Goal: Task Accomplishment & Management: Use online tool/utility

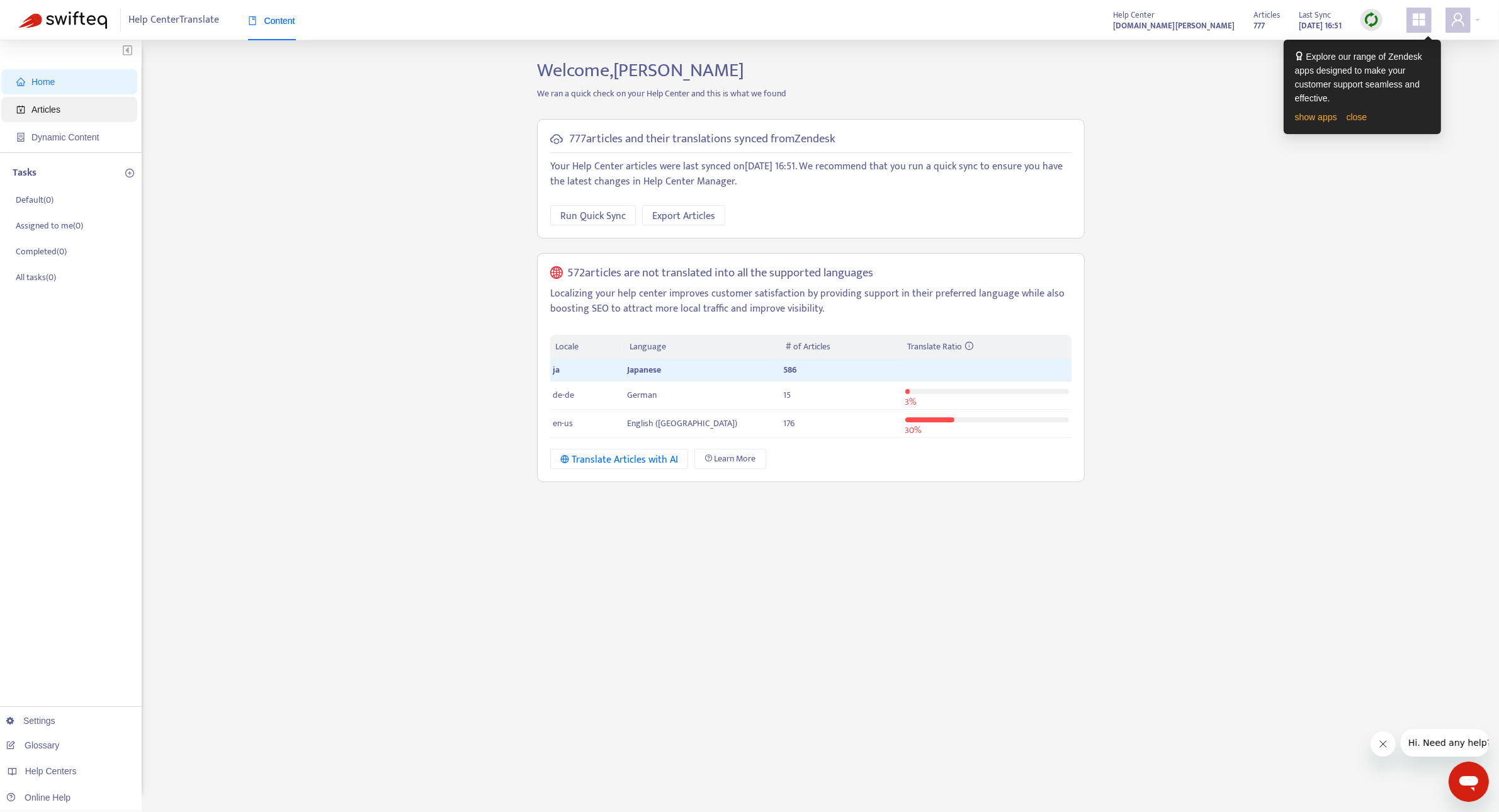
click at [60, 107] on span "Articles" at bounding box center [71, 109] width 111 height 25
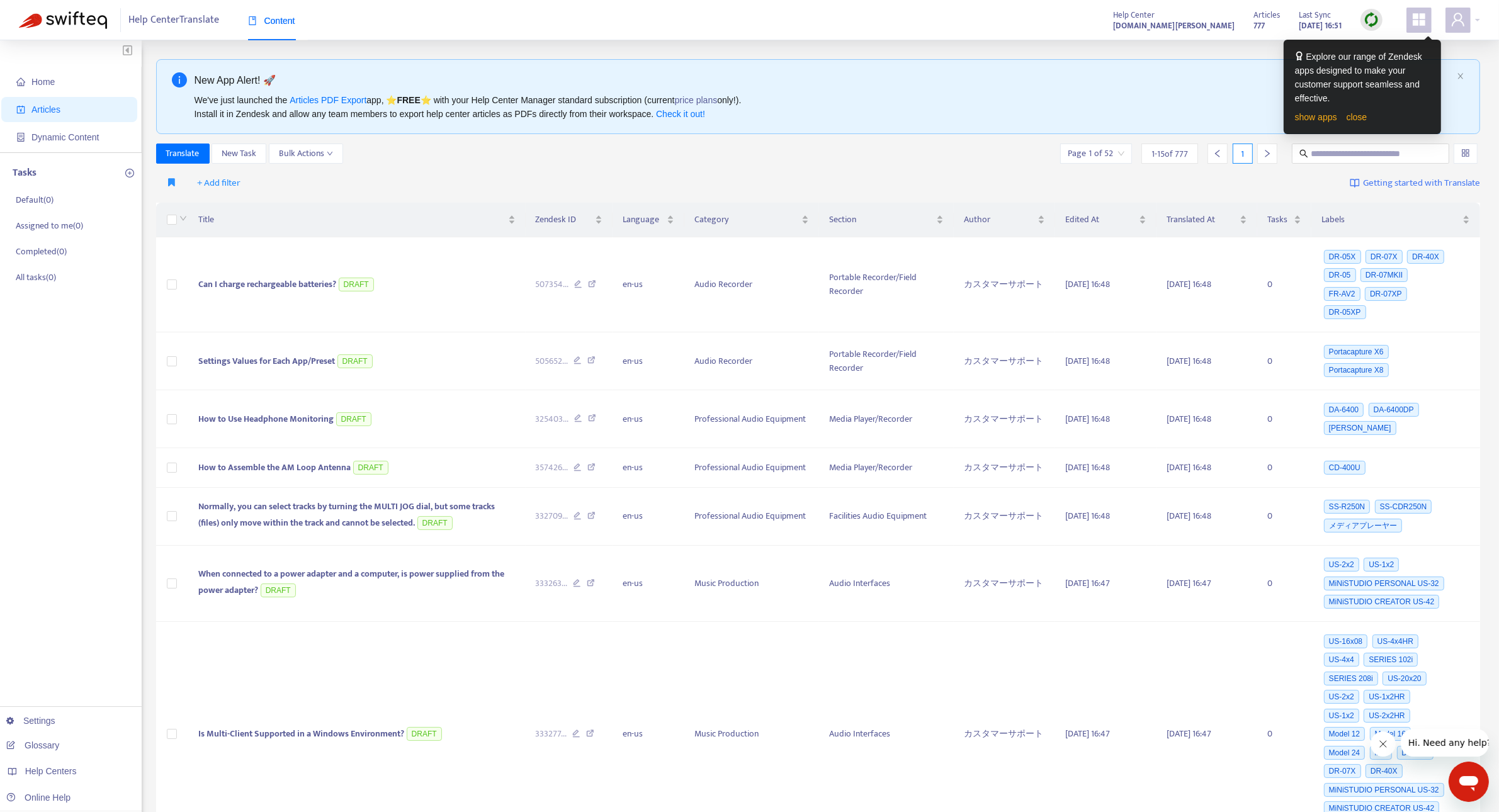
click at [1367, 15] on img at bounding box center [1371, 19] width 16 height 15
click at [1353, 119] on link "close" at bounding box center [1356, 117] width 21 height 10
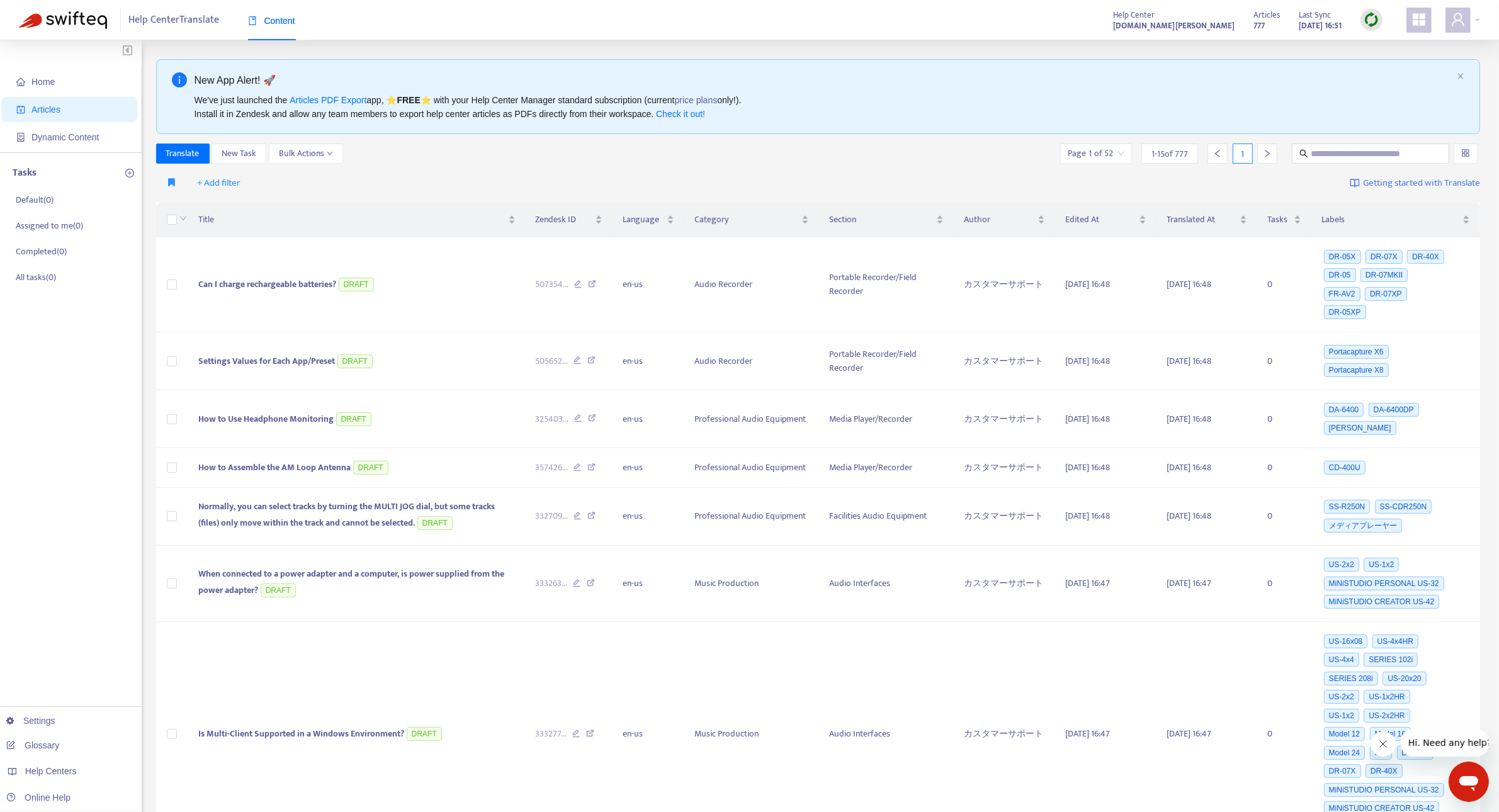
click at [1380, 17] on div at bounding box center [1371, 19] width 22 height 22
click at [1385, 59] on link "Full Sync" at bounding box center [1393, 66] width 45 height 15
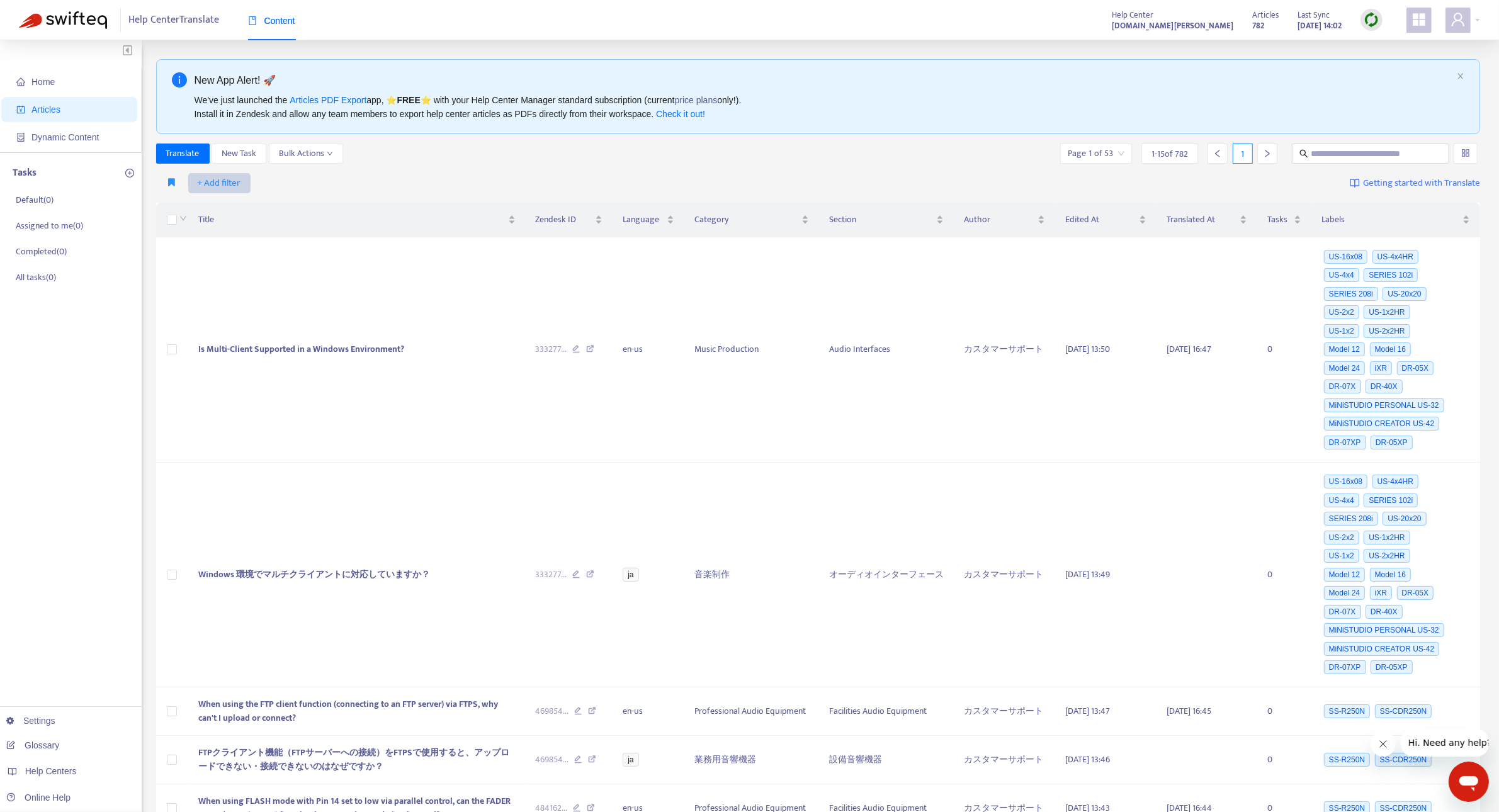
click at [229, 178] on span "+ Add filter" at bounding box center [219, 183] width 43 height 15
click at [225, 209] on span "Language" at bounding box center [237, 209] width 79 height 14
click at [265, 184] on div "Language: All" at bounding box center [233, 183] width 94 height 19
click at [236, 252] on div "ja" at bounding box center [305, 249] width 219 height 14
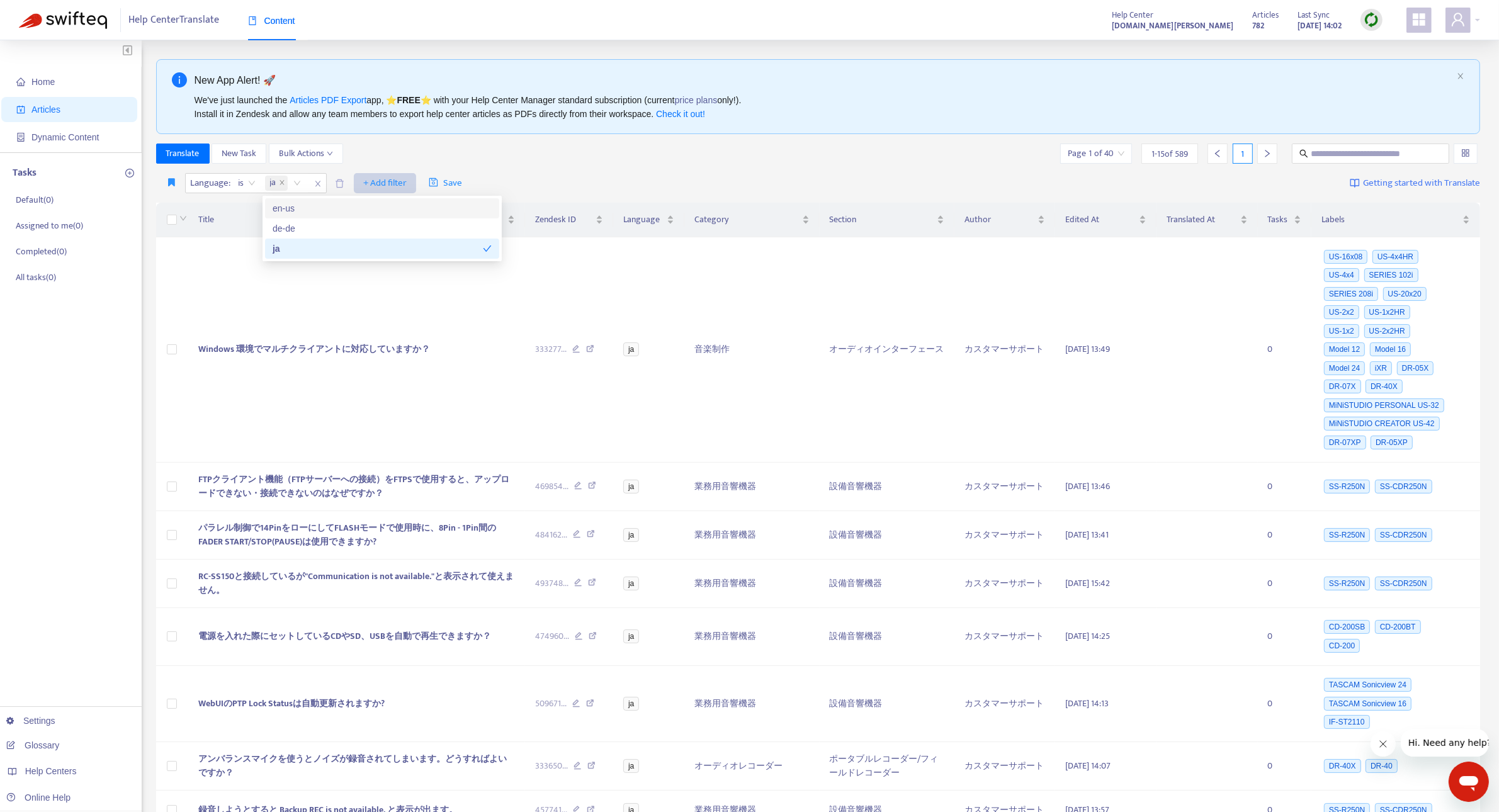
click at [389, 177] on span "+ Add filter" at bounding box center [385, 183] width 43 height 15
click at [378, 391] on span "Recently Translated" at bounding box center [404, 391] width 79 height 14
click at [432, 183] on input "search" at bounding box center [384, 183] width 95 height 19
click at [411, 230] on div "No" at bounding box center [450, 229] width 219 height 14
click at [469, 184] on span "No" at bounding box center [463, 183] width 22 height 19
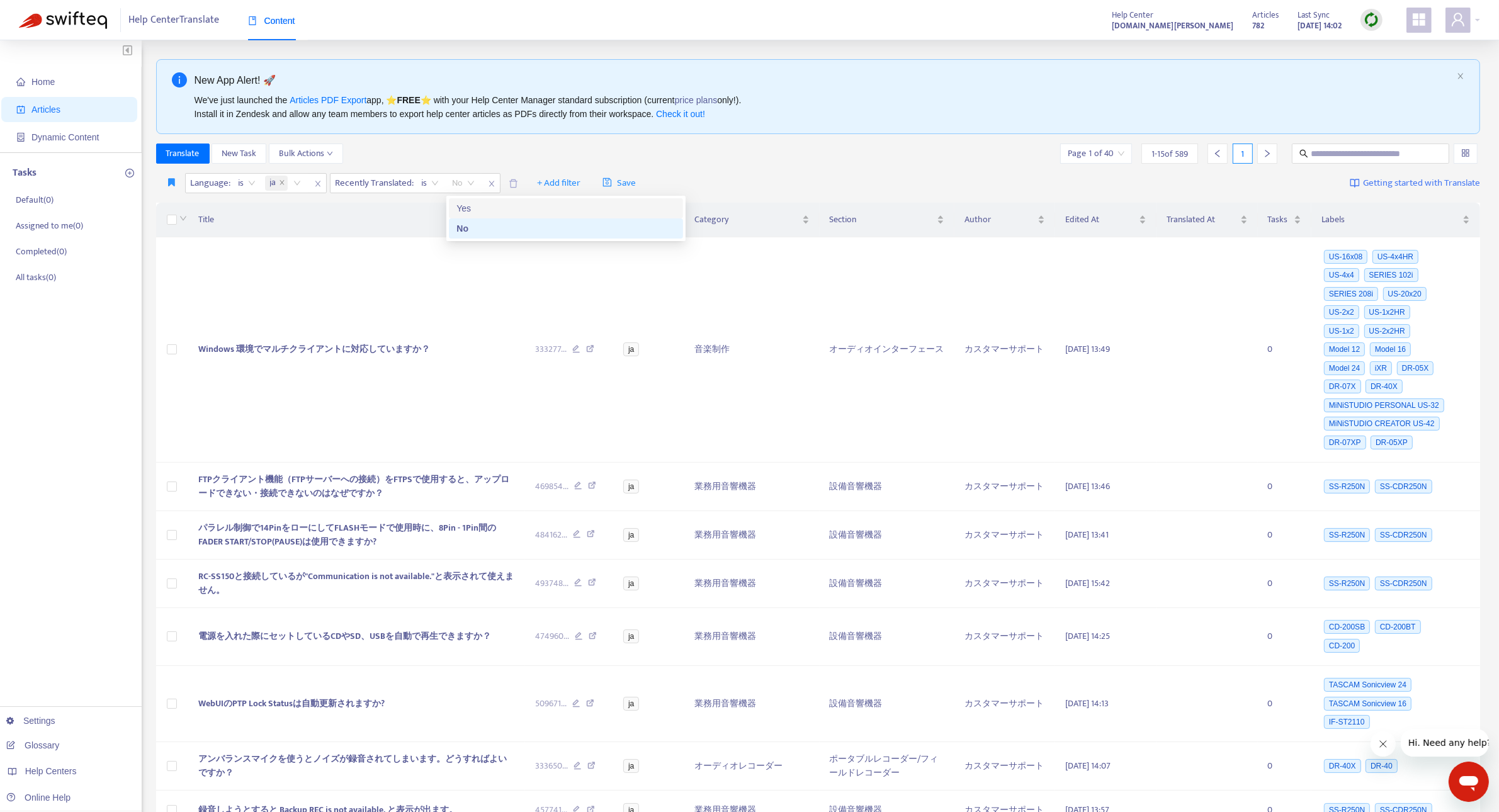
click at [472, 206] on div "Yes" at bounding box center [566, 208] width 219 height 14
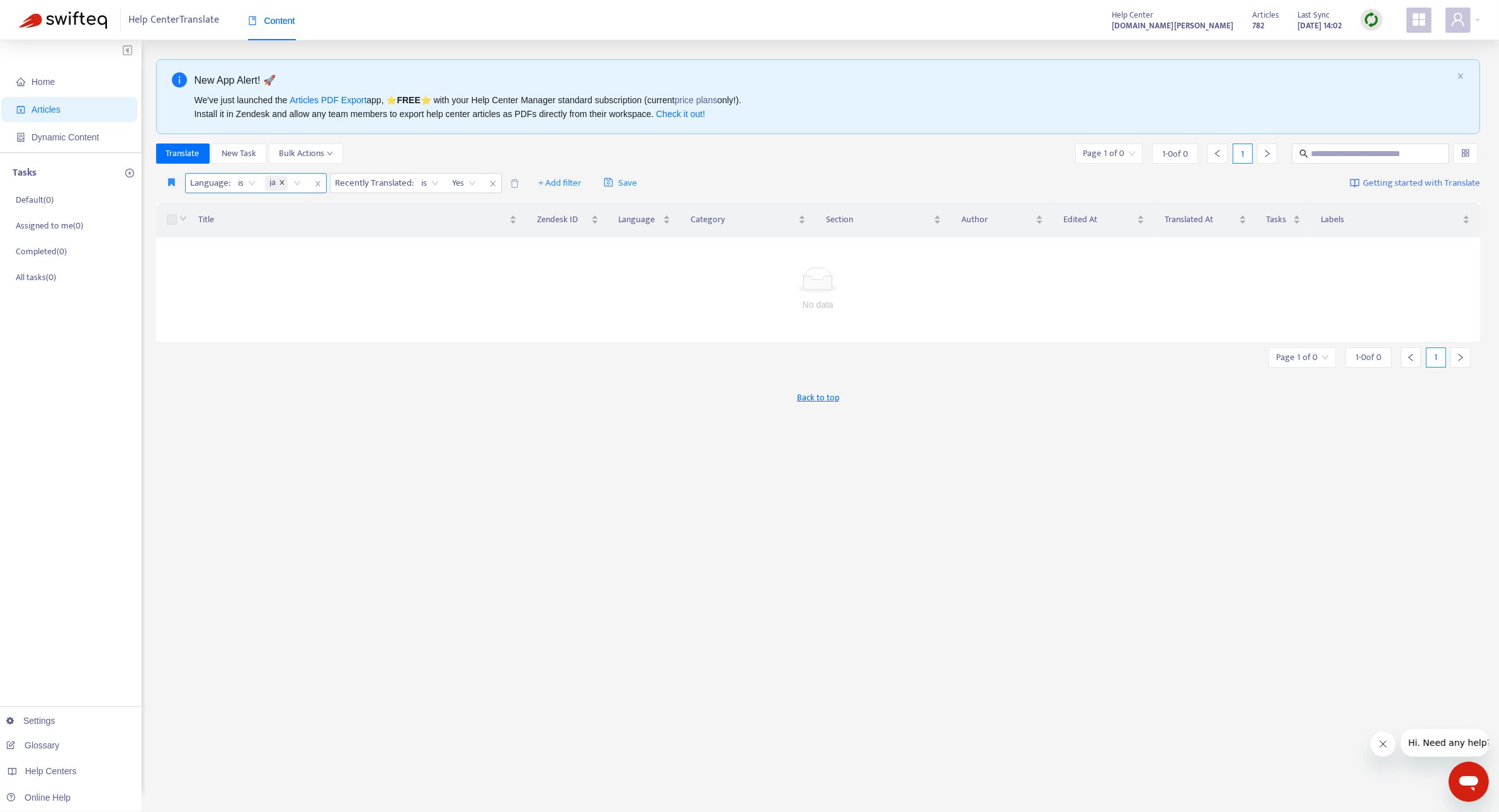
click at [281, 184] on icon "close" at bounding box center [282, 182] width 6 height 6
click at [265, 183] on div "Language: All" at bounding box center [233, 183] width 94 height 19
click at [253, 209] on div "en-us" at bounding box center [305, 208] width 219 height 14
click at [588, 159] on div "Translate New Task Bulk Actions Page 1 of 0 1 - 0 of 0 1" at bounding box center [818, 153] width 1325 height 20
click at [504, 183] on icon "close" at bounding box center [507, 184] width 8 height 8
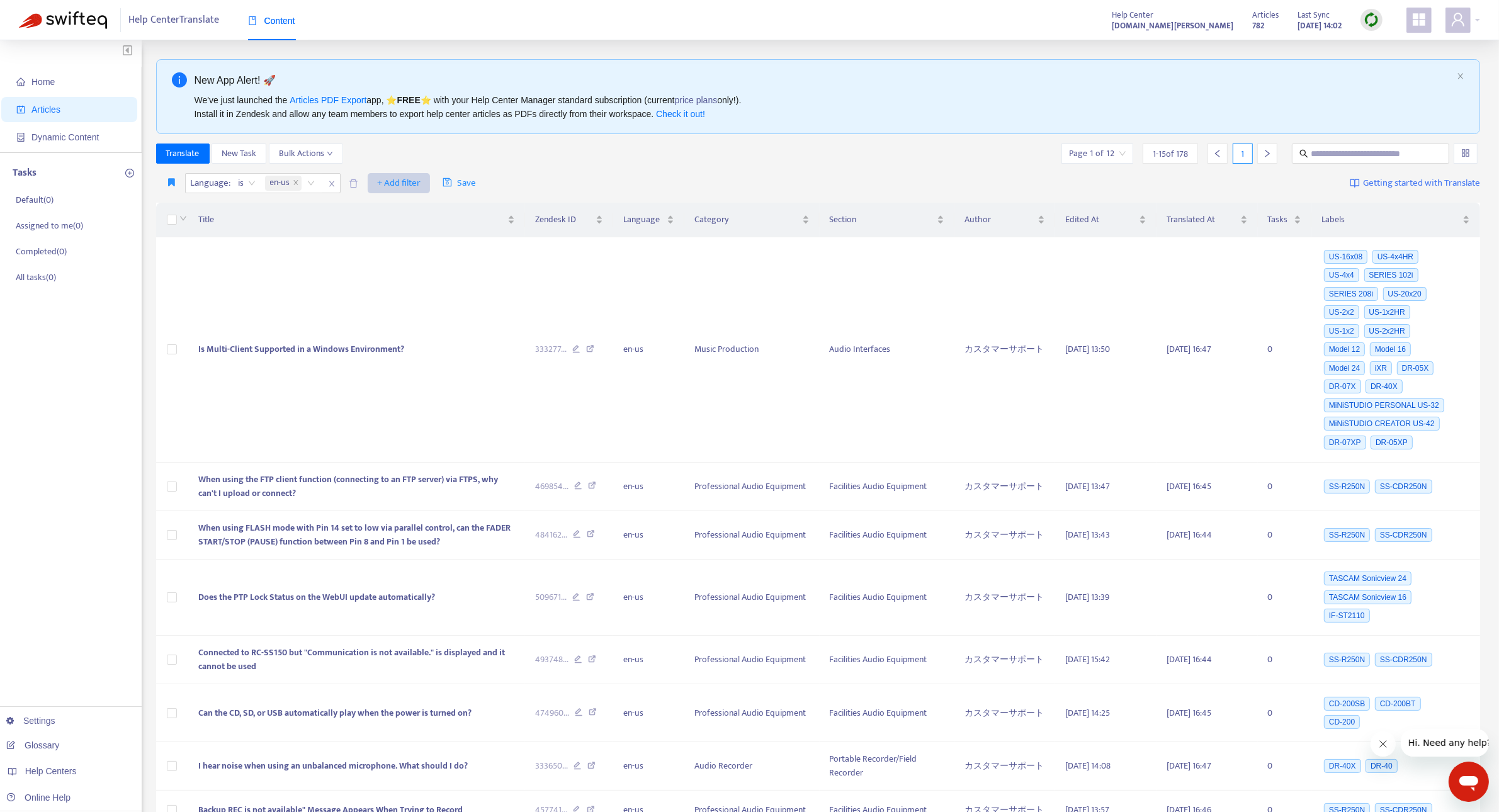
click at [410, 181] on span "+ Add filter" at bounding box center [398, 183] width 43 height 15
click at [405, 370] on span "Outdated Translation" at bounding box center [418, 370] width 79 height 14
click at [298, 181] on icon "close" at bounding box center [296, 182] width 6 height 6
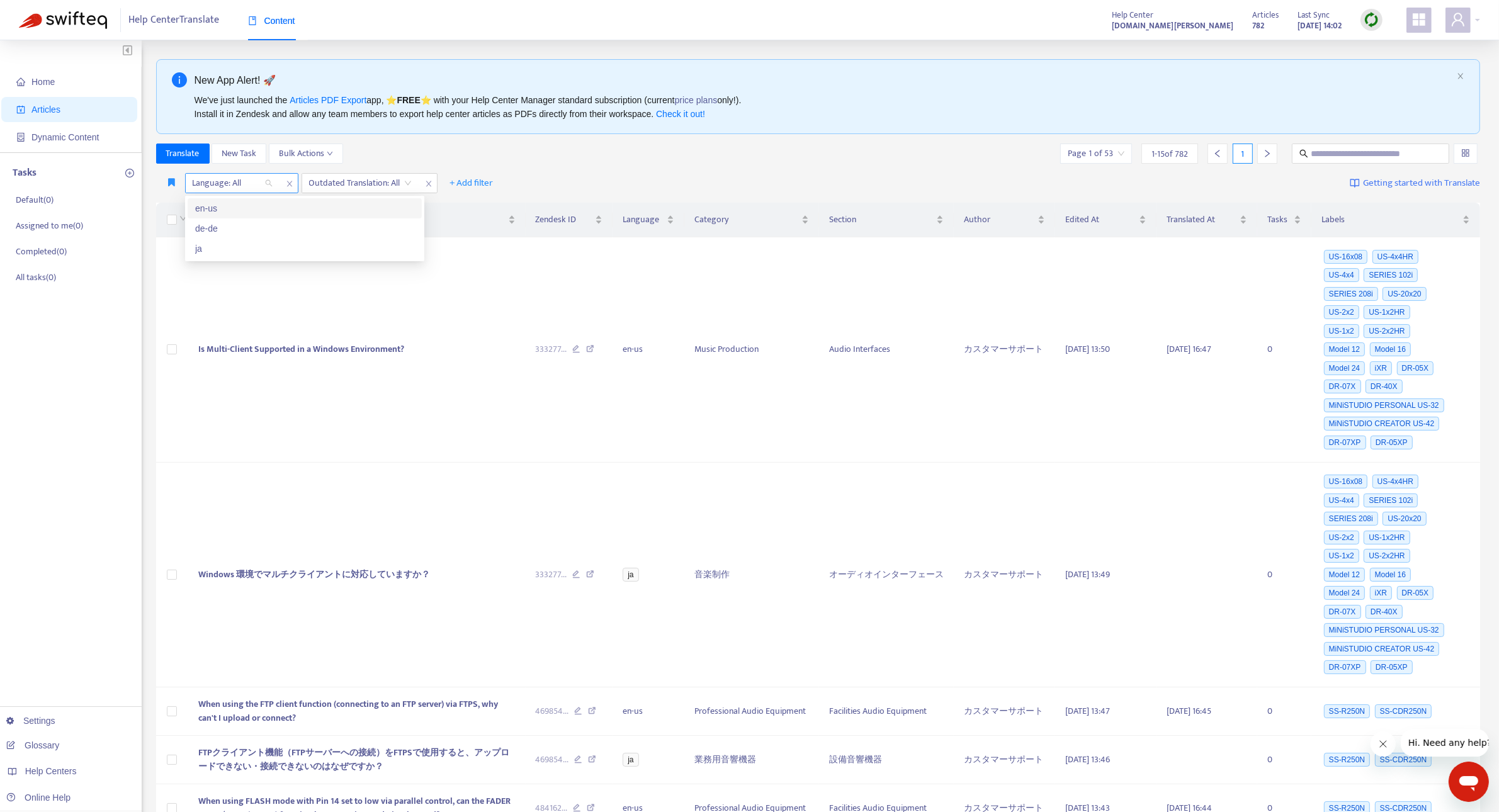
click at [267, 186] on div "Language: All" at bounding box center [233, 183] width 94 height 19
click at [384, 153] on div "Translate New Task Bulk Actions Page 1 of 53 1 - 15 of 782 1" at bounding box center [818, 153] width 1325 height 20
click at [1222, 226] on span "Translated At" at bounding box center [1202, 219] width 71 height 14
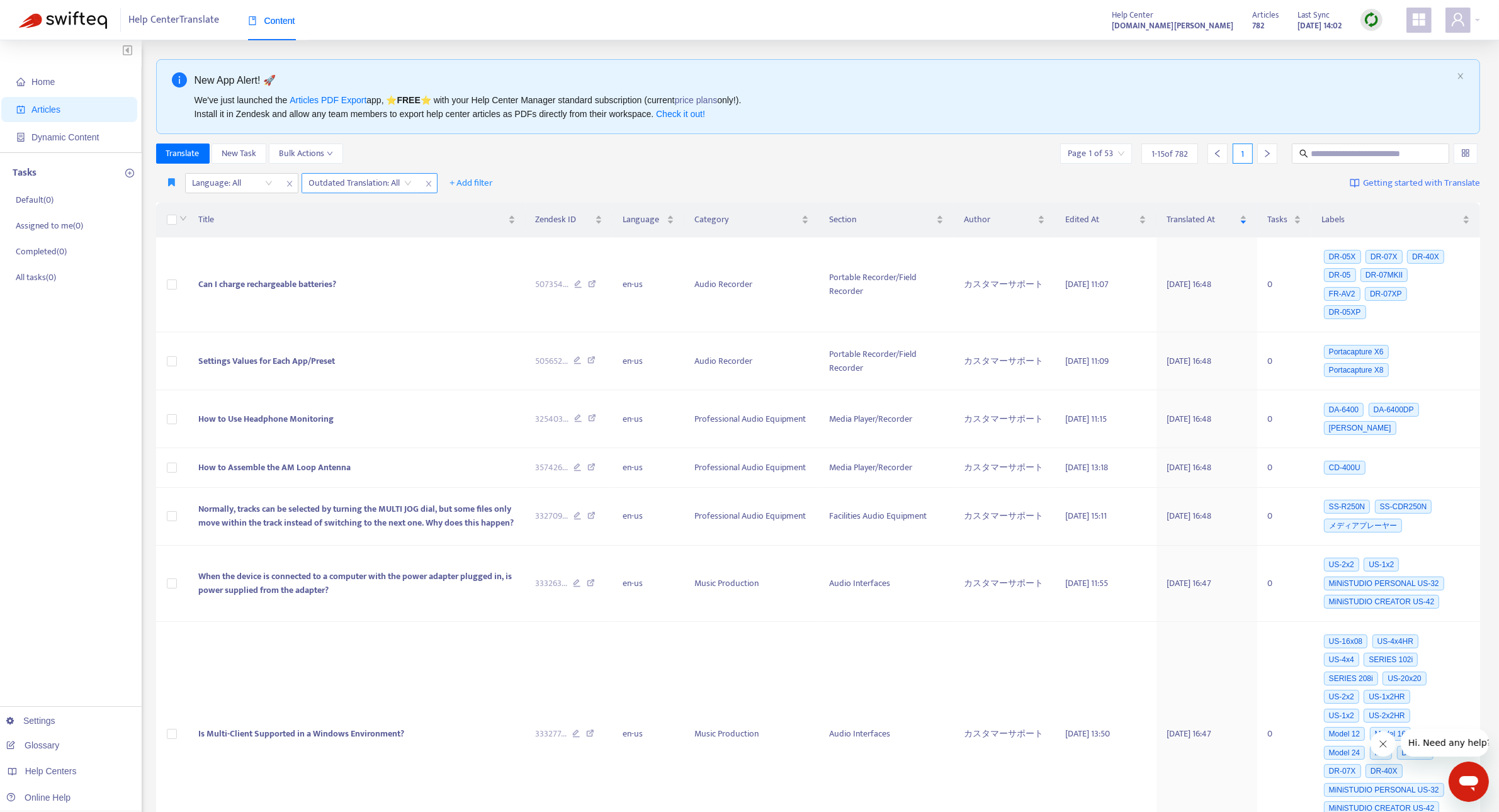
click at [408, 181] on input "search" at bounding box center [360, 183] width 102 height 19
click at [384, 229] on div "No" at bounding box center [421, 229] width 219 height 14
click at [267, 181] on div "Language: All" at bounding box center [233, 183] width 94 height 19
click at [244, 242] on div "ja" at bounding box center [305, 249] width 219 height 14
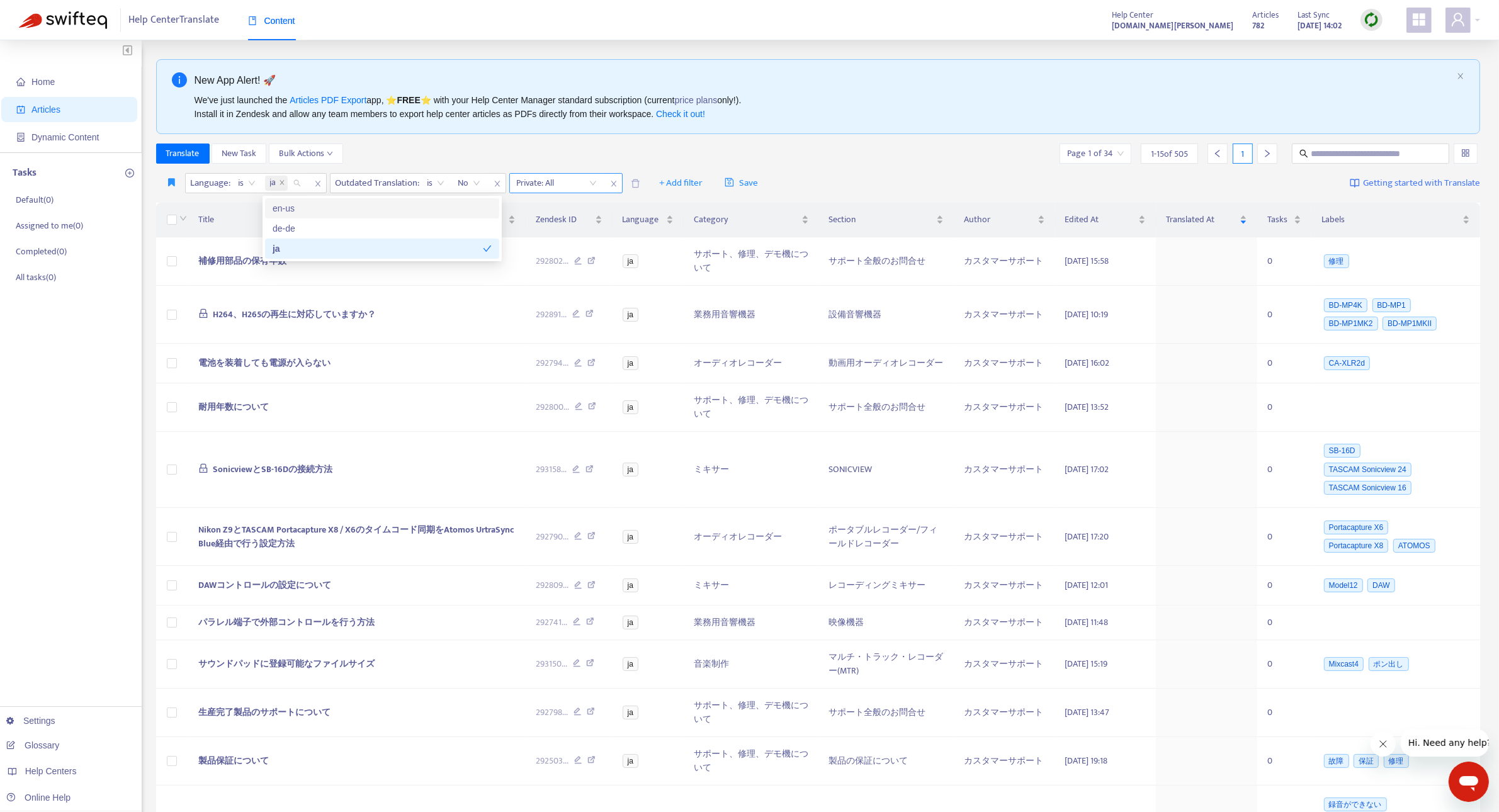
click at [614, 186] on icon "close" at bounding box center [614, 184] width 8 height 8
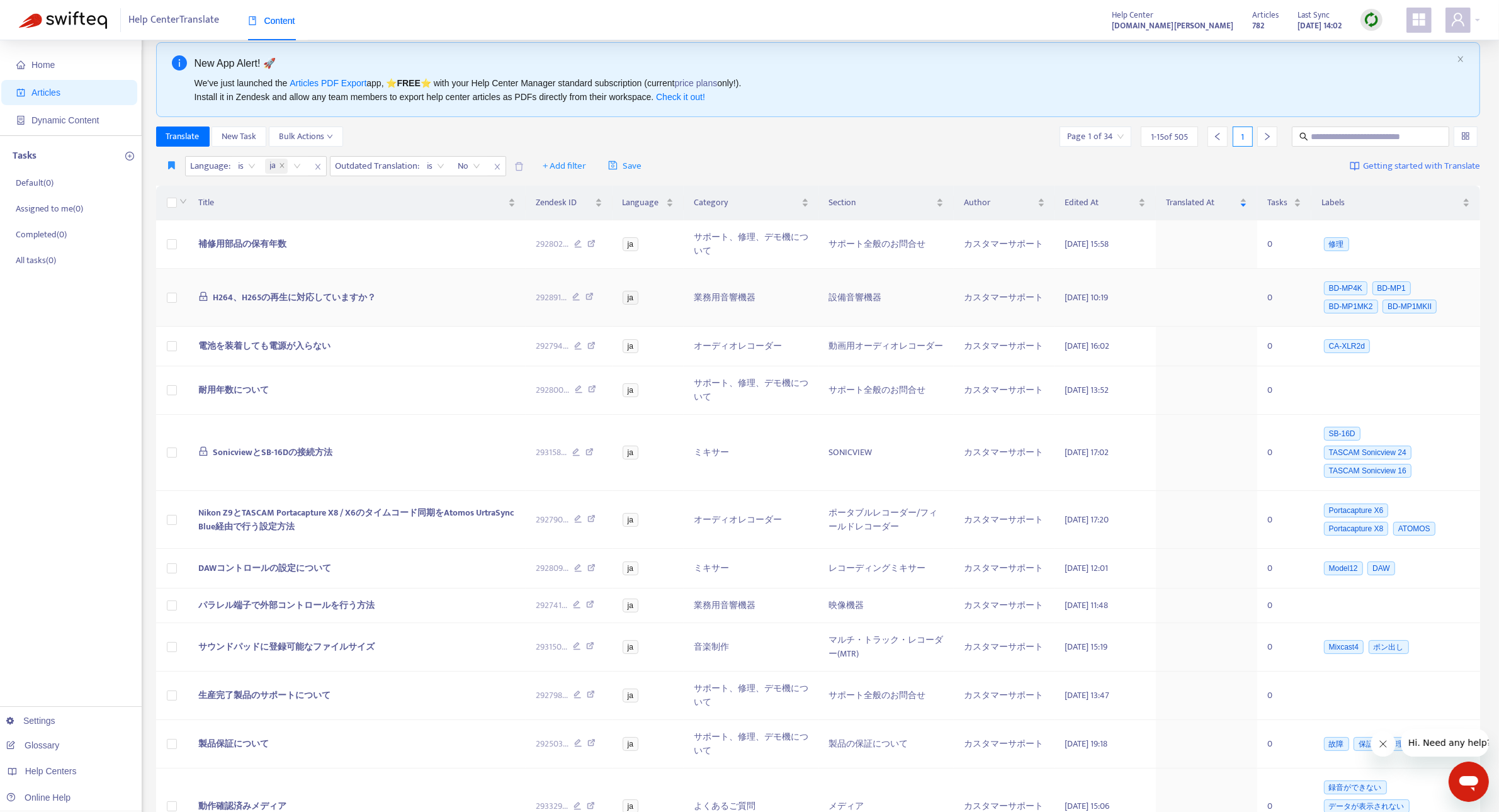
scroll to position [18, 0]
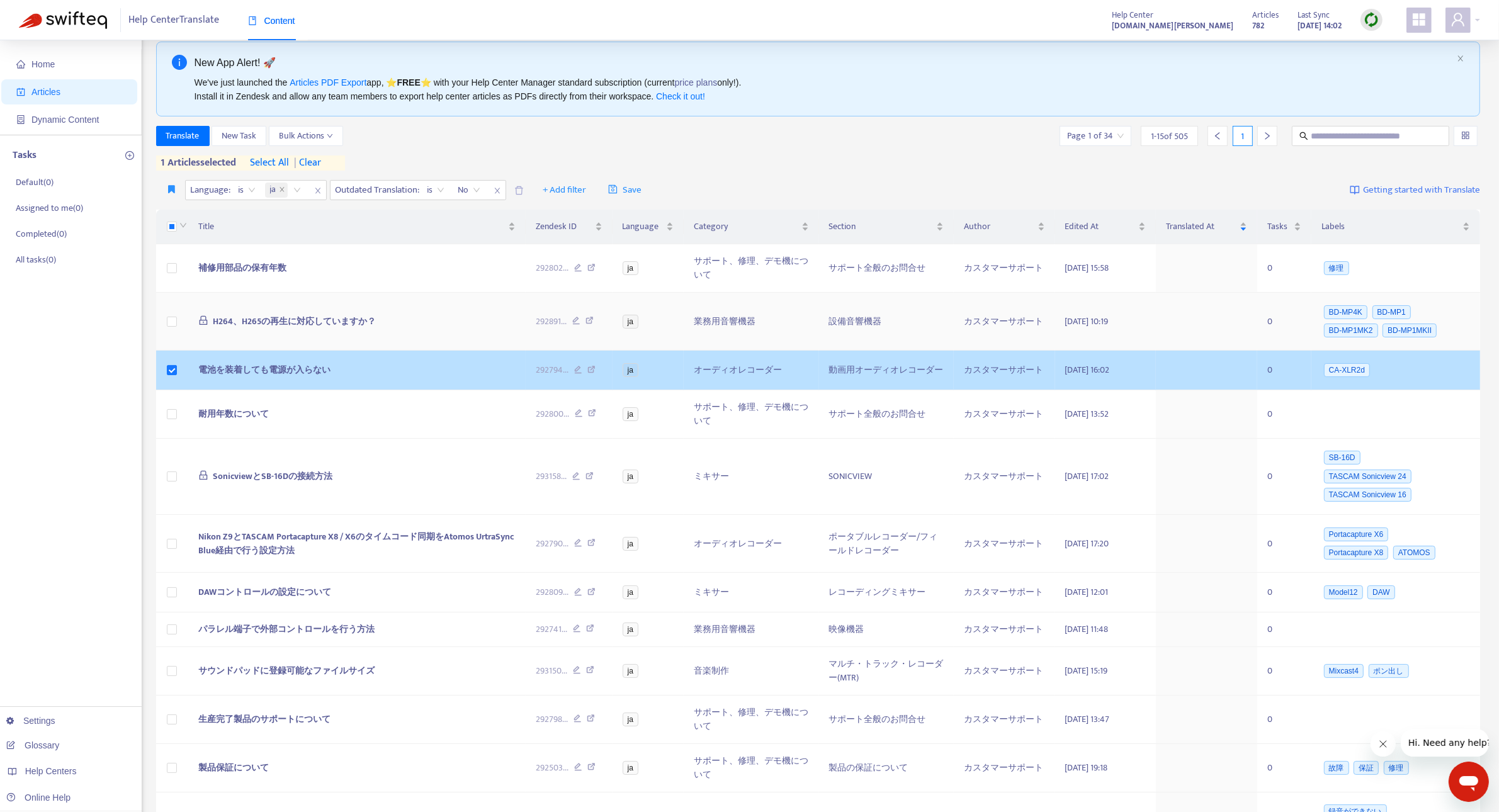
click at [174, 350] on td at bounding box center [171, 322] width 32 height 58
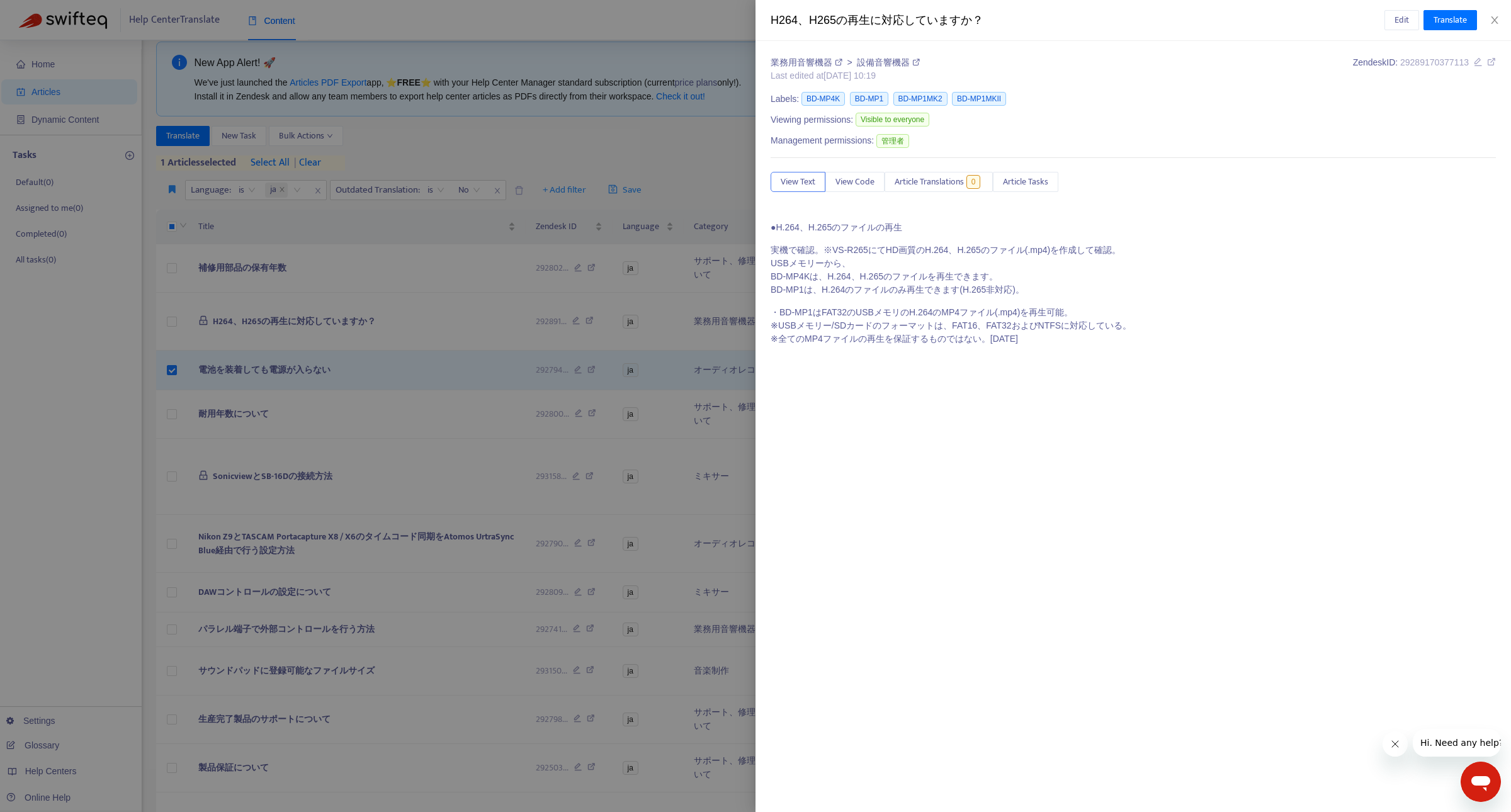
click at [333, 380] on div at bounding box center [755, 406] width 1511 height 812
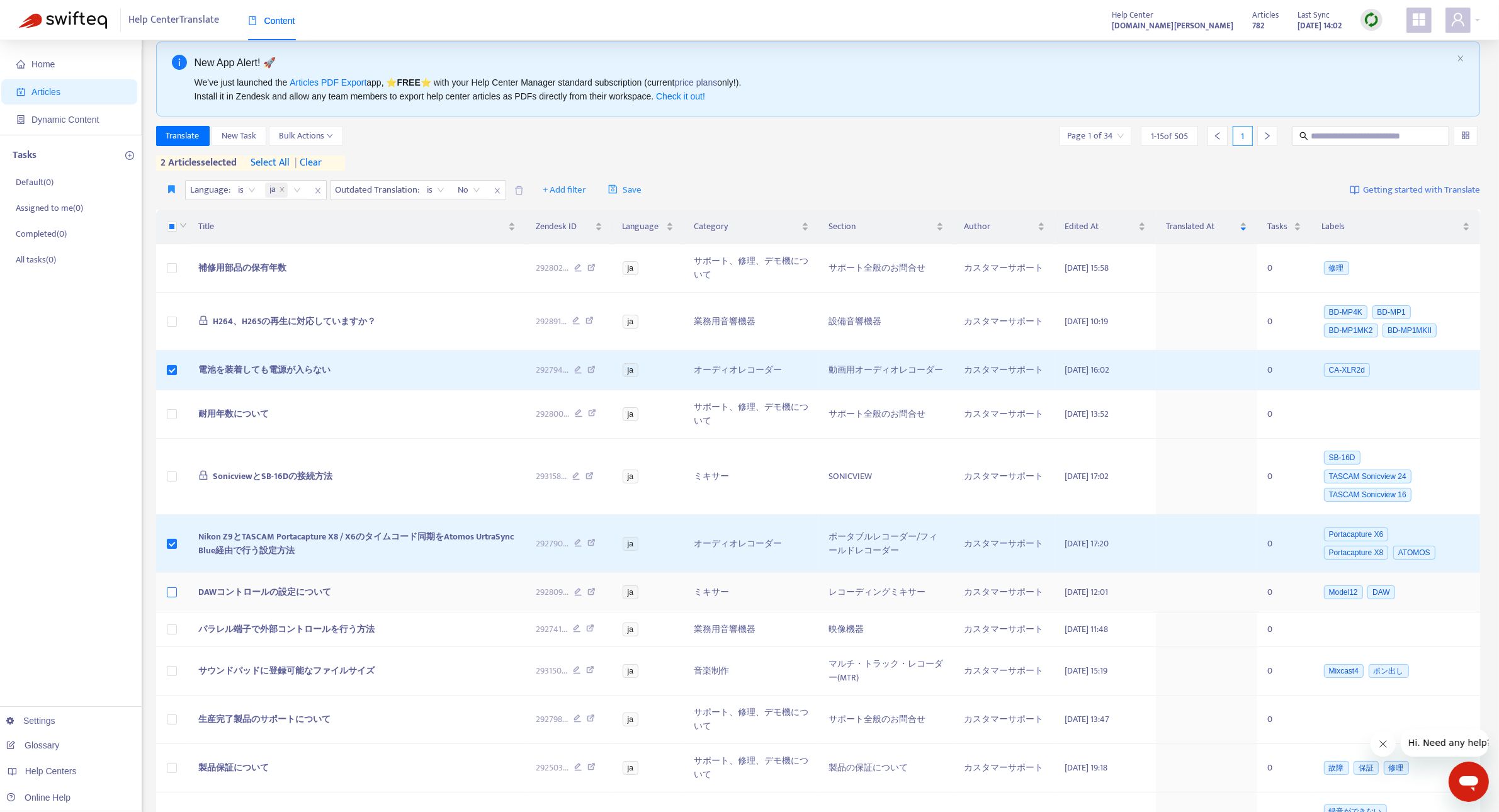
click at [167, 599] on label at bounding box center [171, 592] width 10 height 14
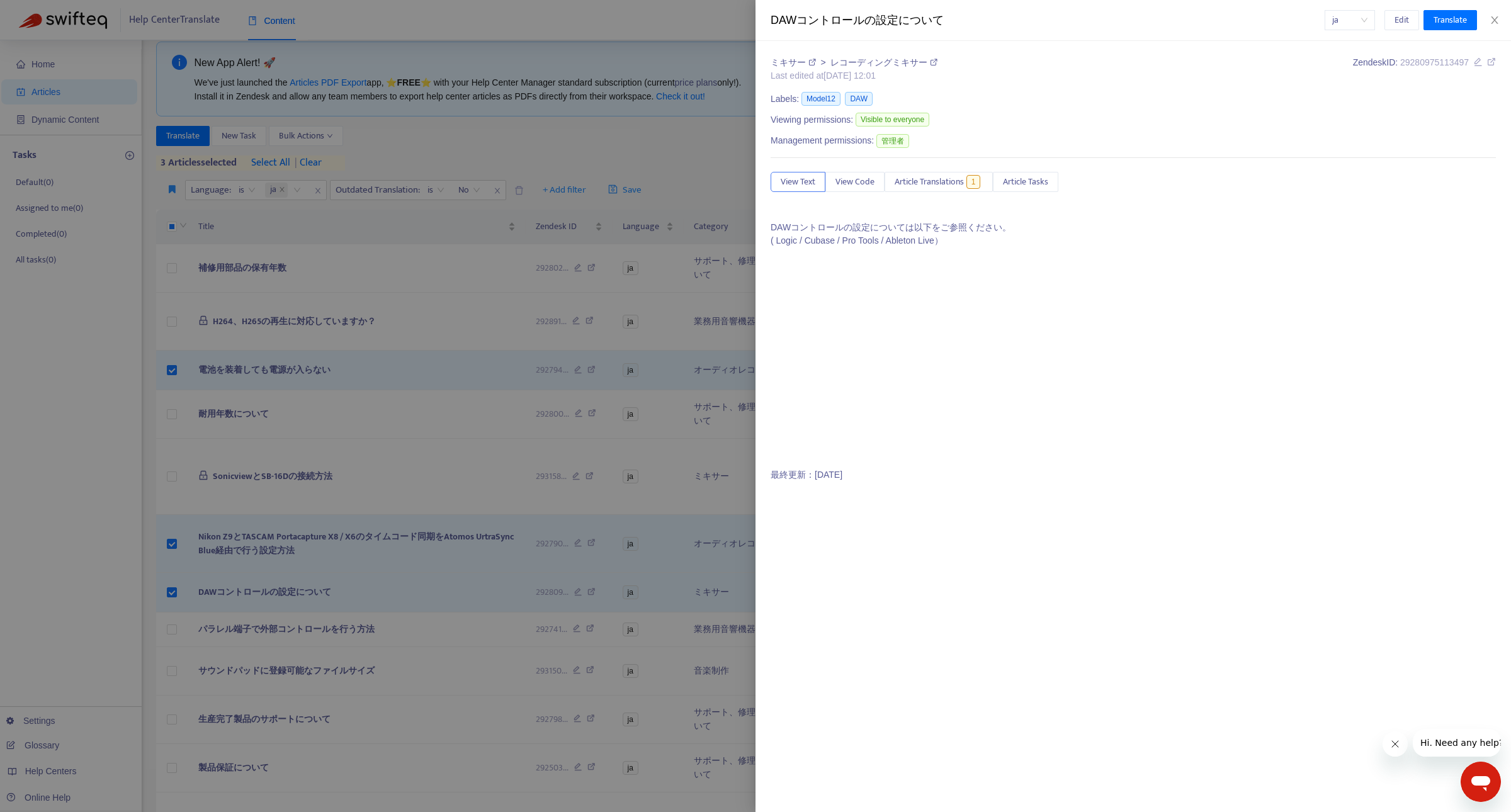
click at [225, 638] on div at bounding box center [755, 406] width 1511 height 812
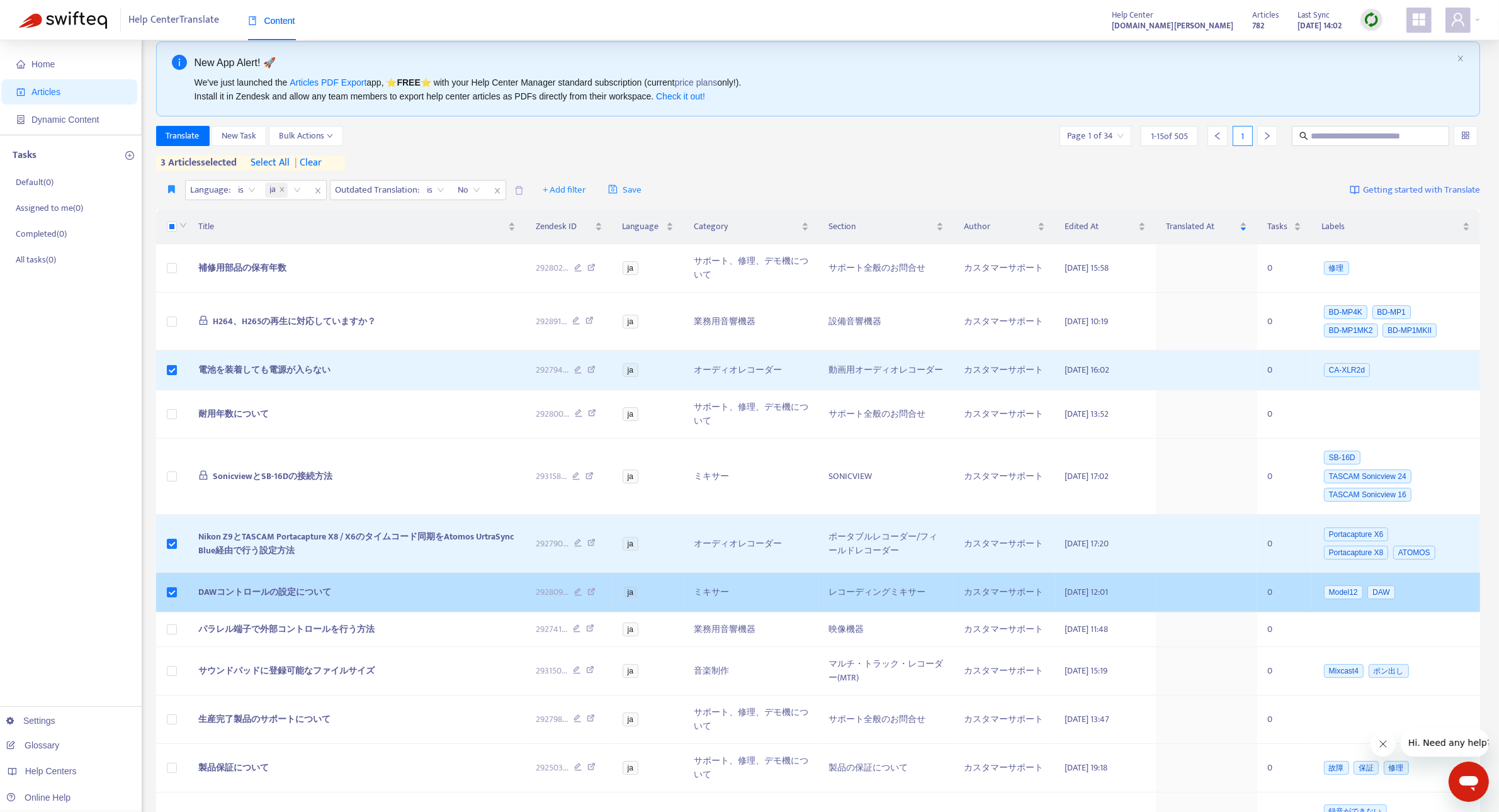
scroll to position [346, 0]
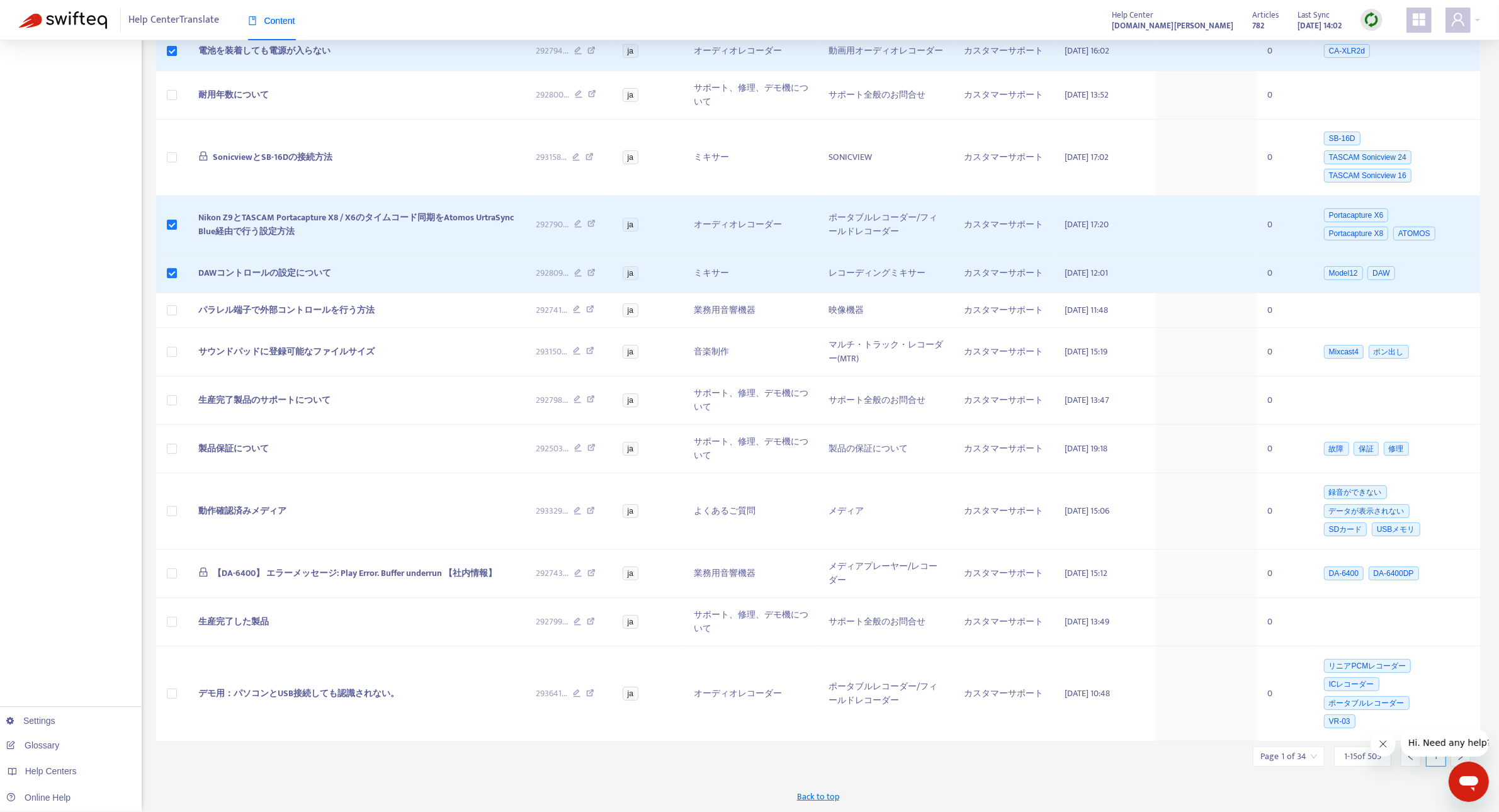
click at [1388, 739] on button "会社からのメッセージを閉じる" at bounding box center [1382, 743] width 25 height 25
click at [1461, 759] on icon "right" at bounding box center [1459, 755] width 9 height 9
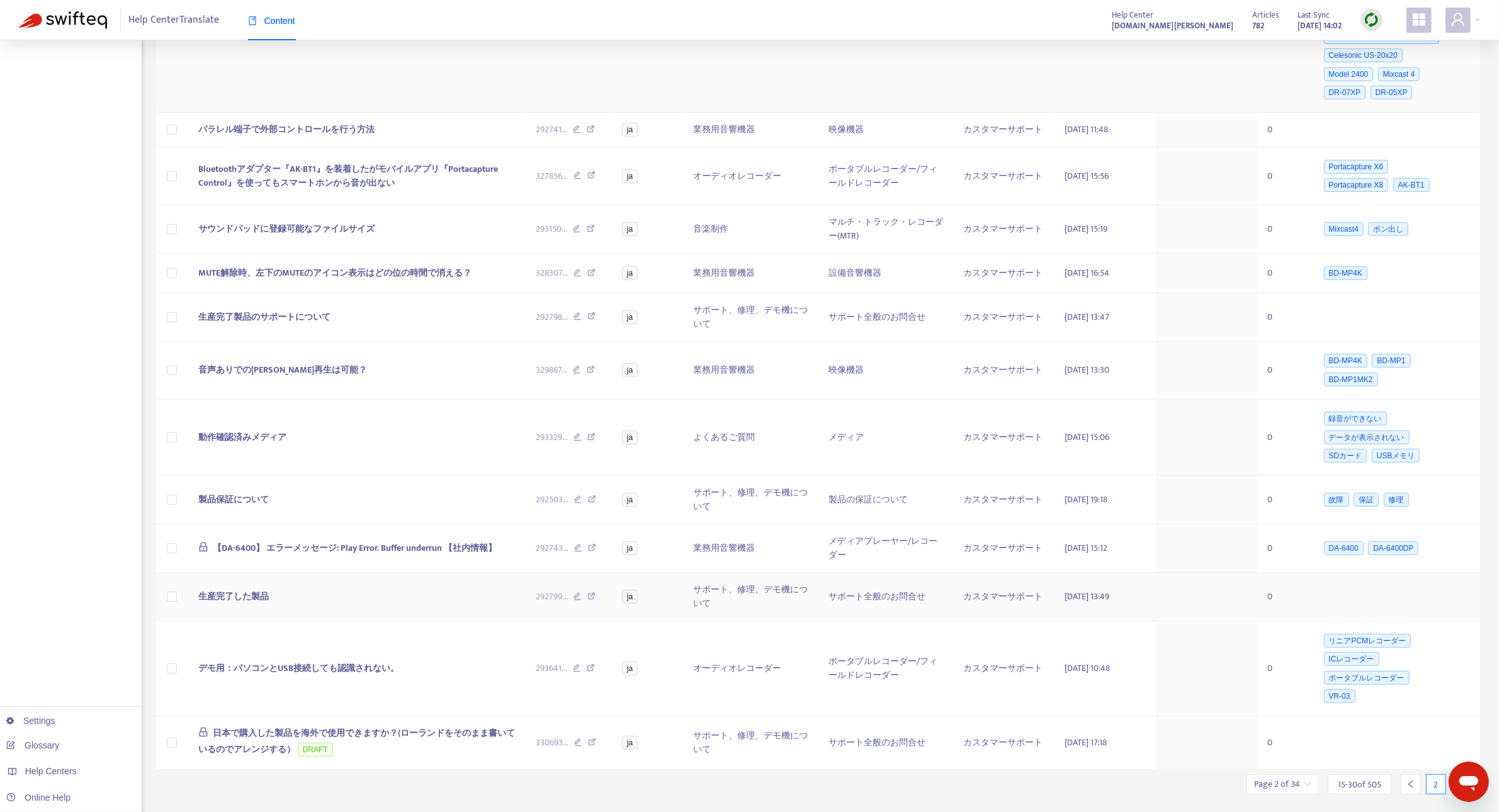
scroll to position [577, 0]
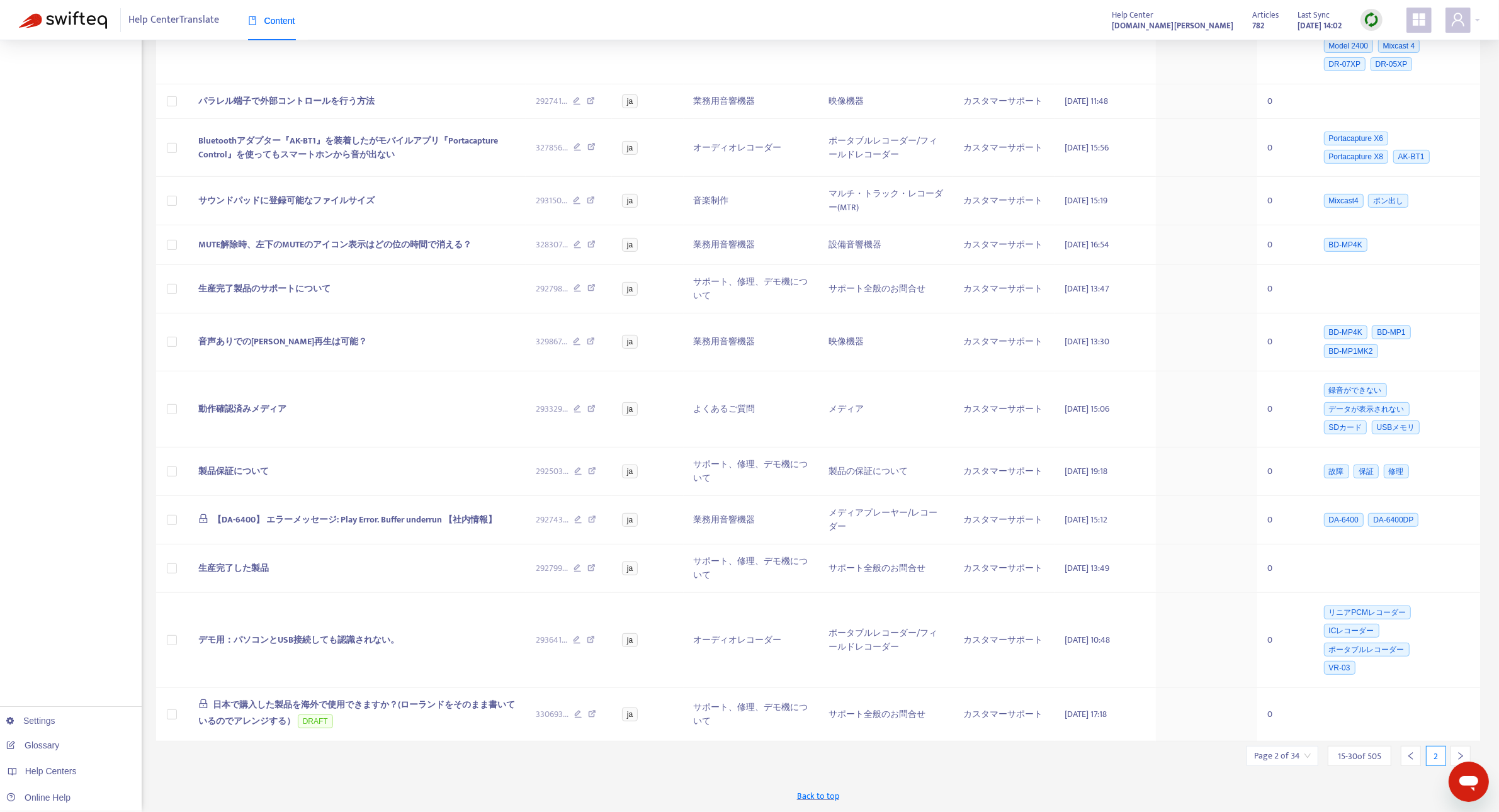
click at [1459, 754] on icon "right" at bounding box center [1459, 755] width 9 height 9
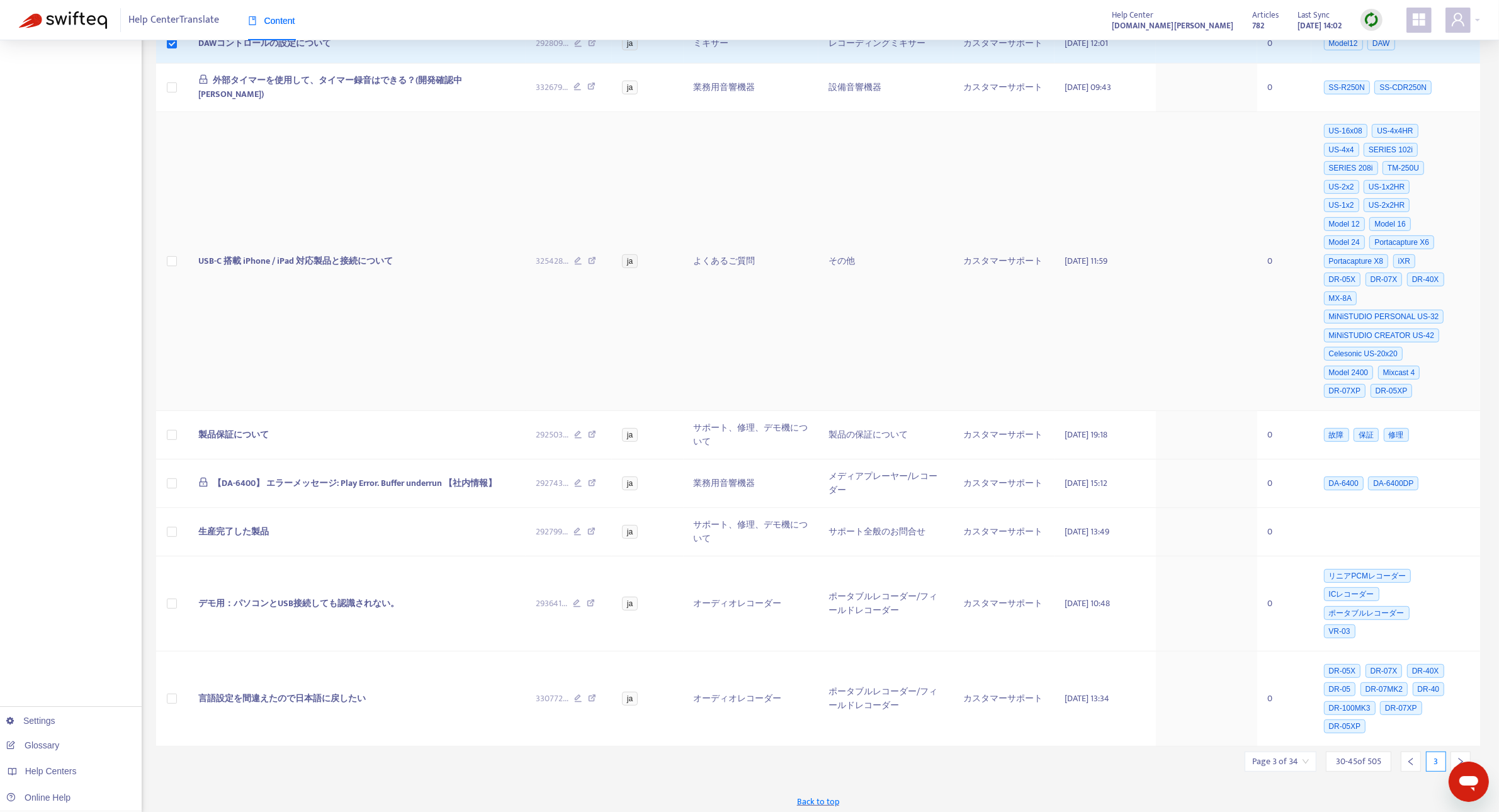
scroll to position [0, 0]
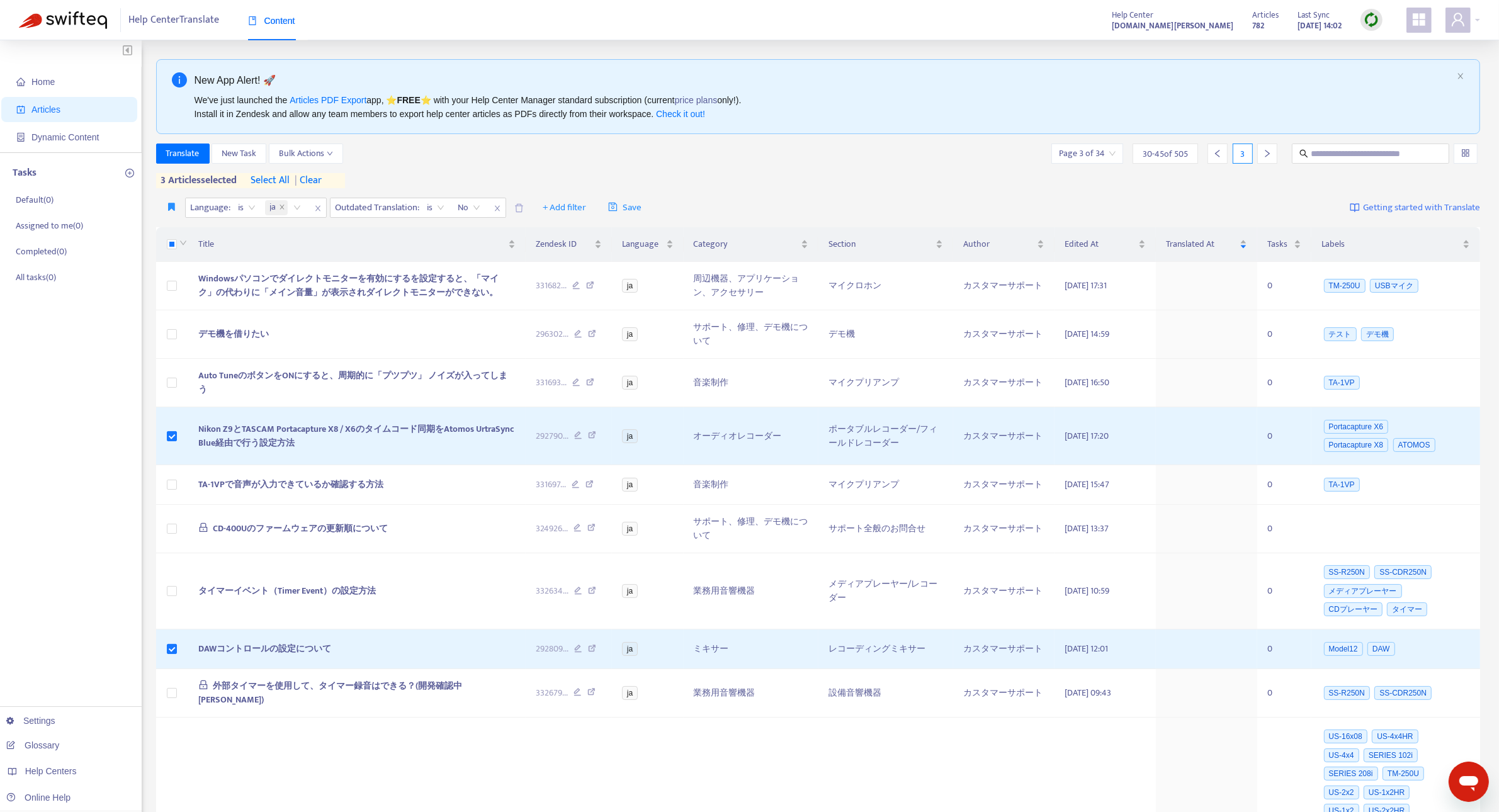
click at [322, 183] on span "| clear" at bounding box center [305, 180] width 32 height 15
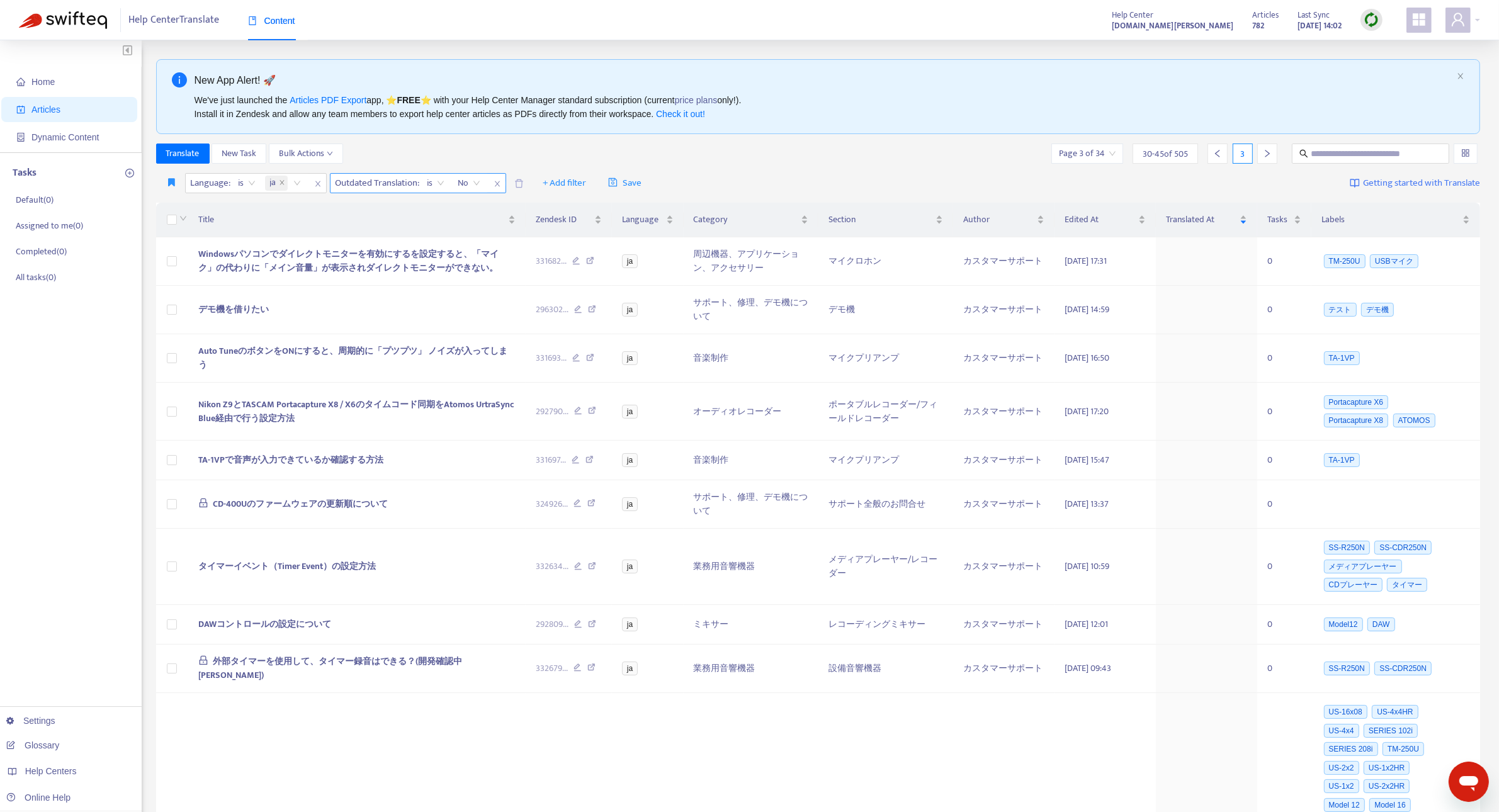
click at [494, 184] on span "close" at bounding box center [497, 183] width 16 height 15
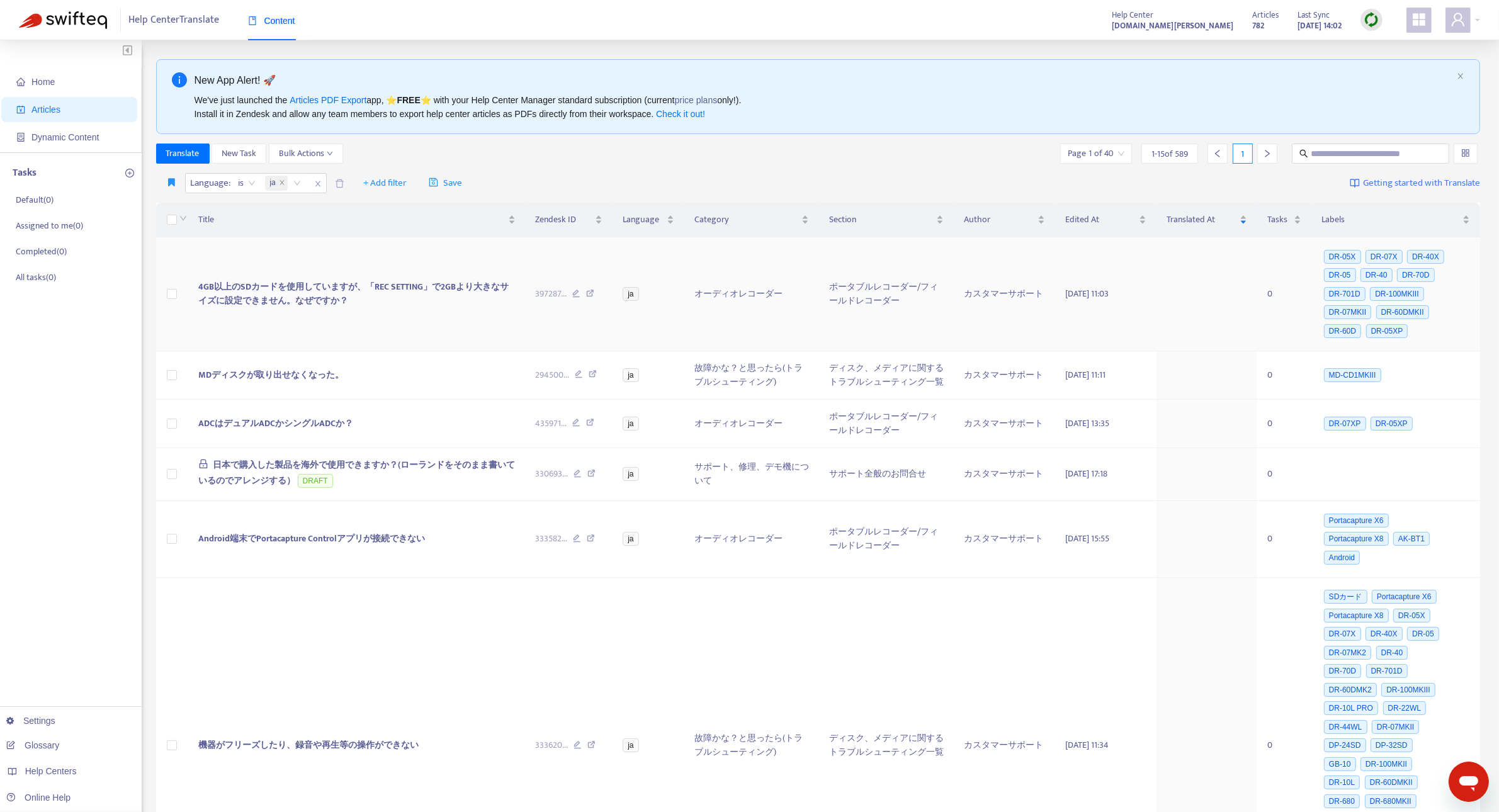
click at [419, 282] on span "4GB以上のSDカードを使用していますが、「REC SETTING」で2GBより大きなサイズに設定できません。なぜですか？" at bounding box center [353, 294] width 310 height 29
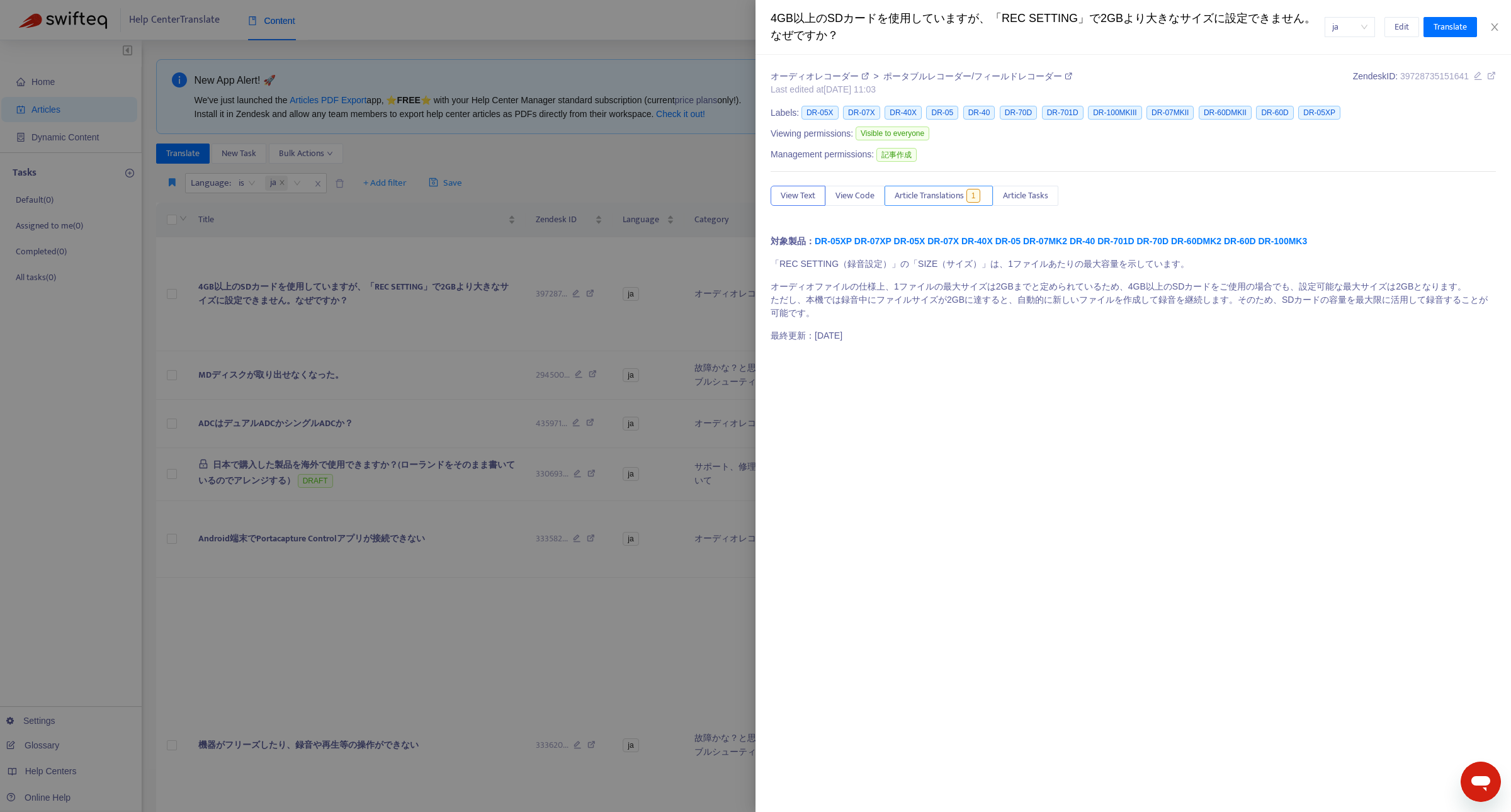
click at [919, 199] on span "Article Translations" at bounding box center [929, 196] width 69 height 14
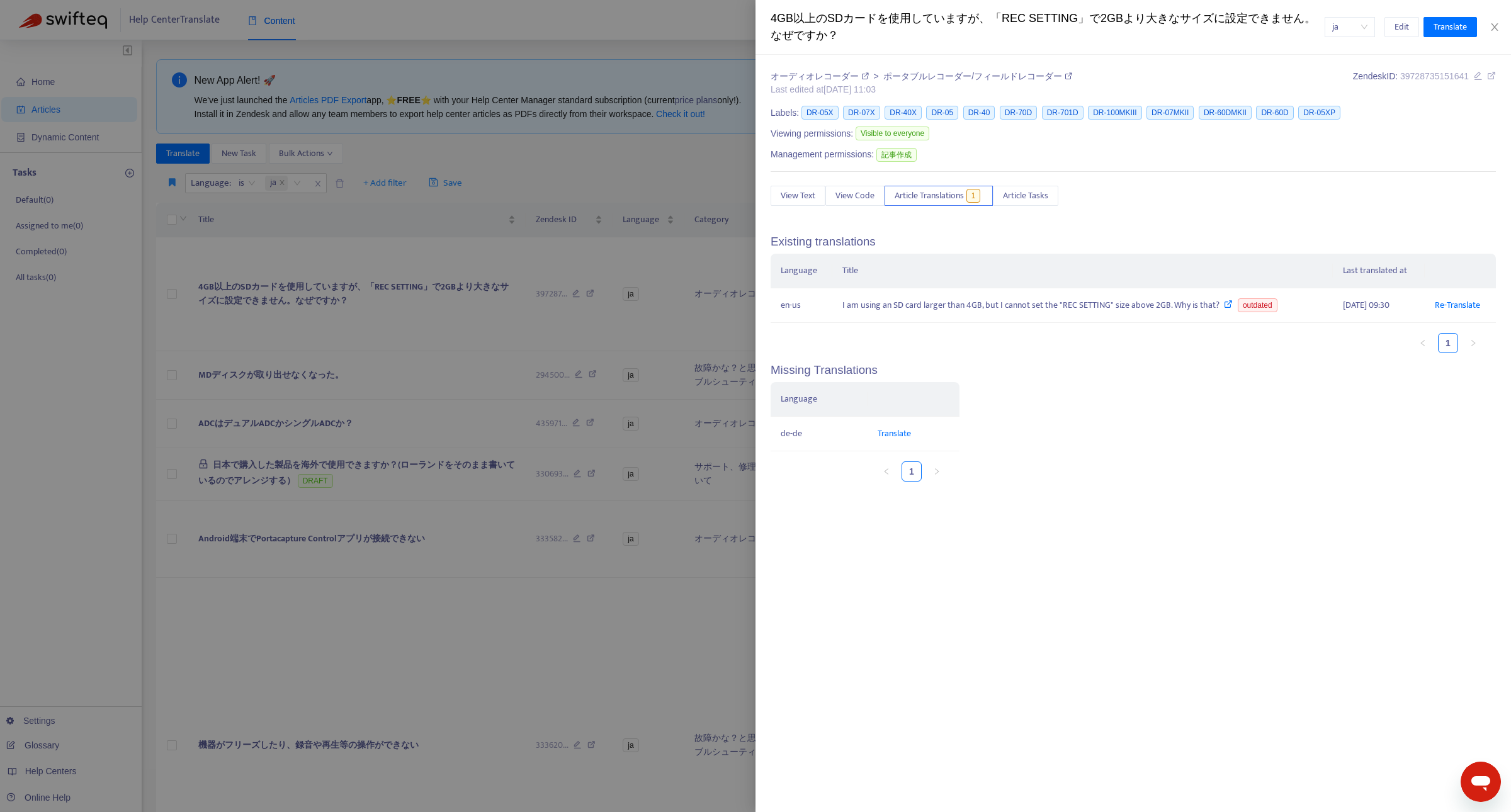
click at [447, 229] on div at bounding box center [755, 406] width 1511 height 812
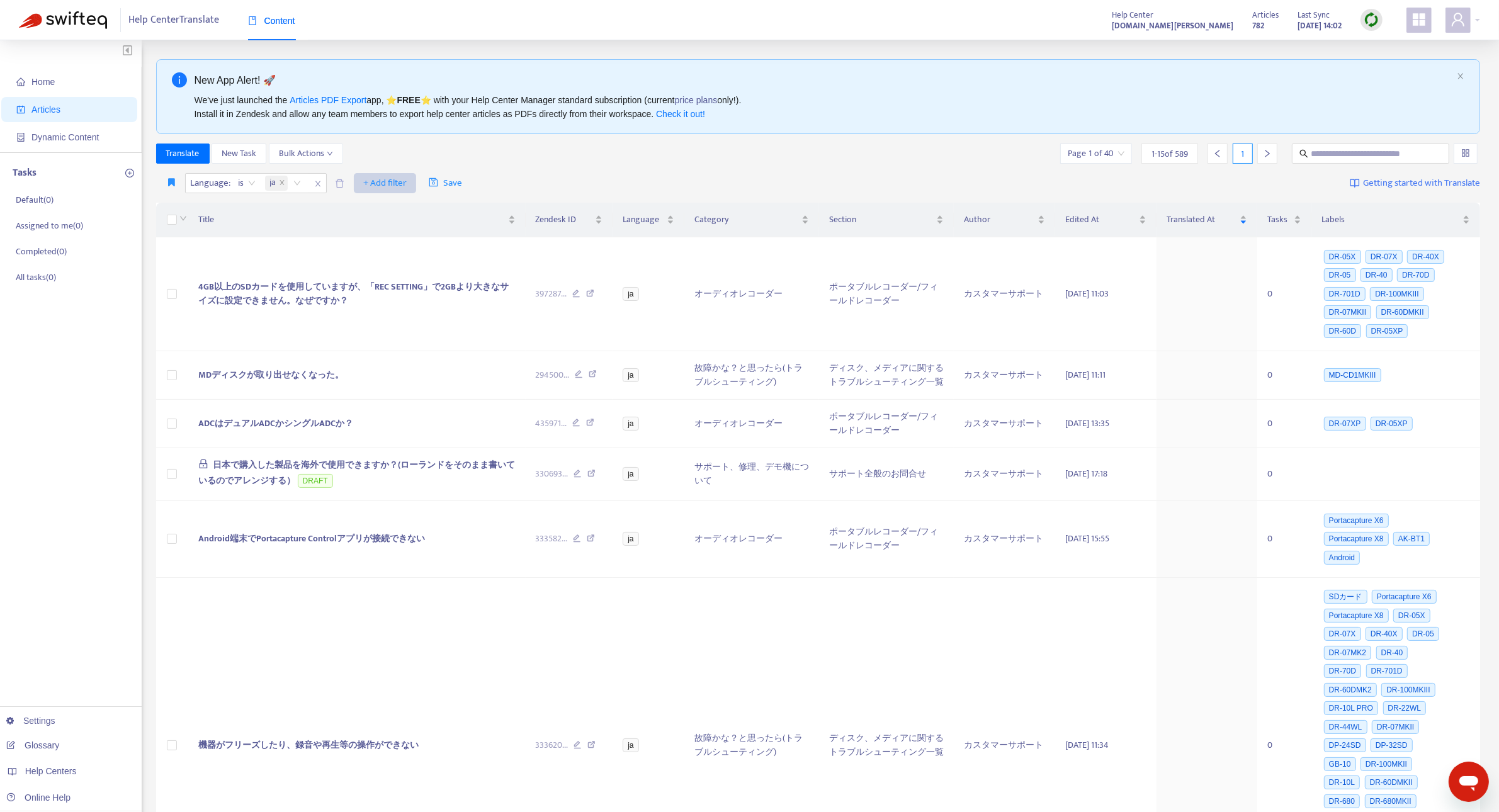
click at [391, 179] on span "+ Add filter" at bounding box center [385, 183] width 43 height 15
click at [397, 231] on span "Not translated to" at bounding box center [404, 229] width 79 height 14
click at [414, 184] on div "Not translated to" at bounding box center [377, 183] width 94 height 19
click at [408, 206] on div "en-us" at bounding box center [450, 208] width 219 height 14
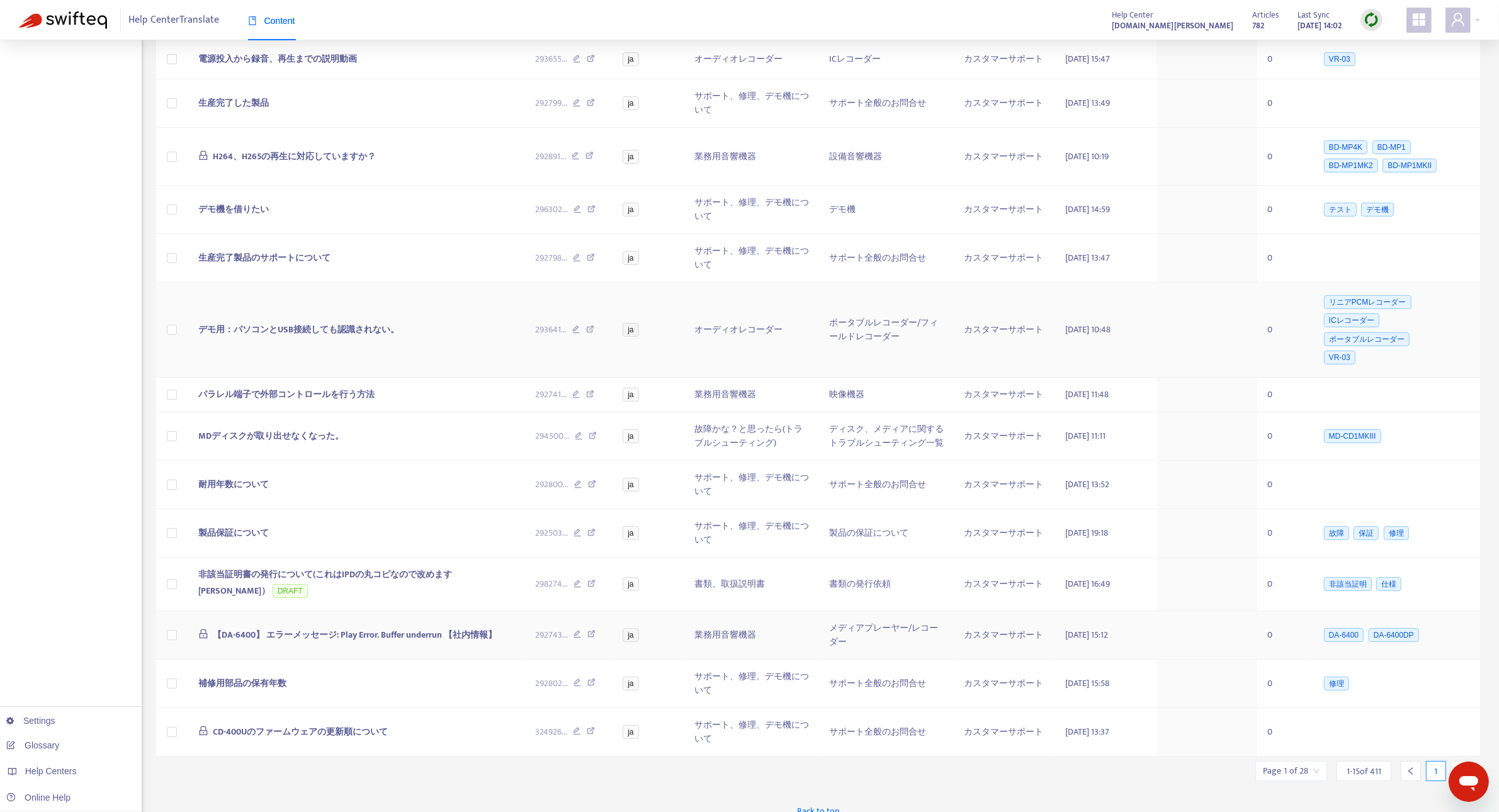
scroll to position [282, 0]
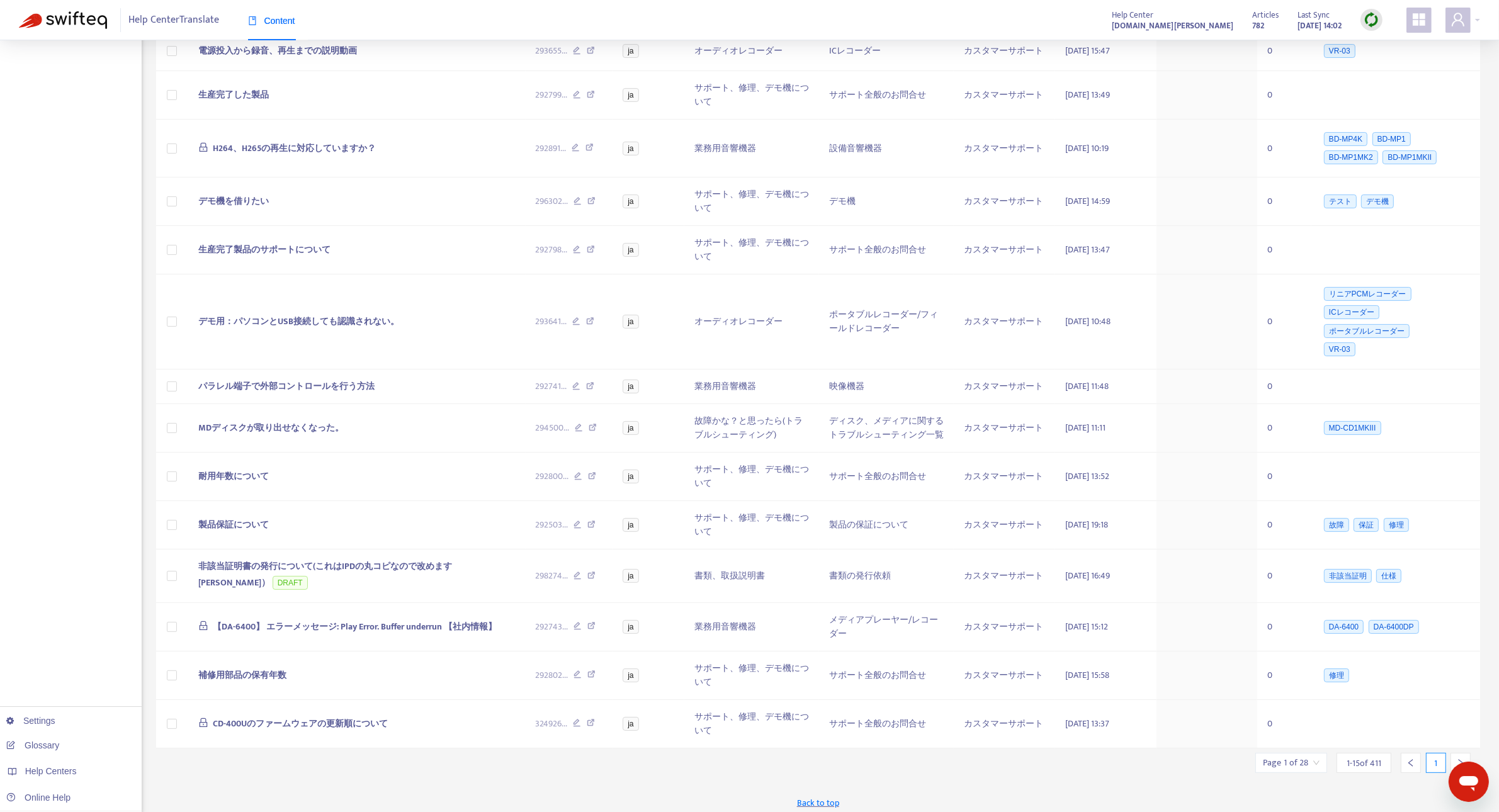
click at [1454, 753] on div at bounding box center [1460, 762] width 20 height 20
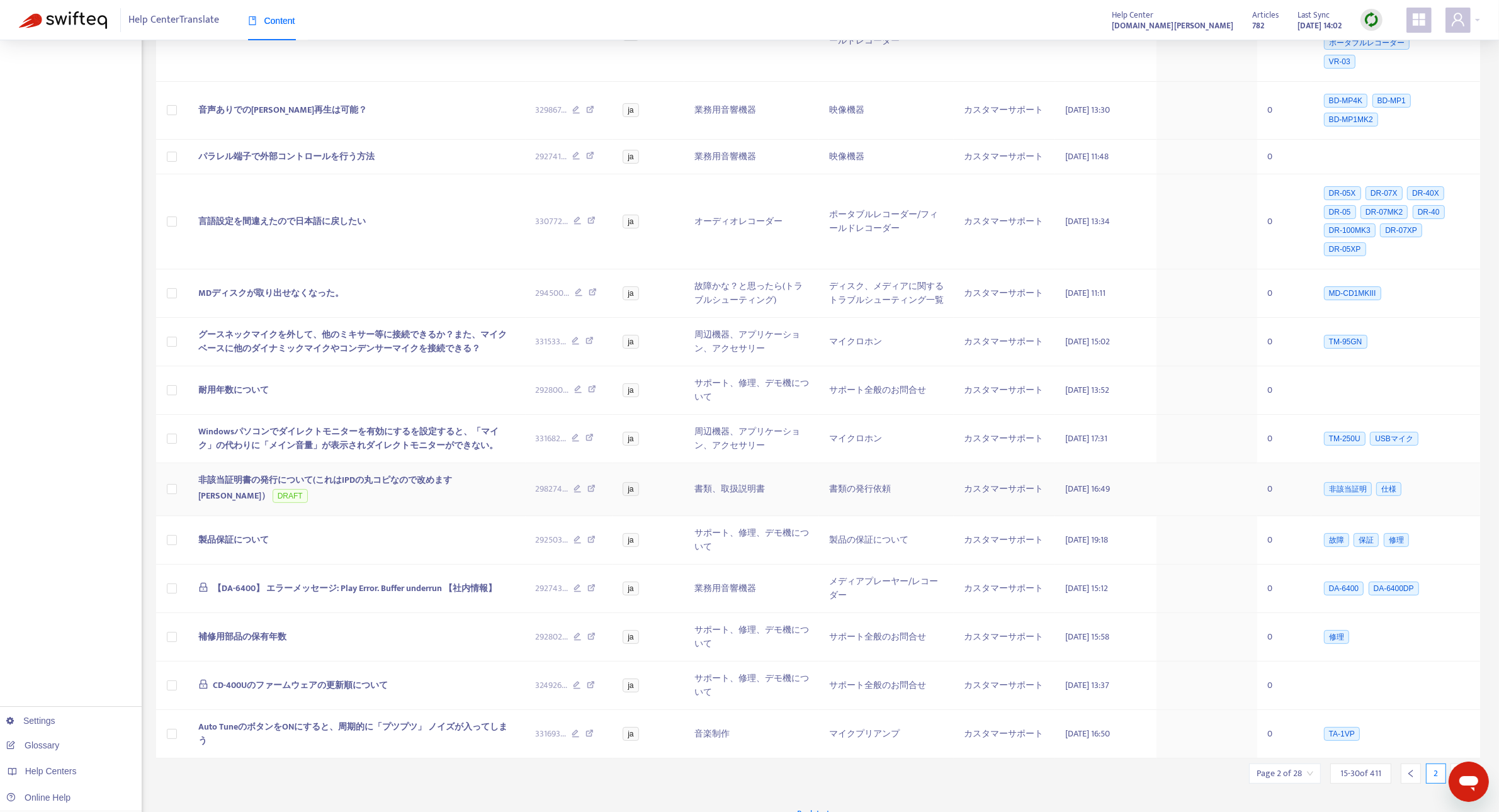
scroll to position [293, 0]
click at [1462, 766] on icon "right" at bounding box center [1459, 770] width 9 height 9
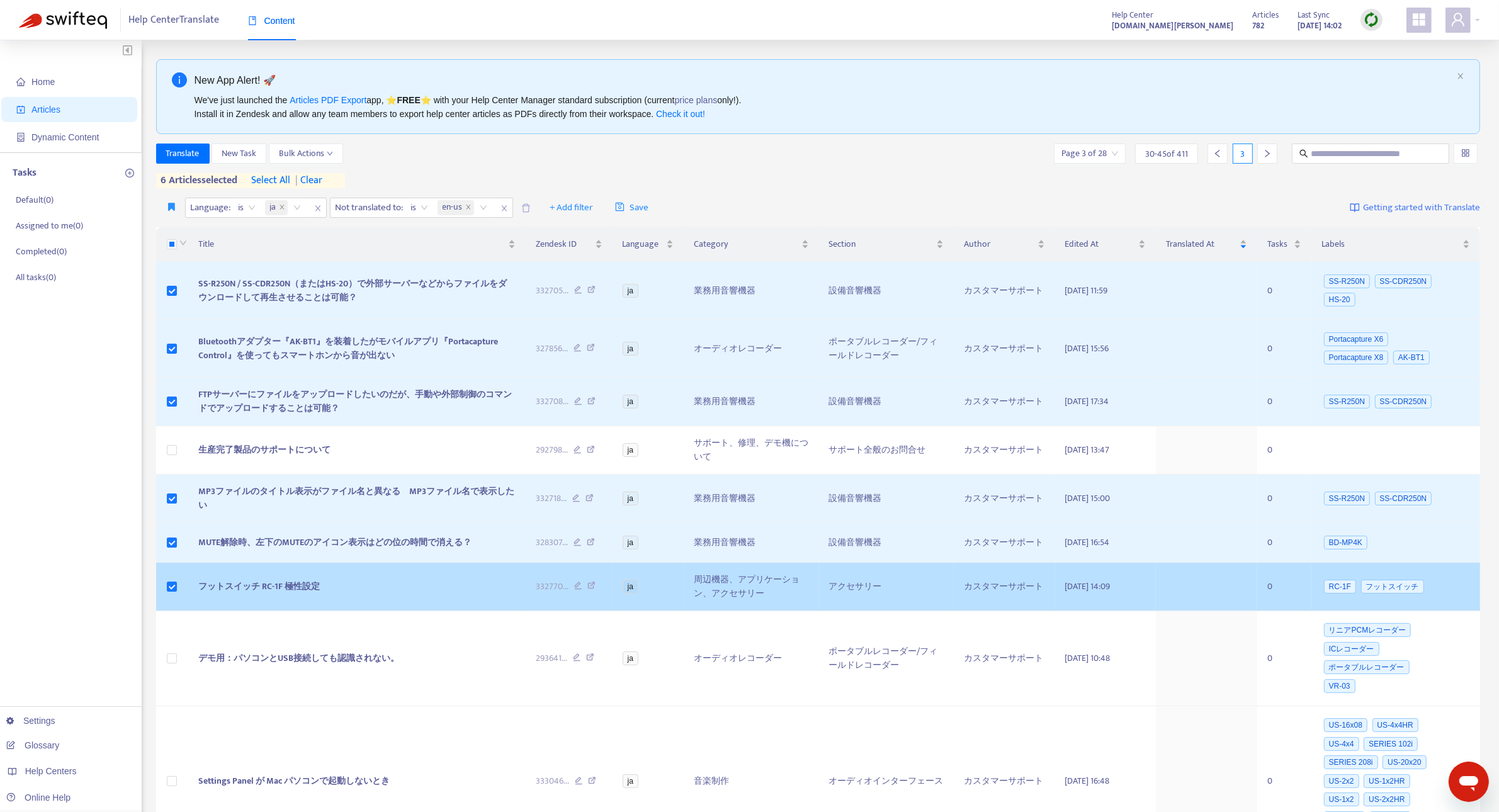
scroll to position [415, 0]
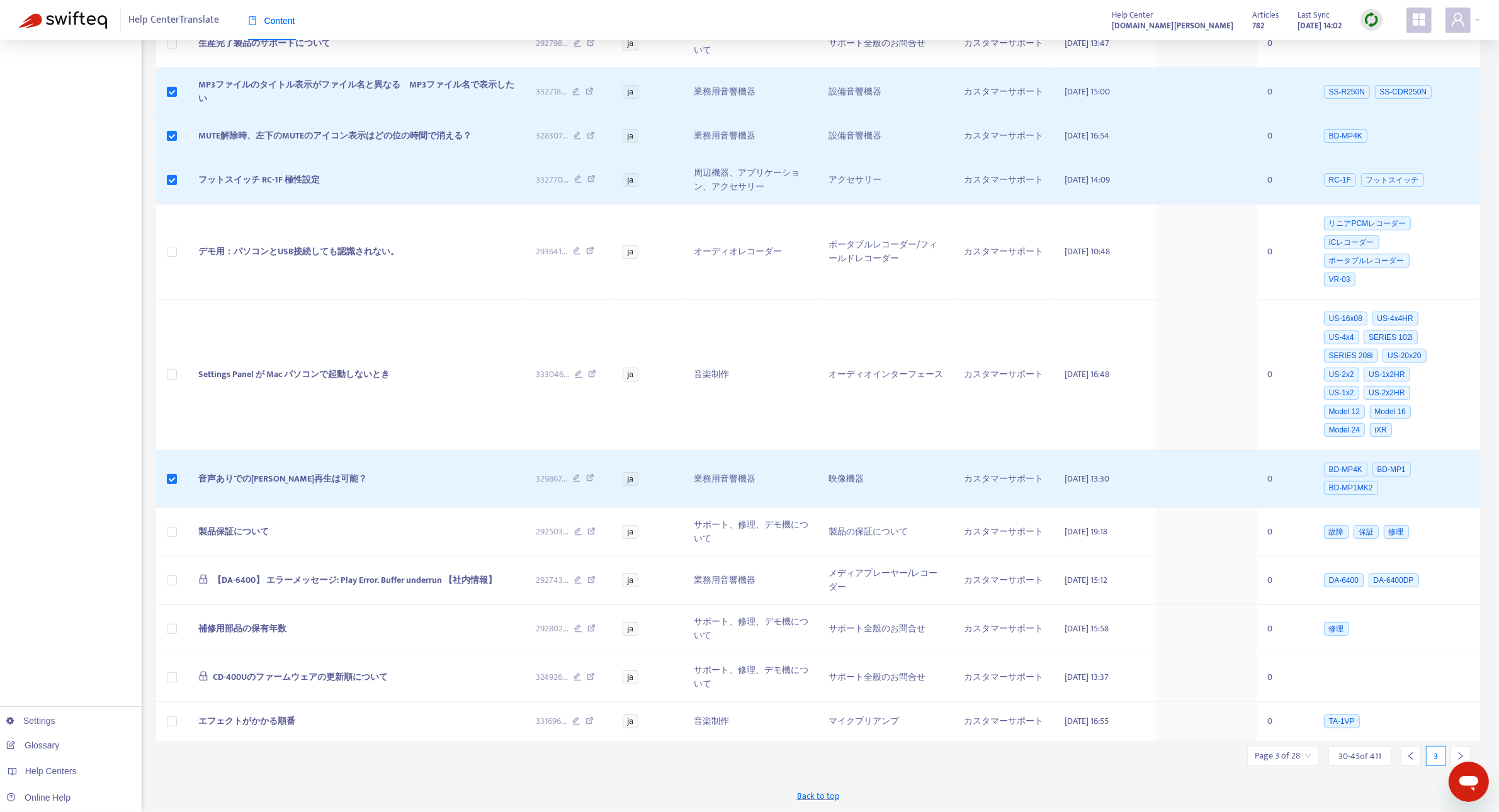
click at [1460, 752] on icon "right" at bounding box center [1459, 755] width 9 height 9
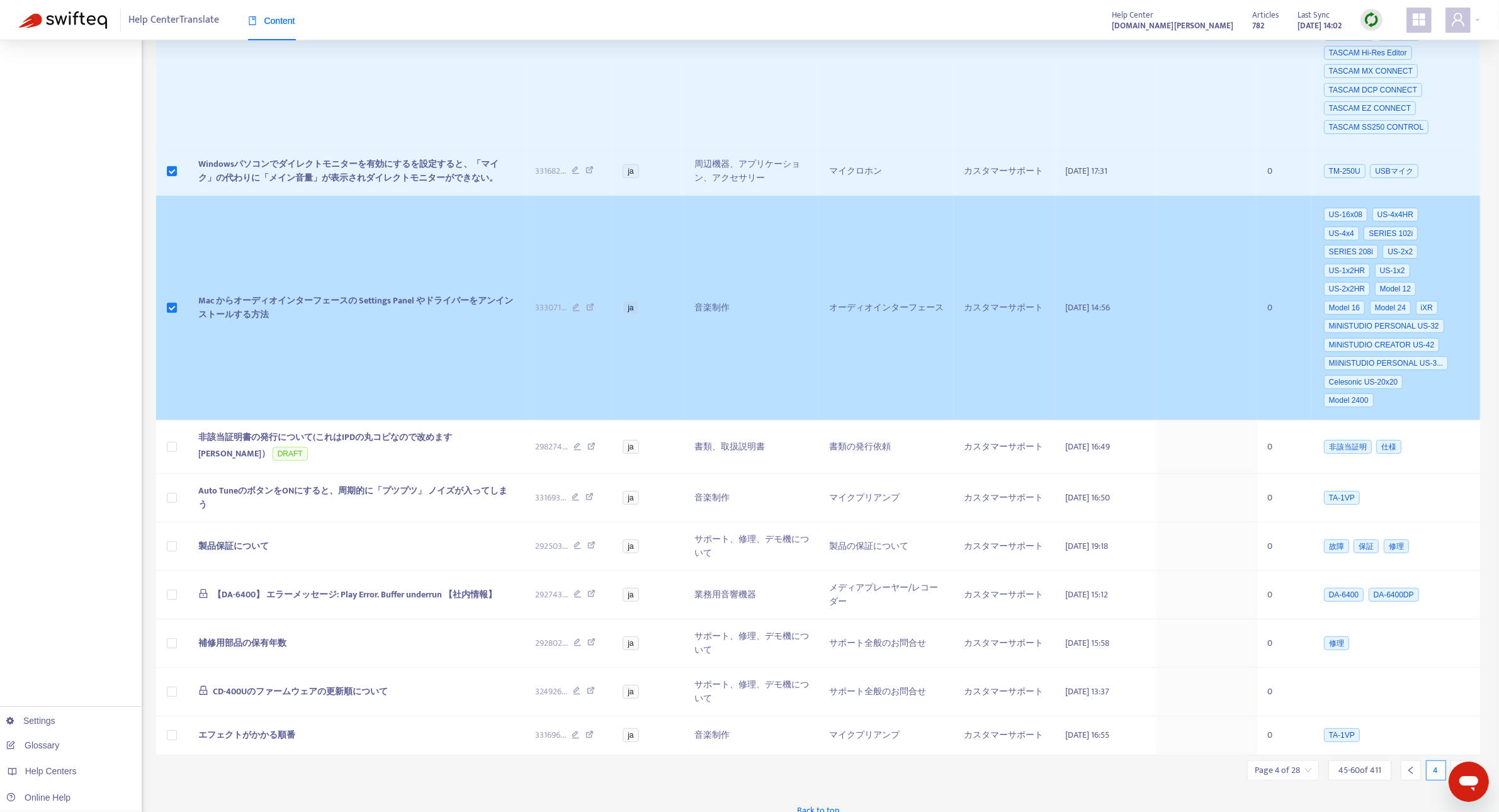
scroll to position [755, 0]
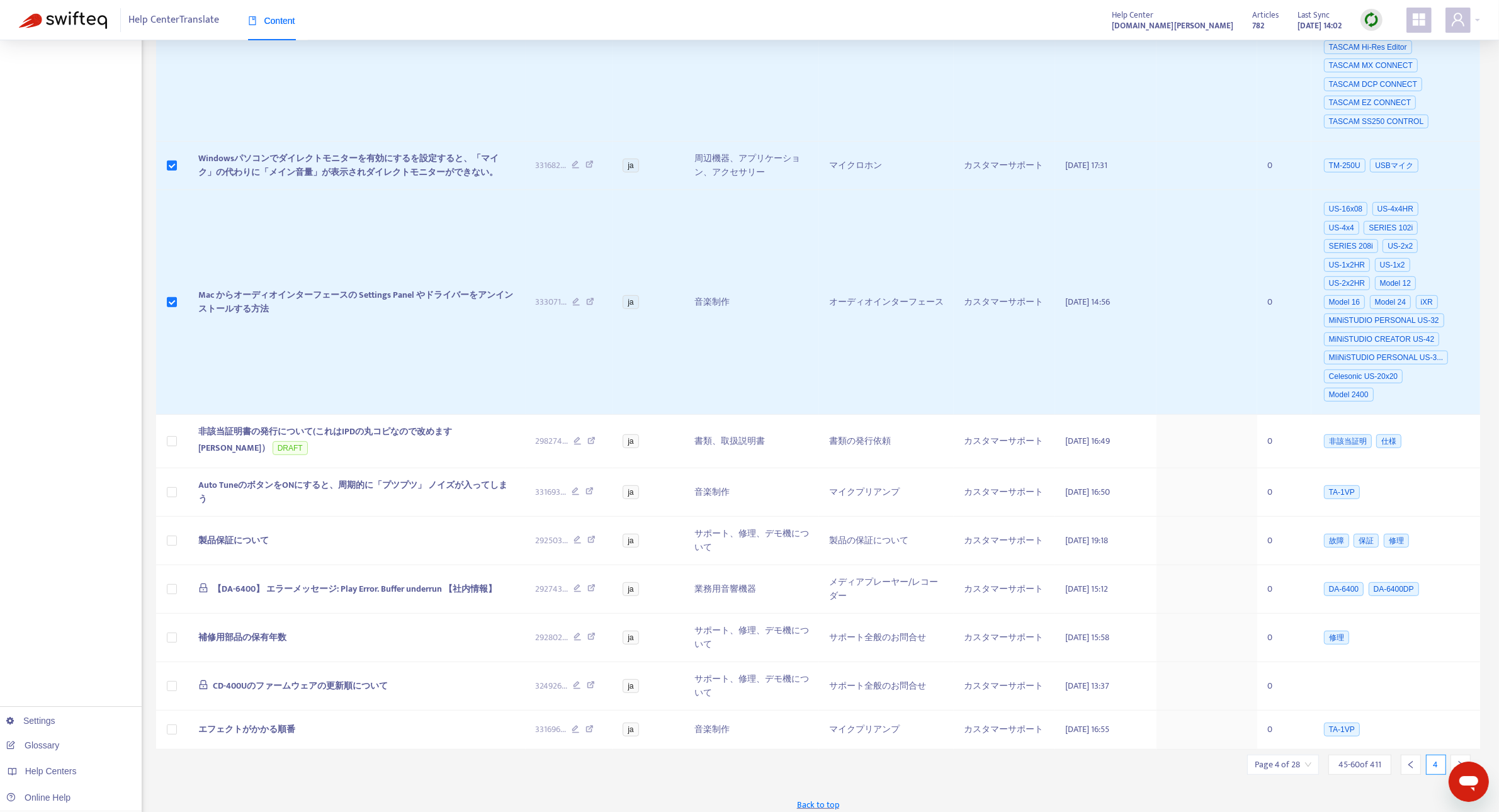
click at [1454, 755] on div at bounding box center [1460, 765] width 20 height 20
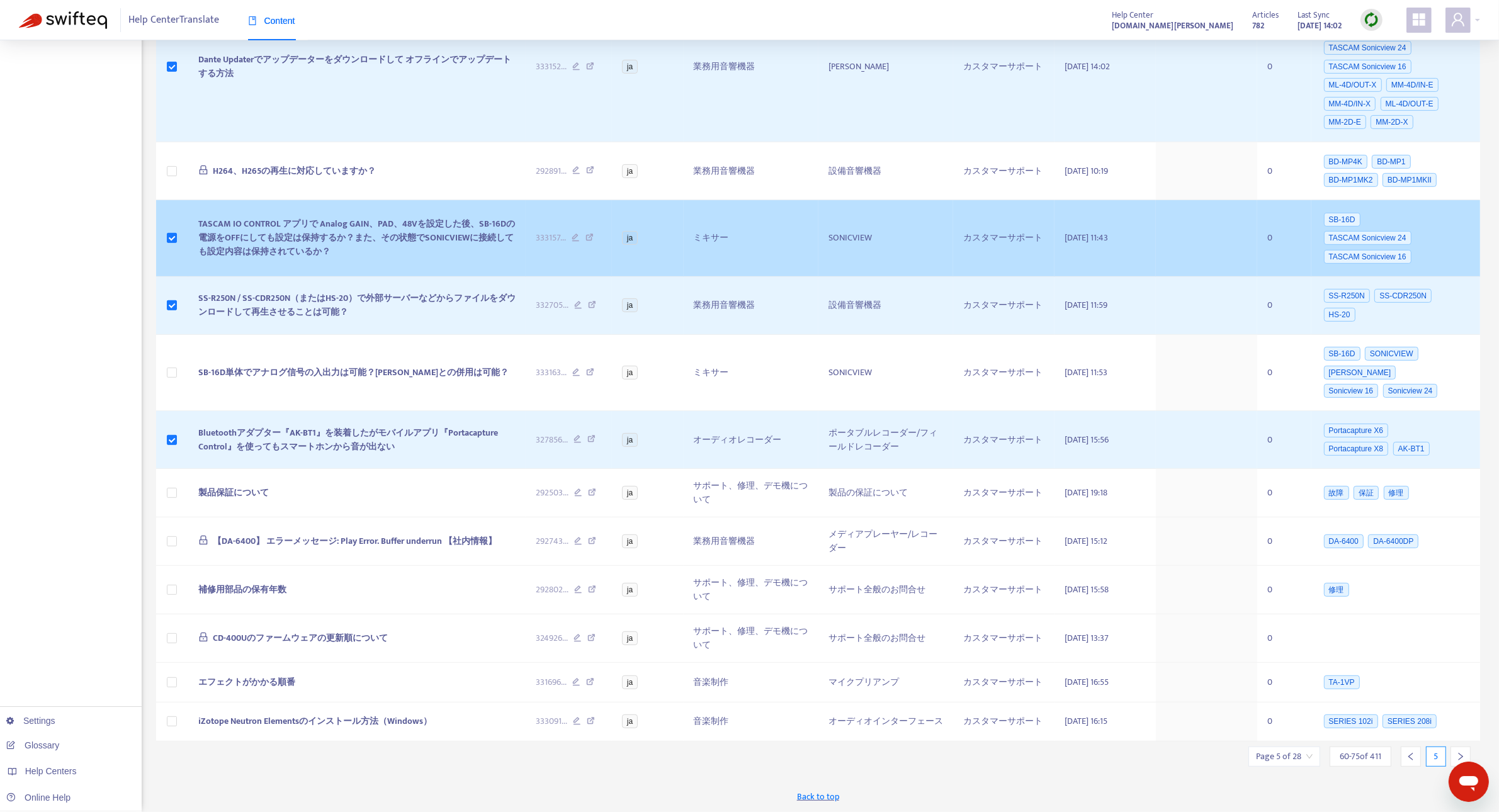
scroll to position [700, 0]
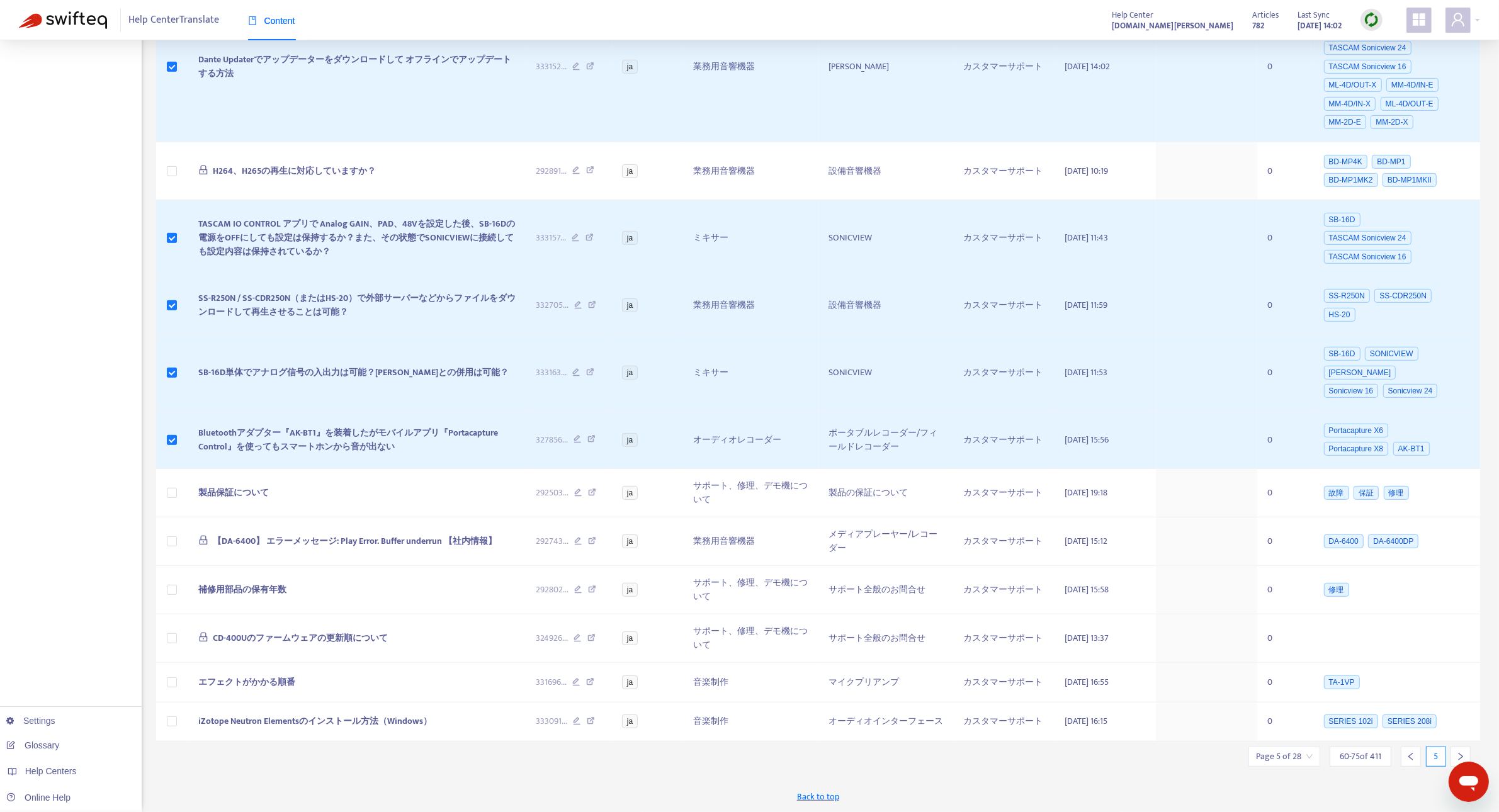
click at [1461, 757] on icon "right" at bounding box center [1461, 756] width 5 height 8
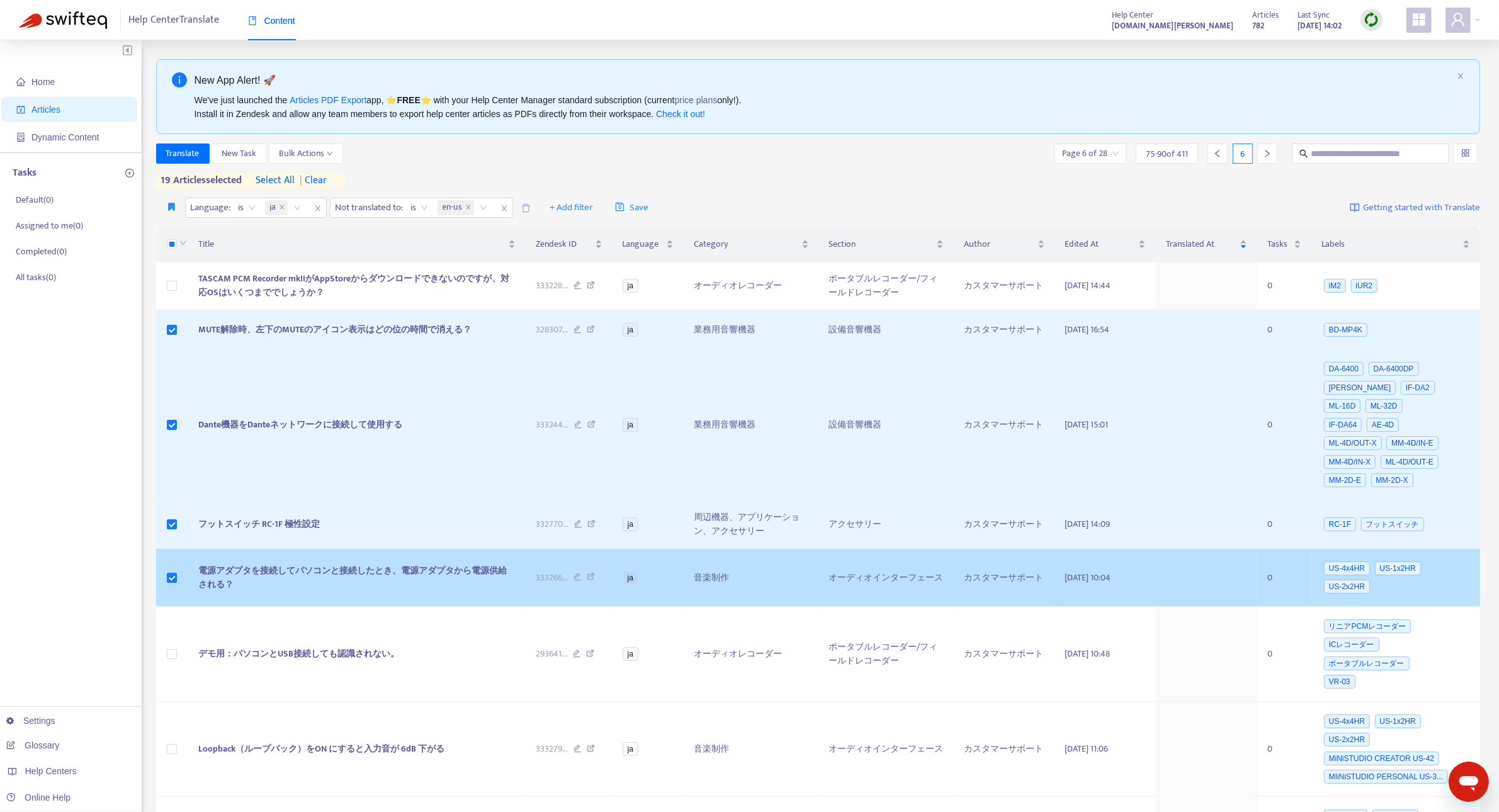
scroll to position [419, 0]
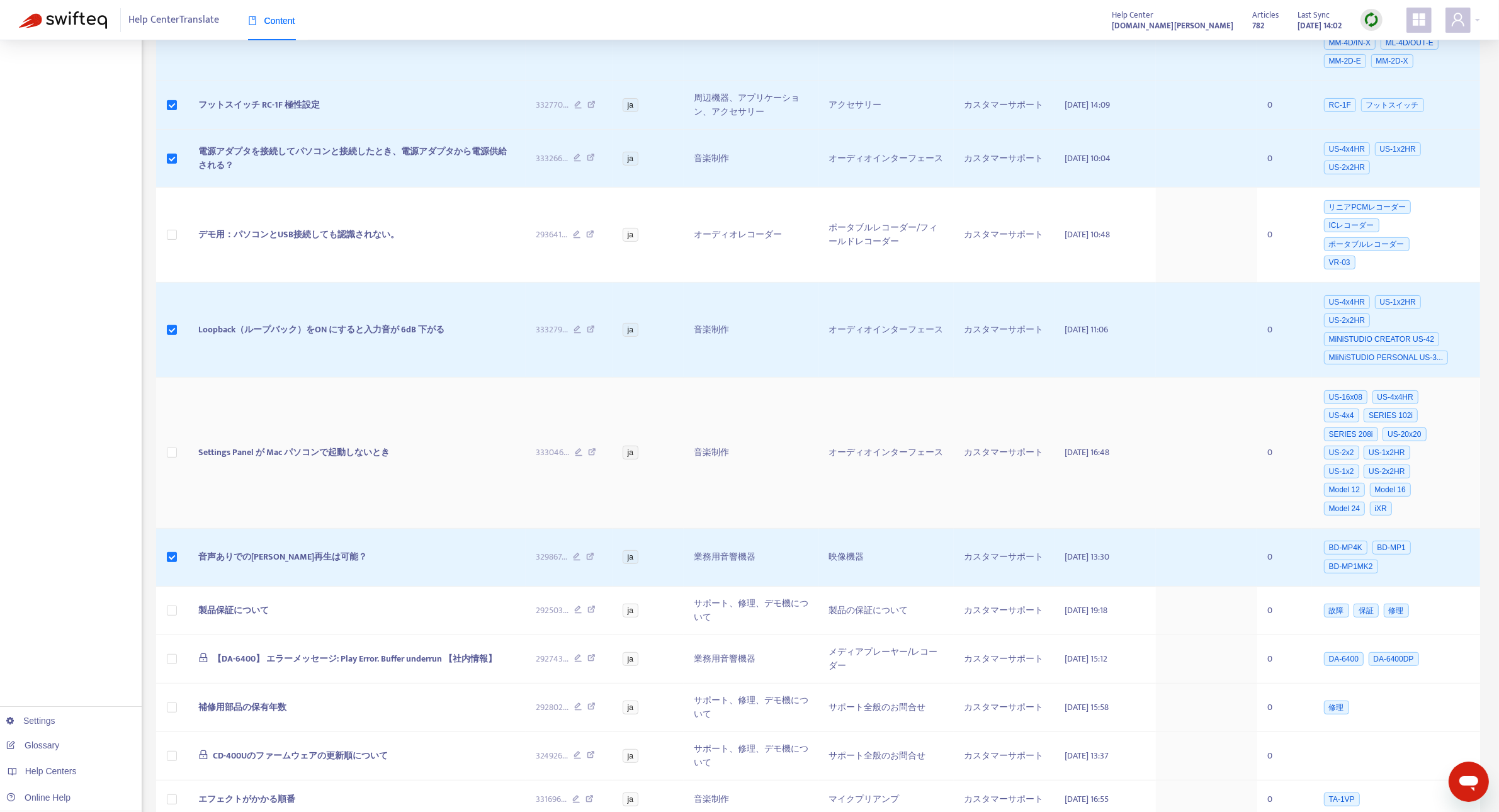
click at [165, 446] on td at bounding box center [171, 452] width 32 height 151
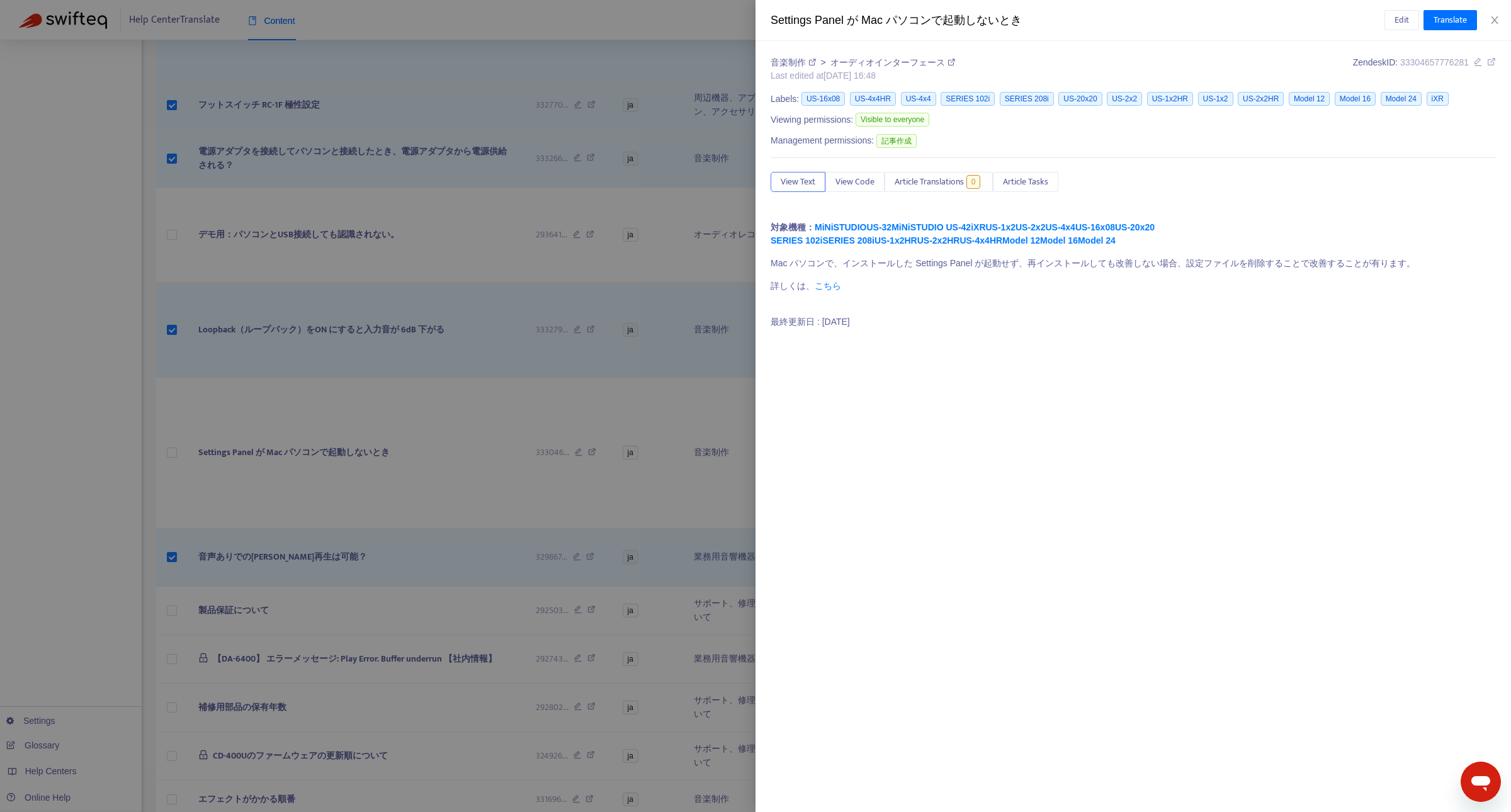
click at [172, 441] on div at bounding box center [755, 406] width 1511 height 812
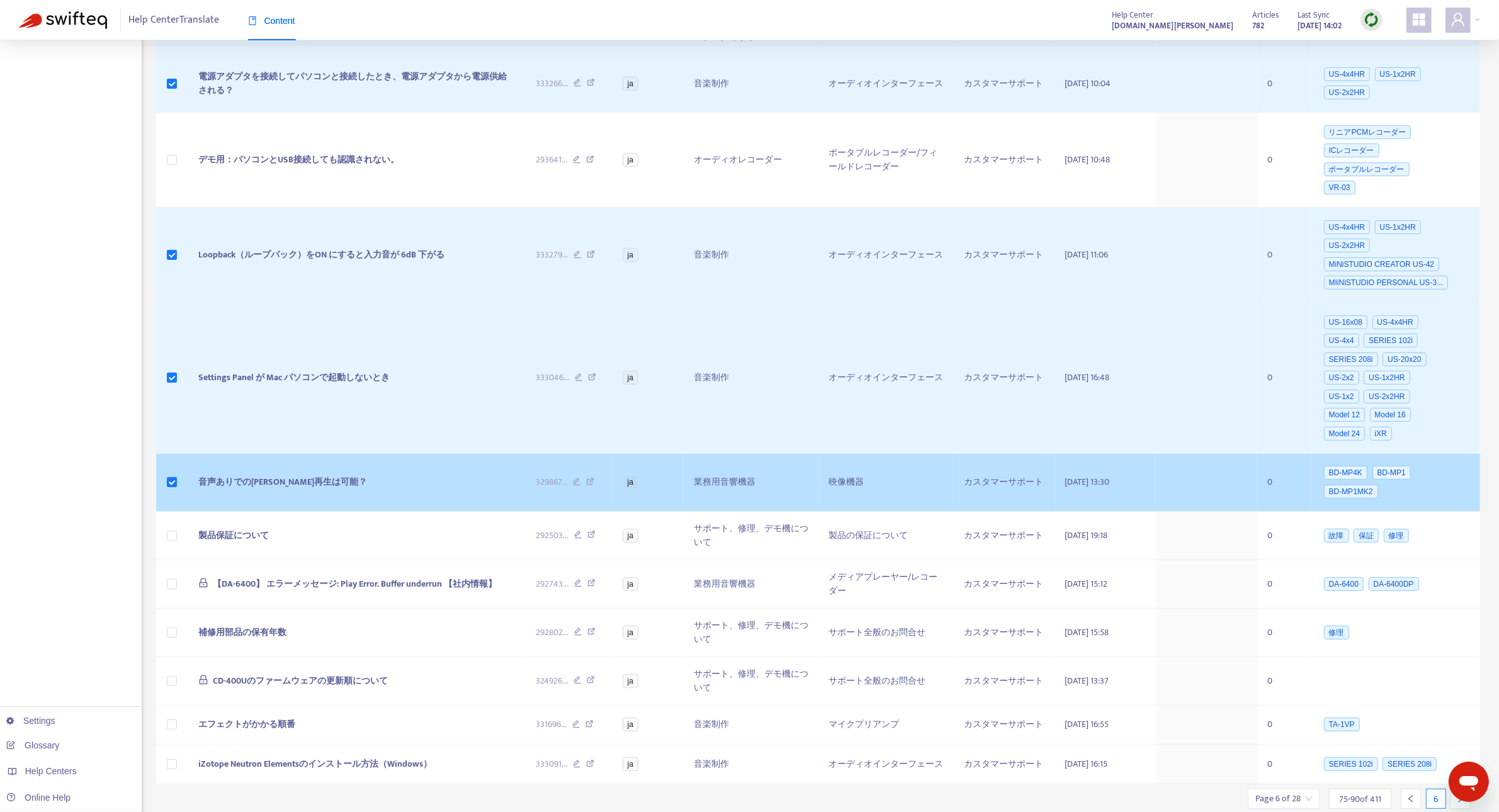
scroll to position [530, 0]
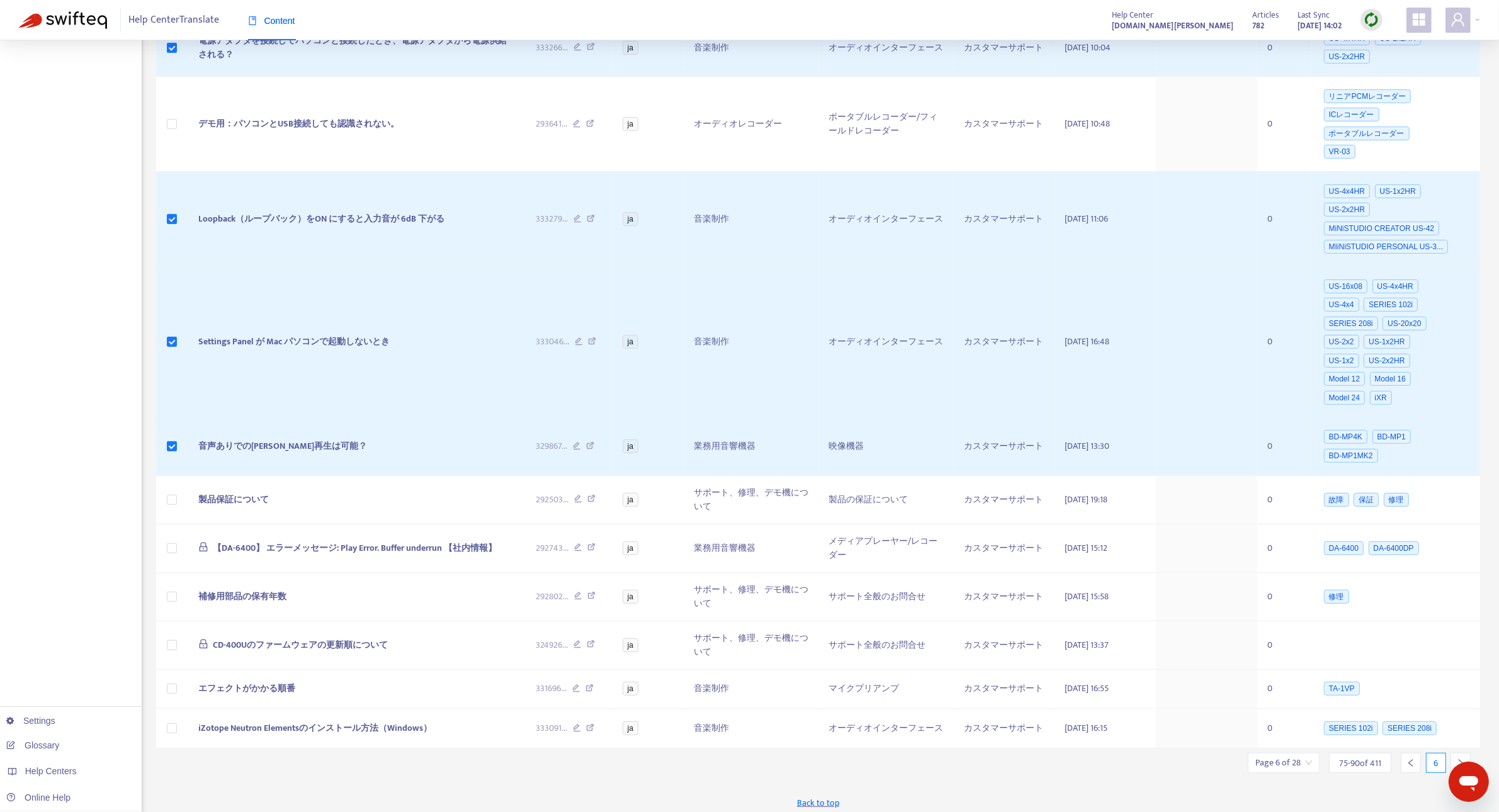
click at [1457, 759] on icon "right" at bounding box center [1459, 762] width 9 height 9
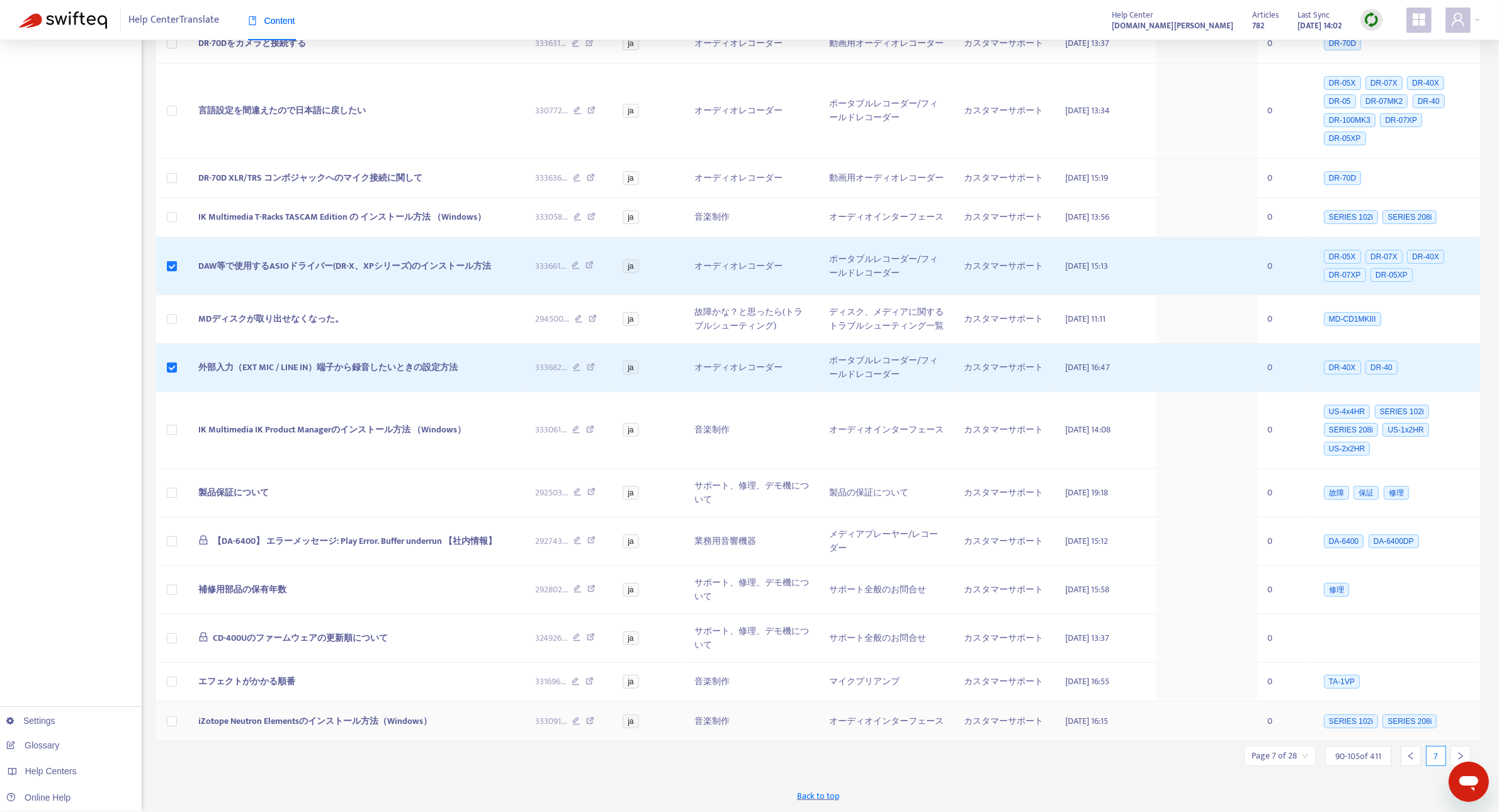
scroll to position [435, 0]
click at [1456, 752] on icon "right" at bounding box center [1459, 755] width 9 height 9
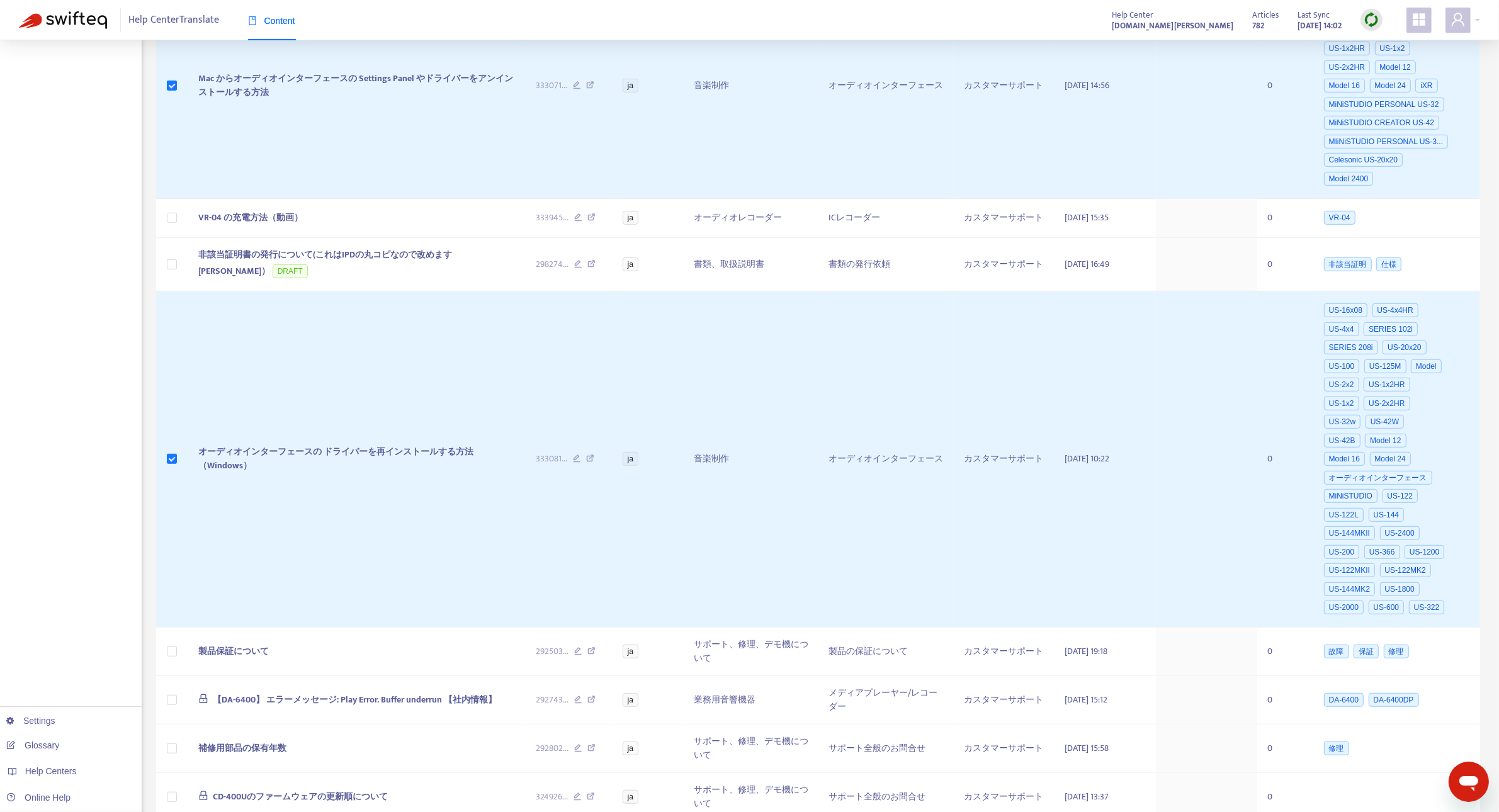
scroll to position [1030, 0]
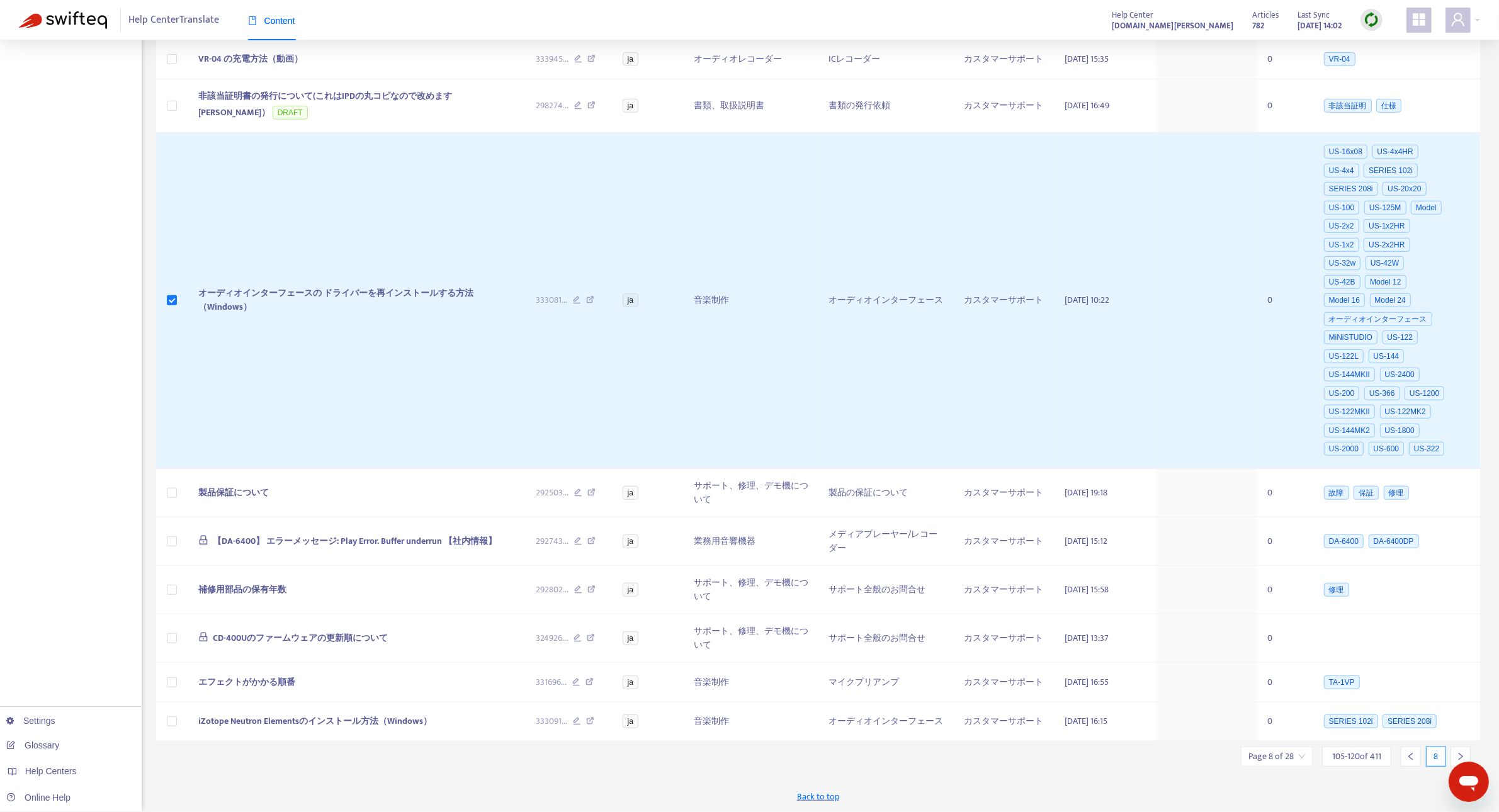
click at [1463, 753] on icon "right" at bounding box center [1459, 755] width 9 height 9
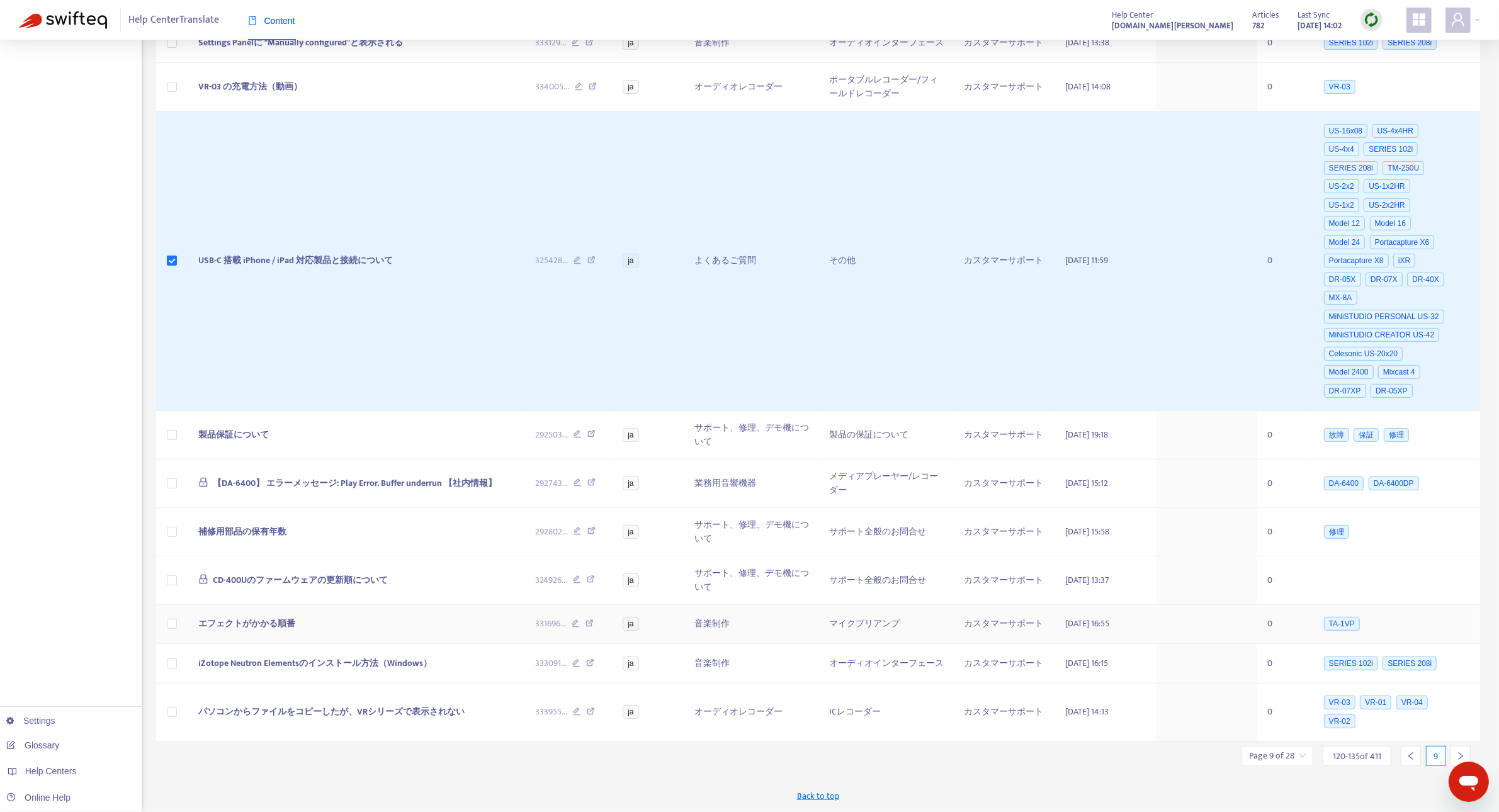
scroll to position [446, 0]
click at [1461, 752] on icon "right" at bounding box center [1459, 755] width 9 height 9
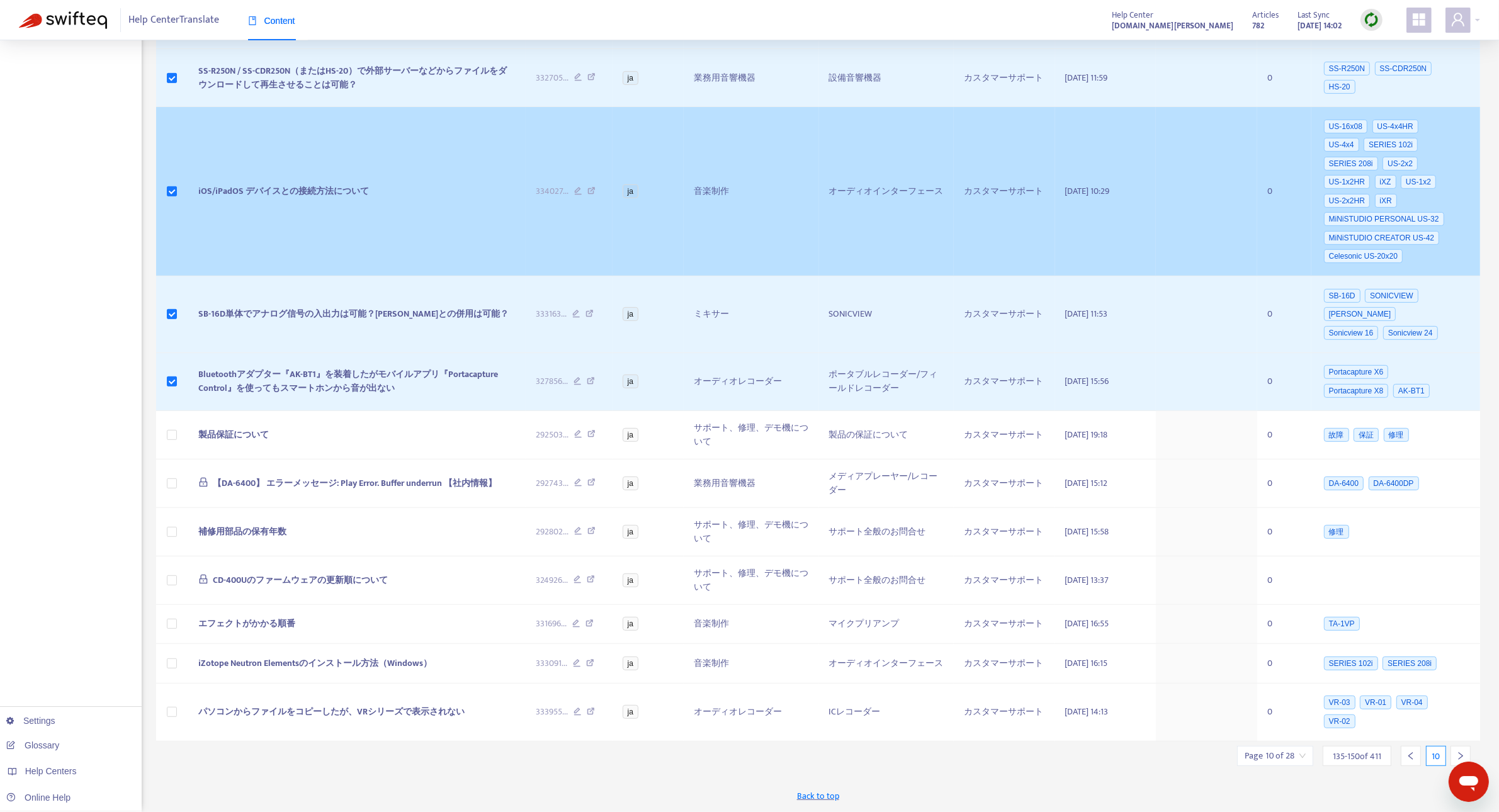
scroll to position [719, 0]
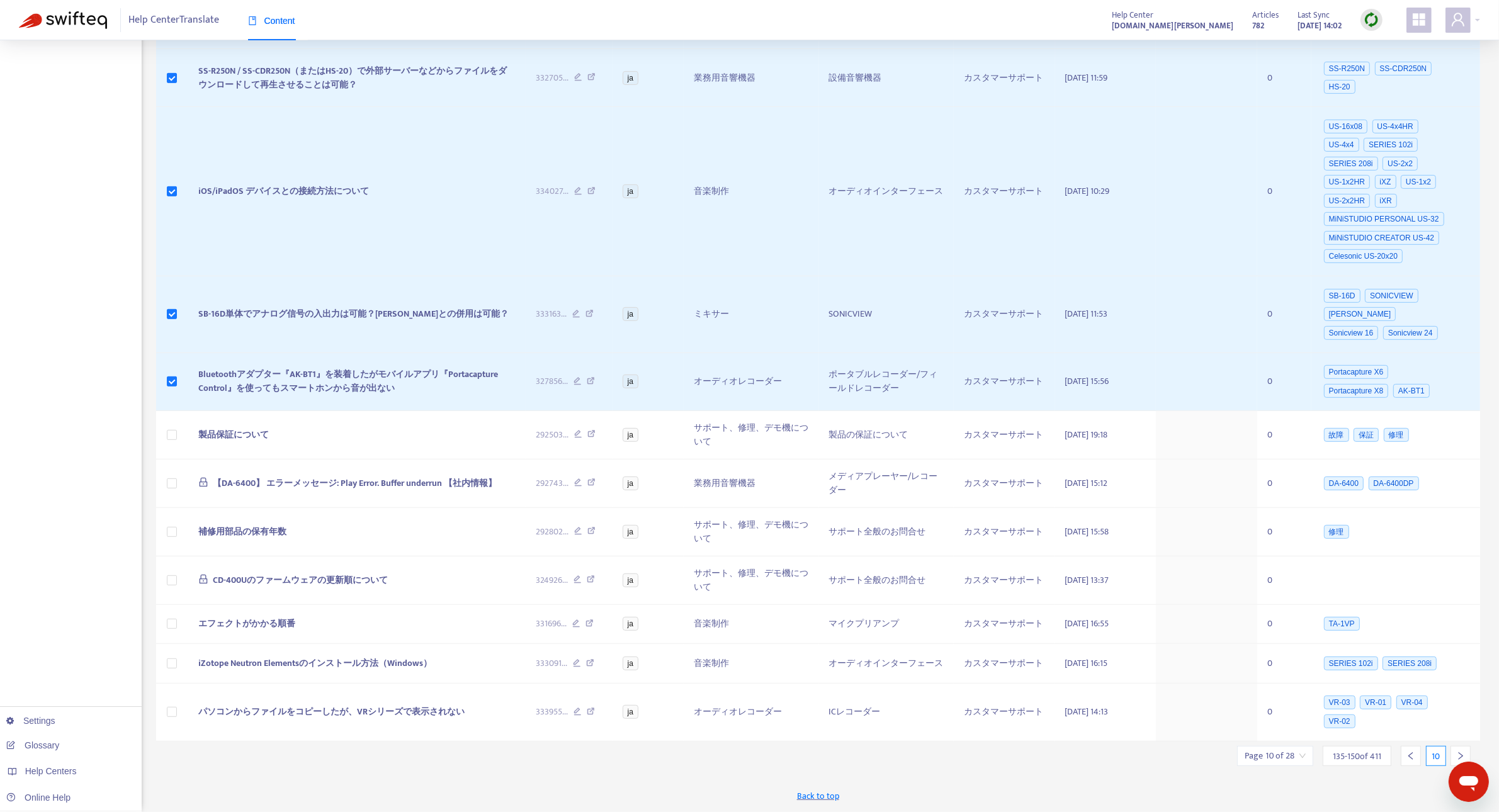
click at [1462, 755] on icon "right" at bounding box center [1459, 755] width 9 height 9
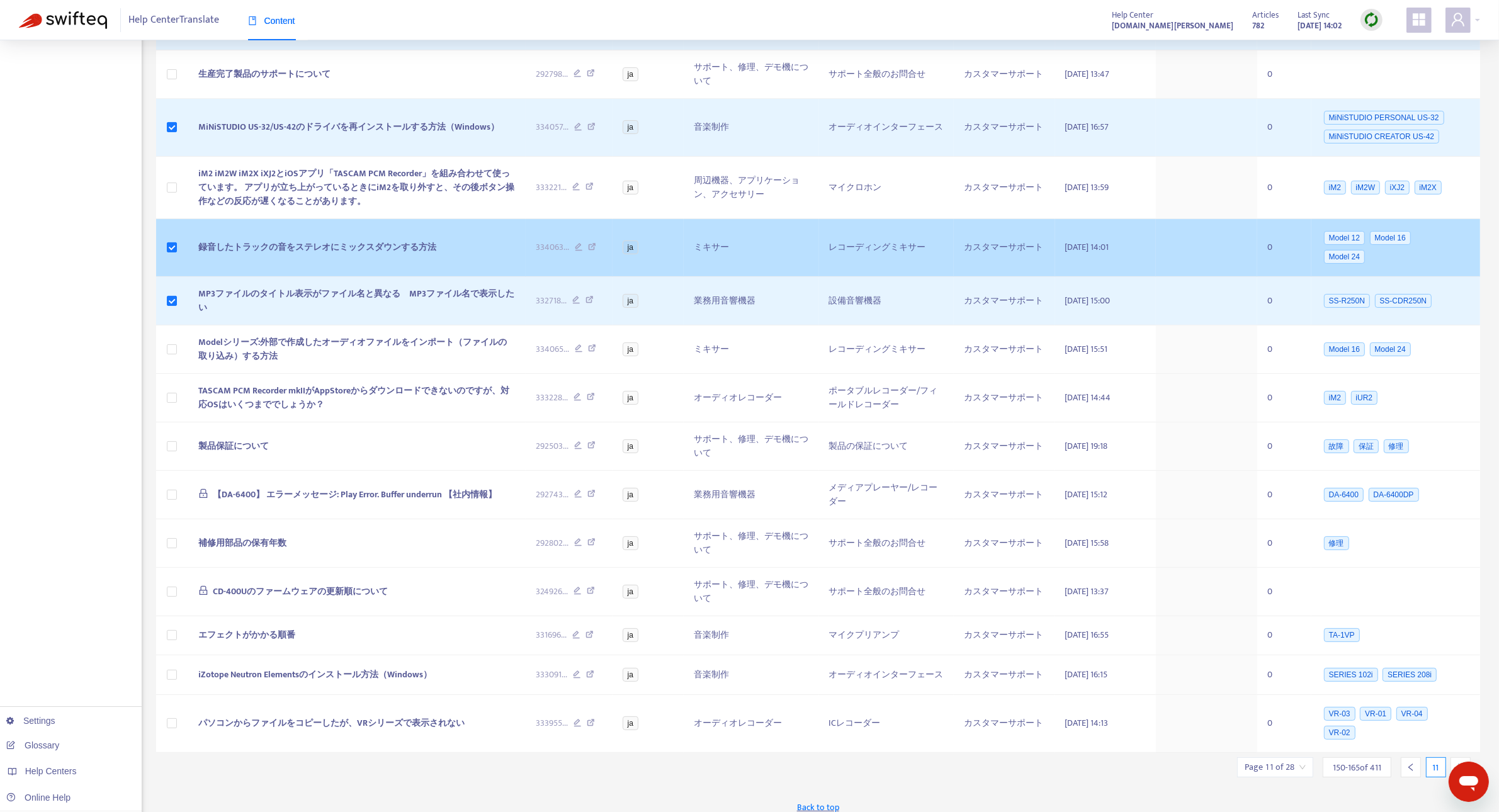
scroll to position [306, 0]
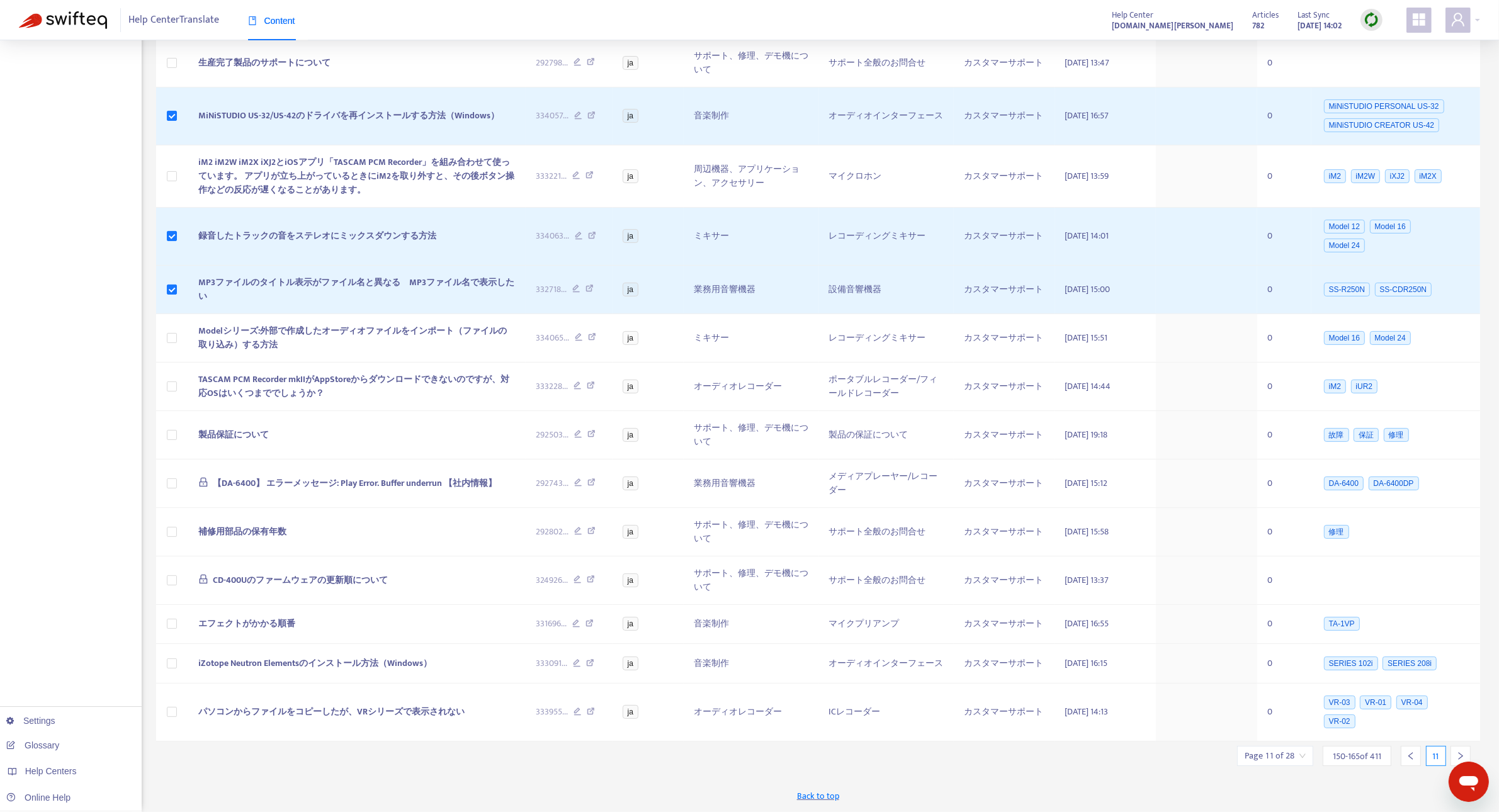
click at [1457, 752] on icon "right" at bounding box center [1459, 755] width 9 height 9
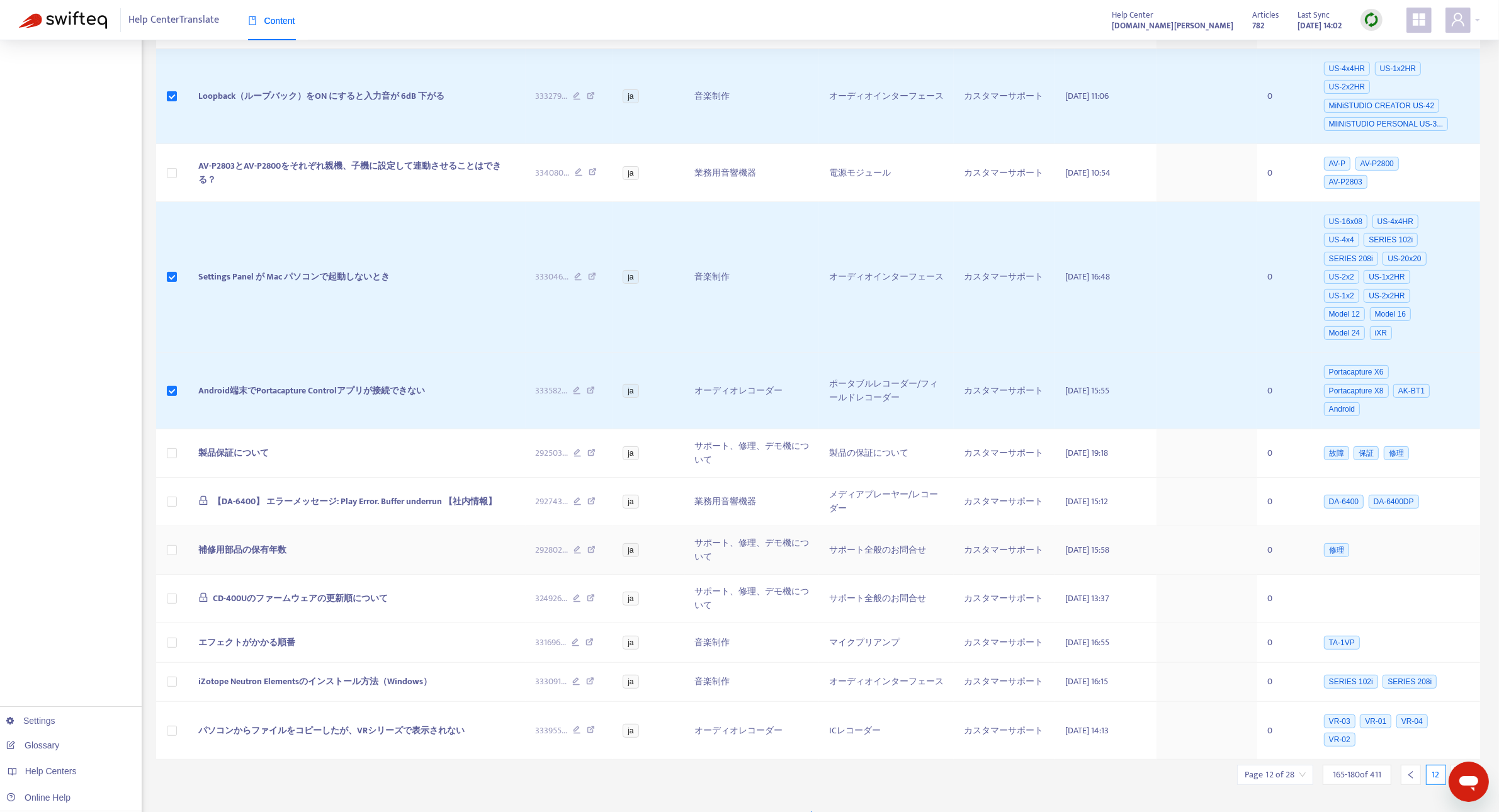
scroll to position [516, 0]
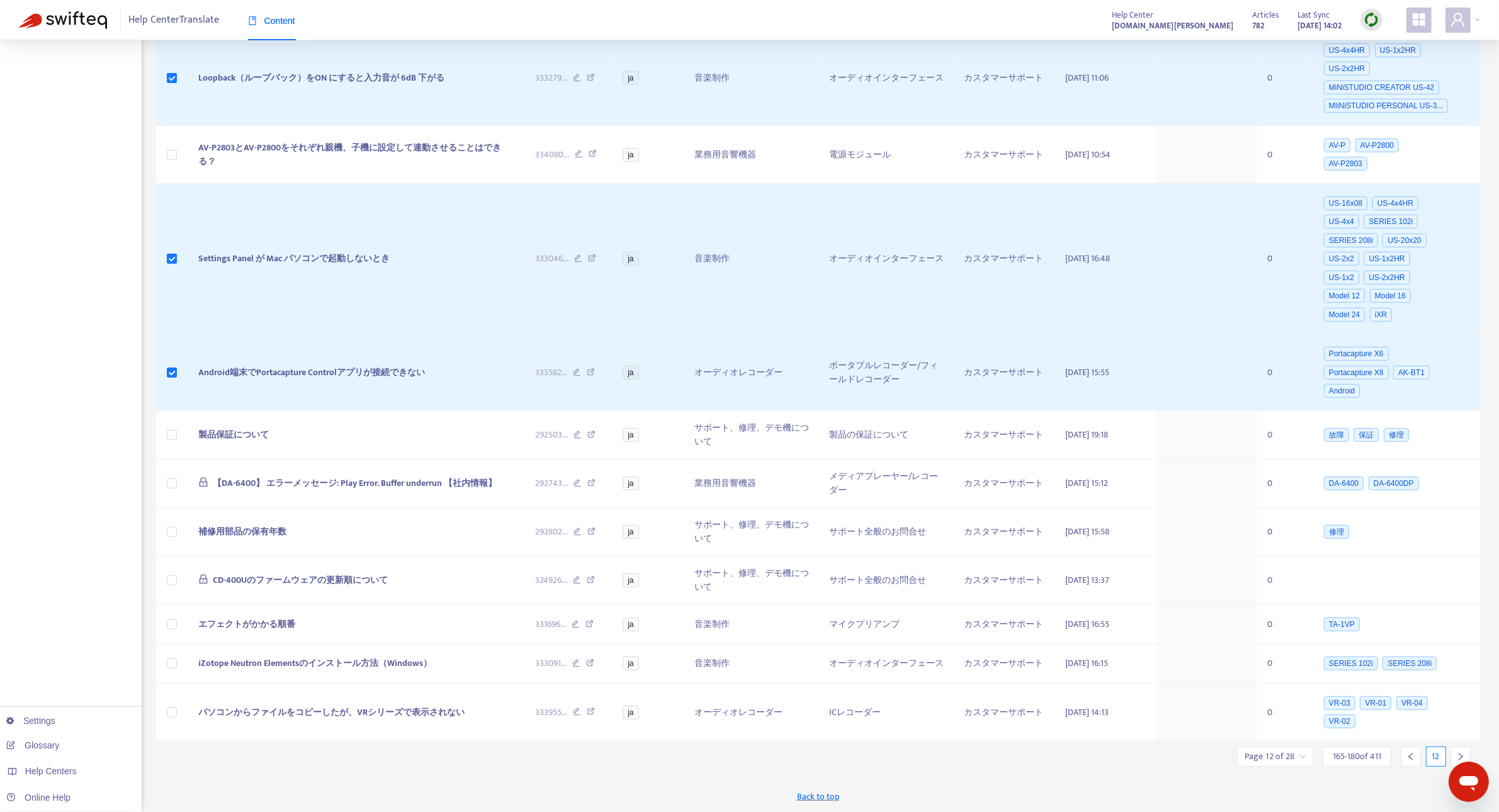
click at [1462, 754] on icon "right" at bounding box center [1459, 755] width 9 height 9
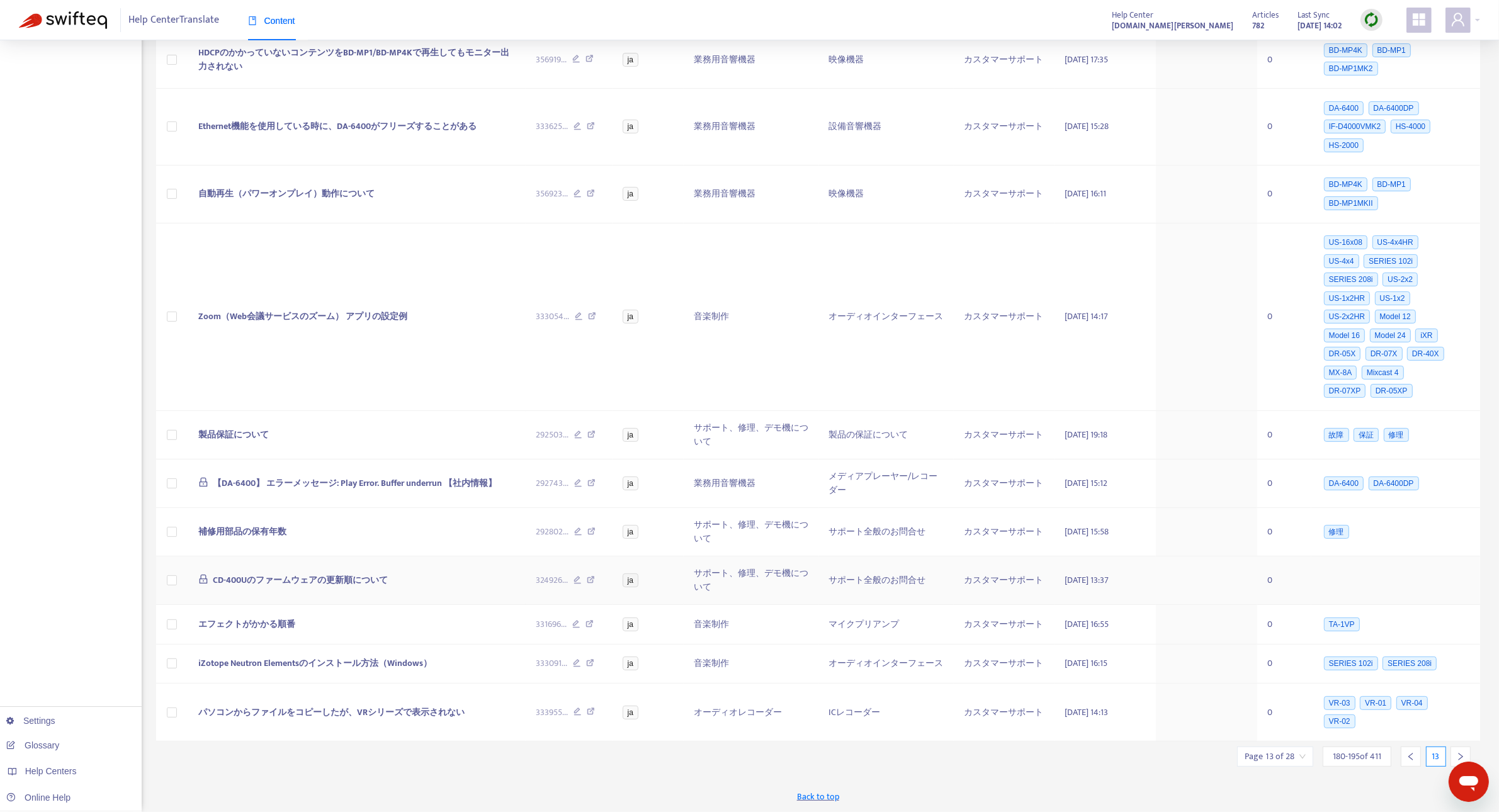
scroll to position [0, 0]
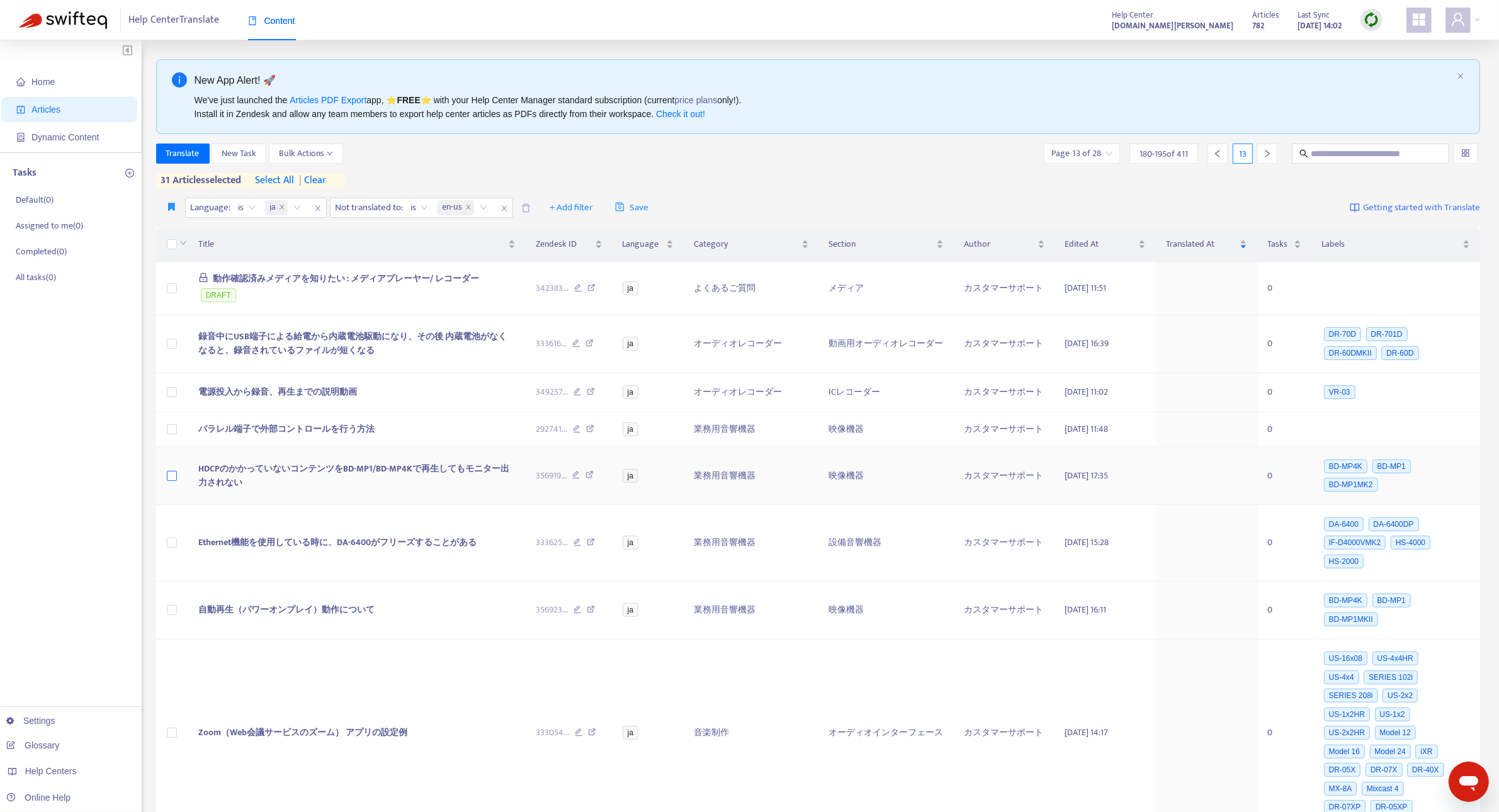
click at [170, 483] on label at bounding box center [171, 476] width 10 height 14
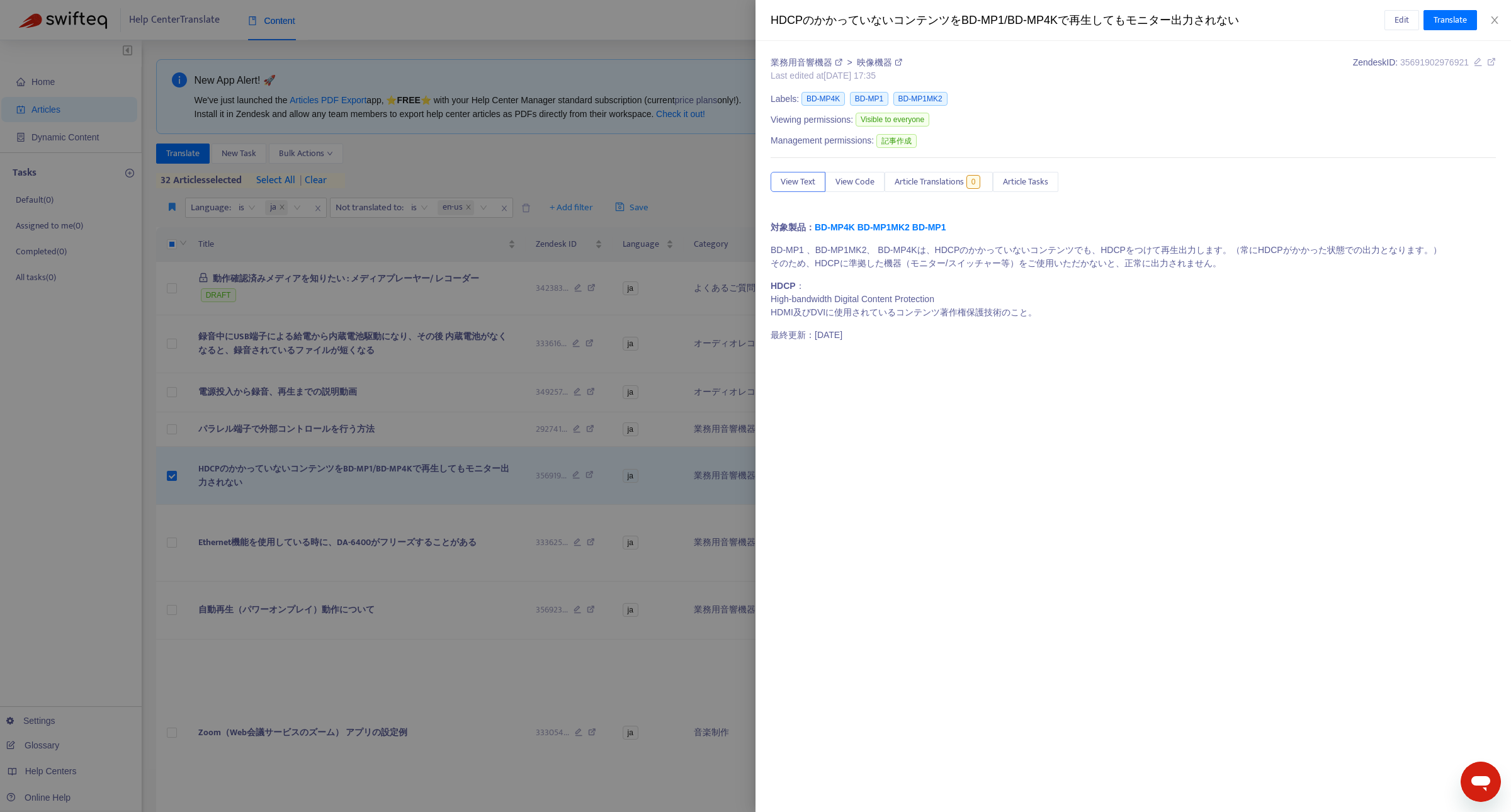
click at [354, 473] on div at bounding box center [755, 406] width 1511 height 812
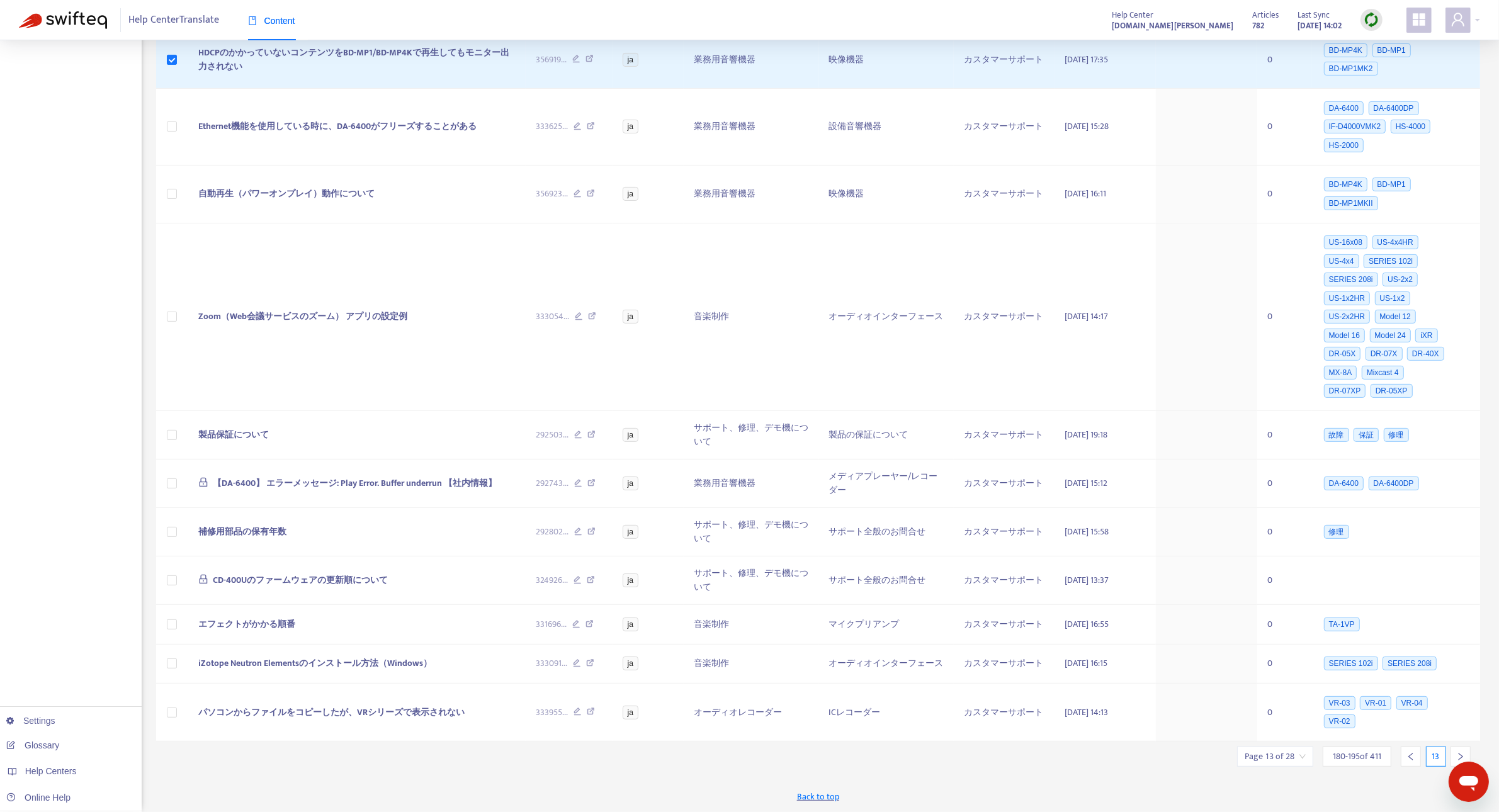
scroll to position [428, 0]
click at [1462, 754] on icon "right" at bounding box center [1459, 755] width 9 height 9
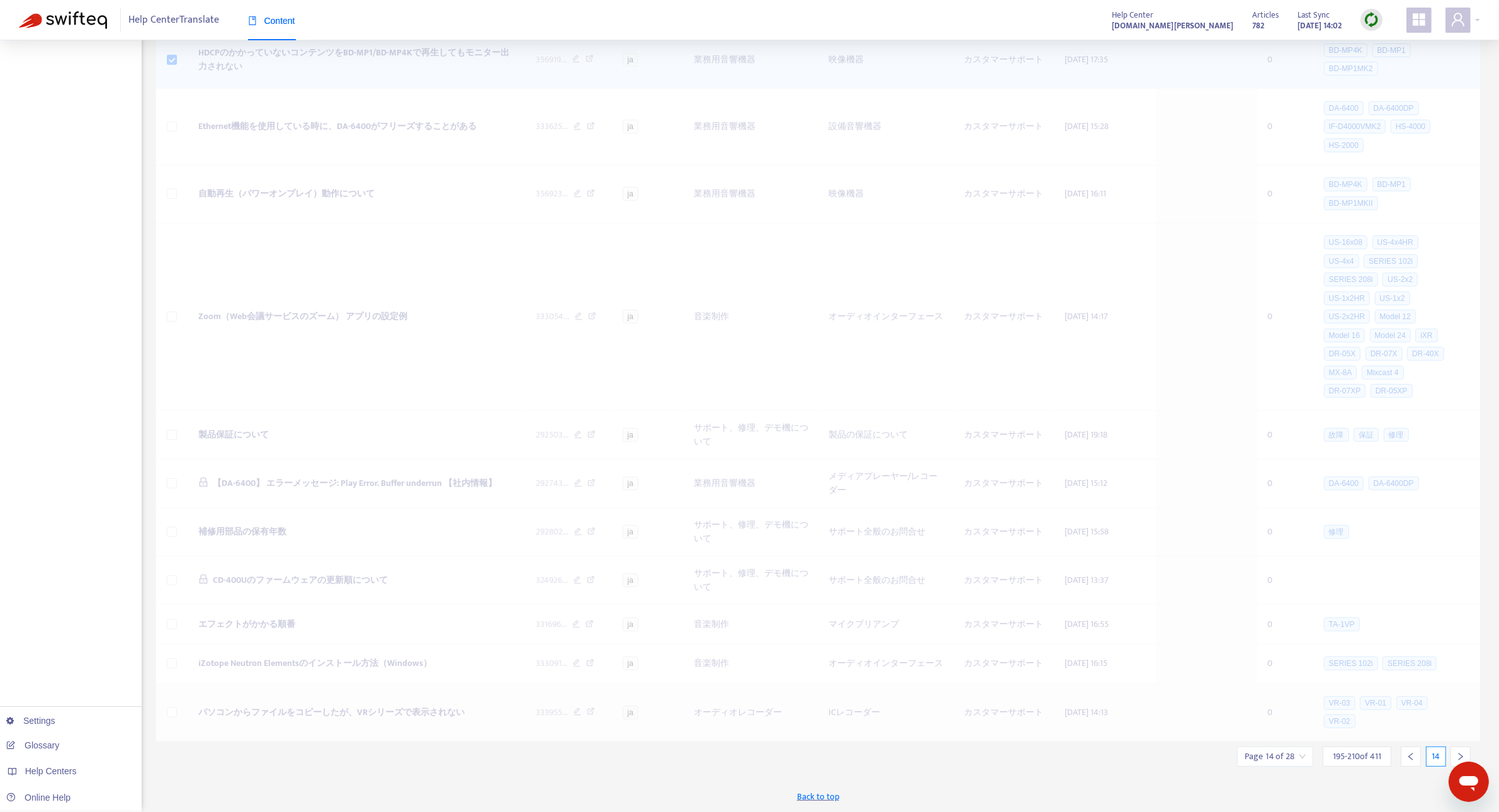
scroll to position [350, 0]
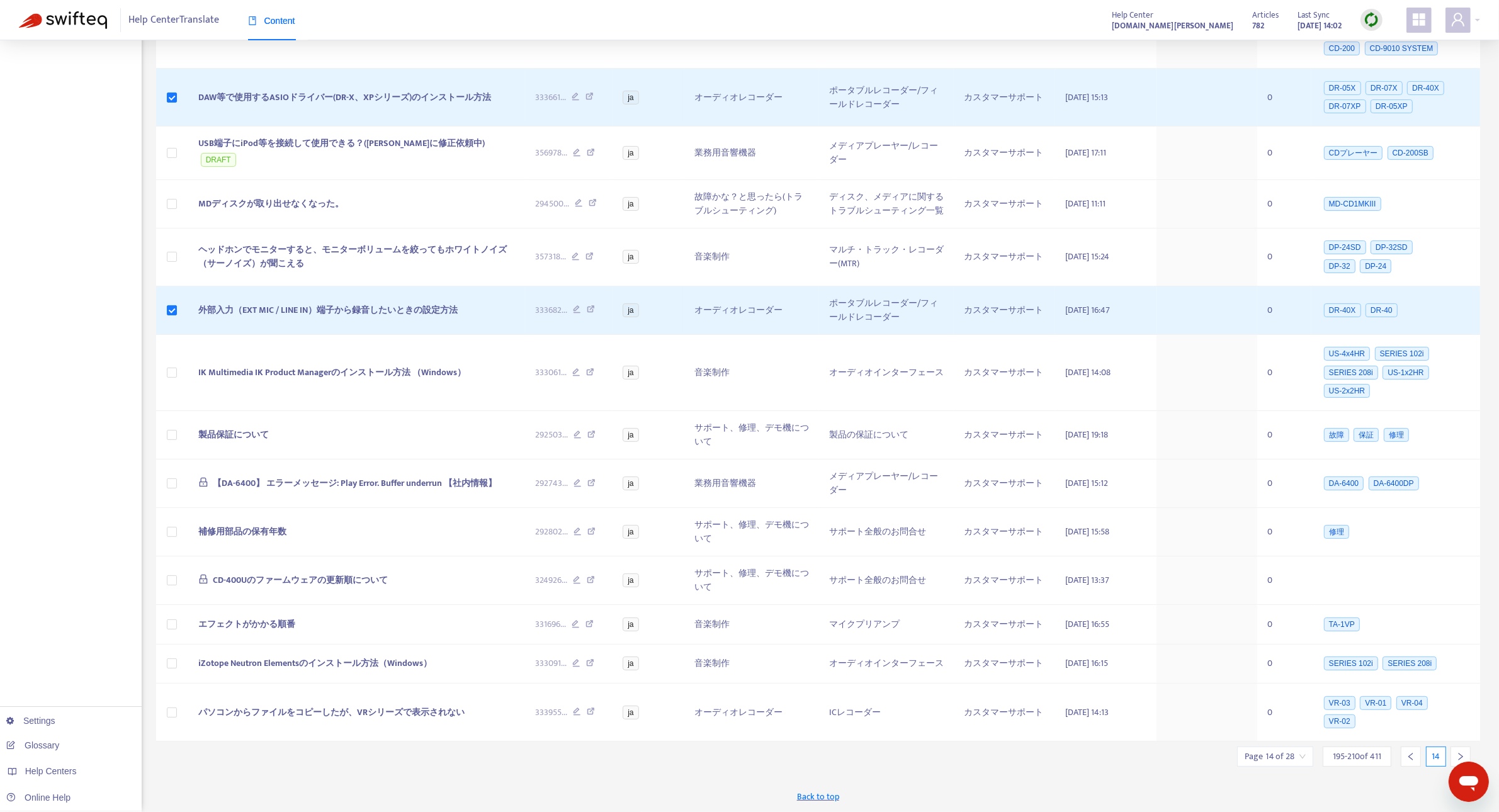
click at [1456, 752] on icon "right" at bounding box center [1459, 755] width 9 height 9
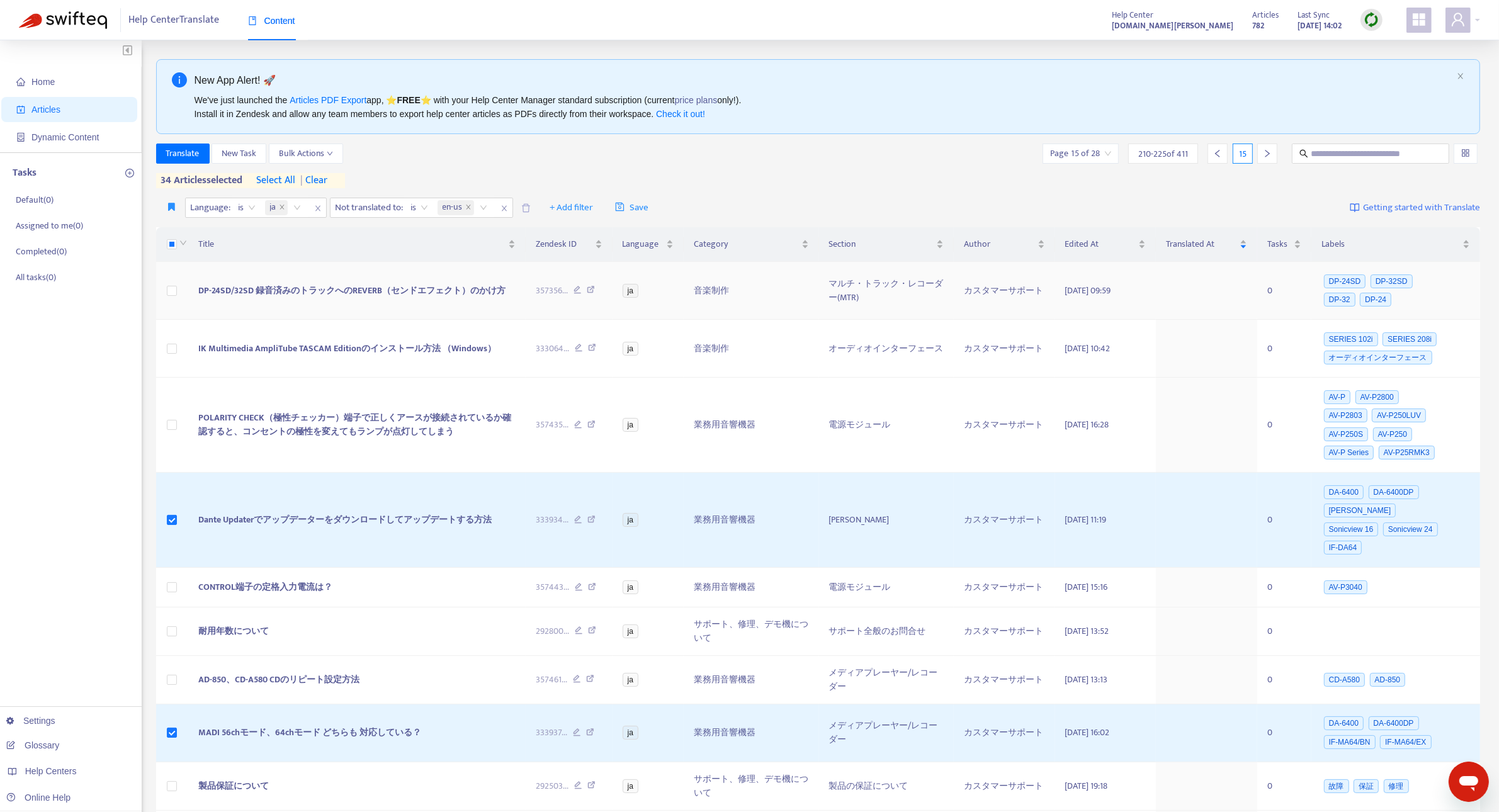
scroll to position [341, 0]
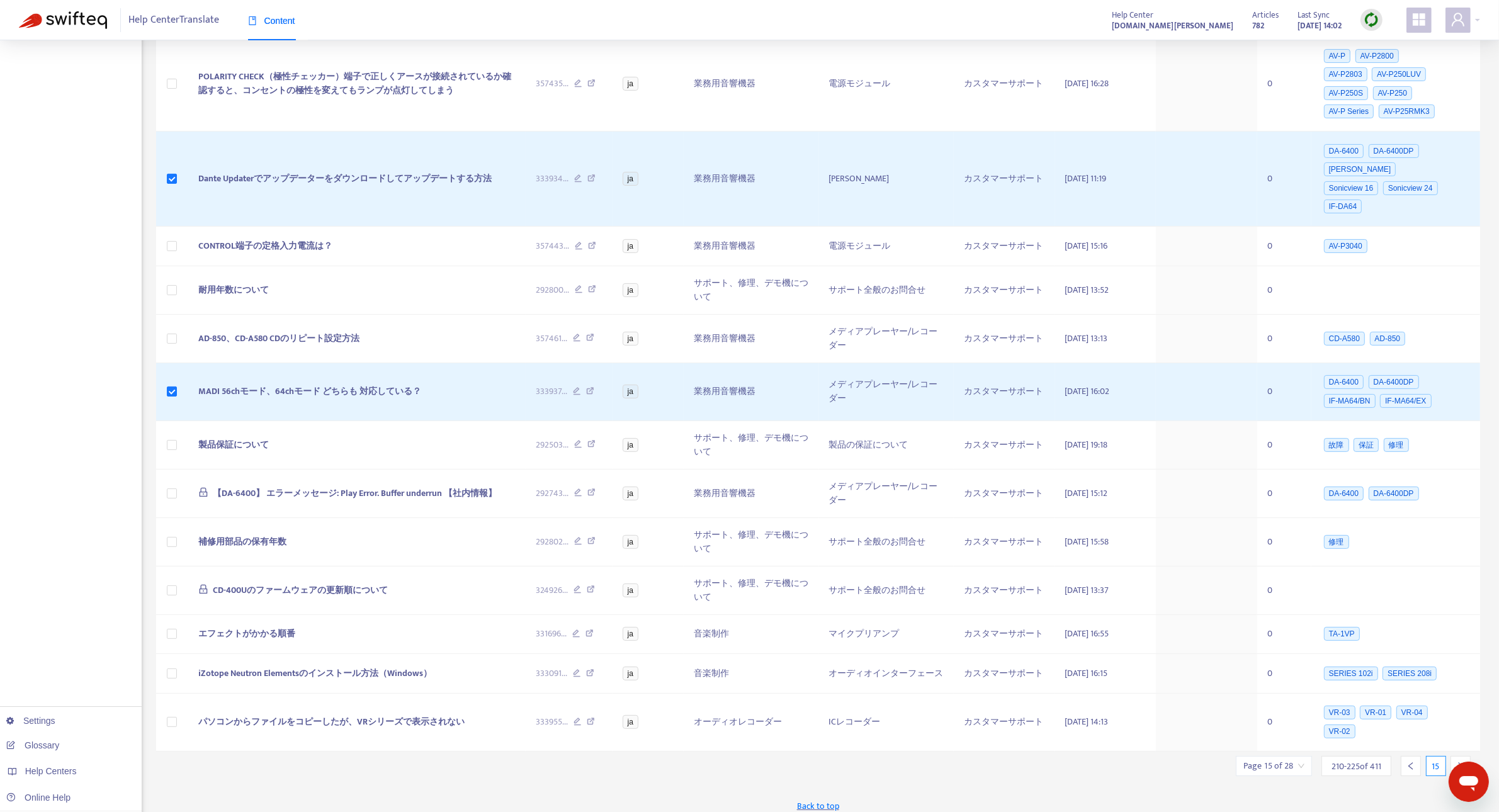
click at [1459, 762] on icon "right" at bounding box center [1459, 766] width 9 height 9
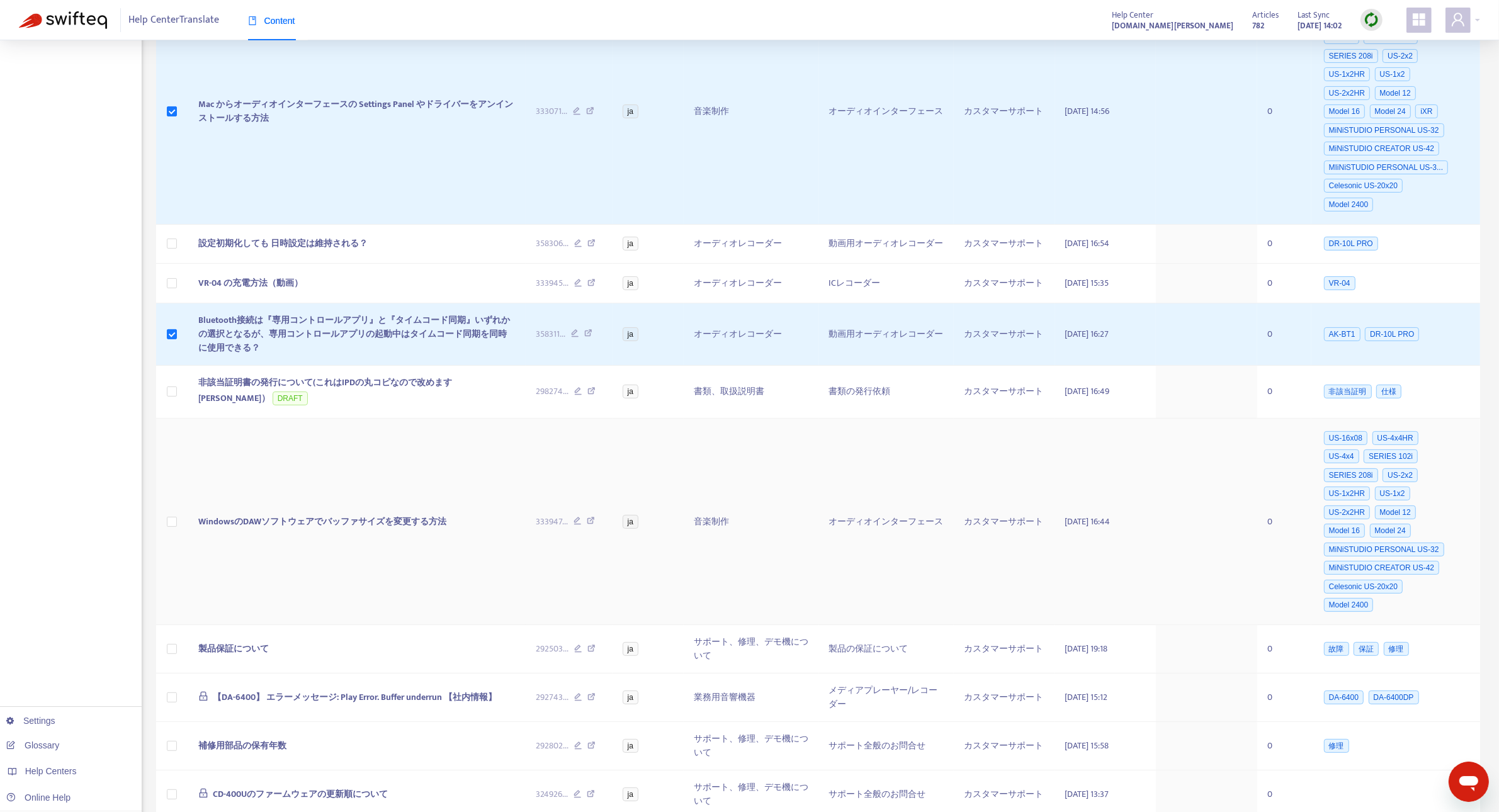
scroll to position [554, 0]
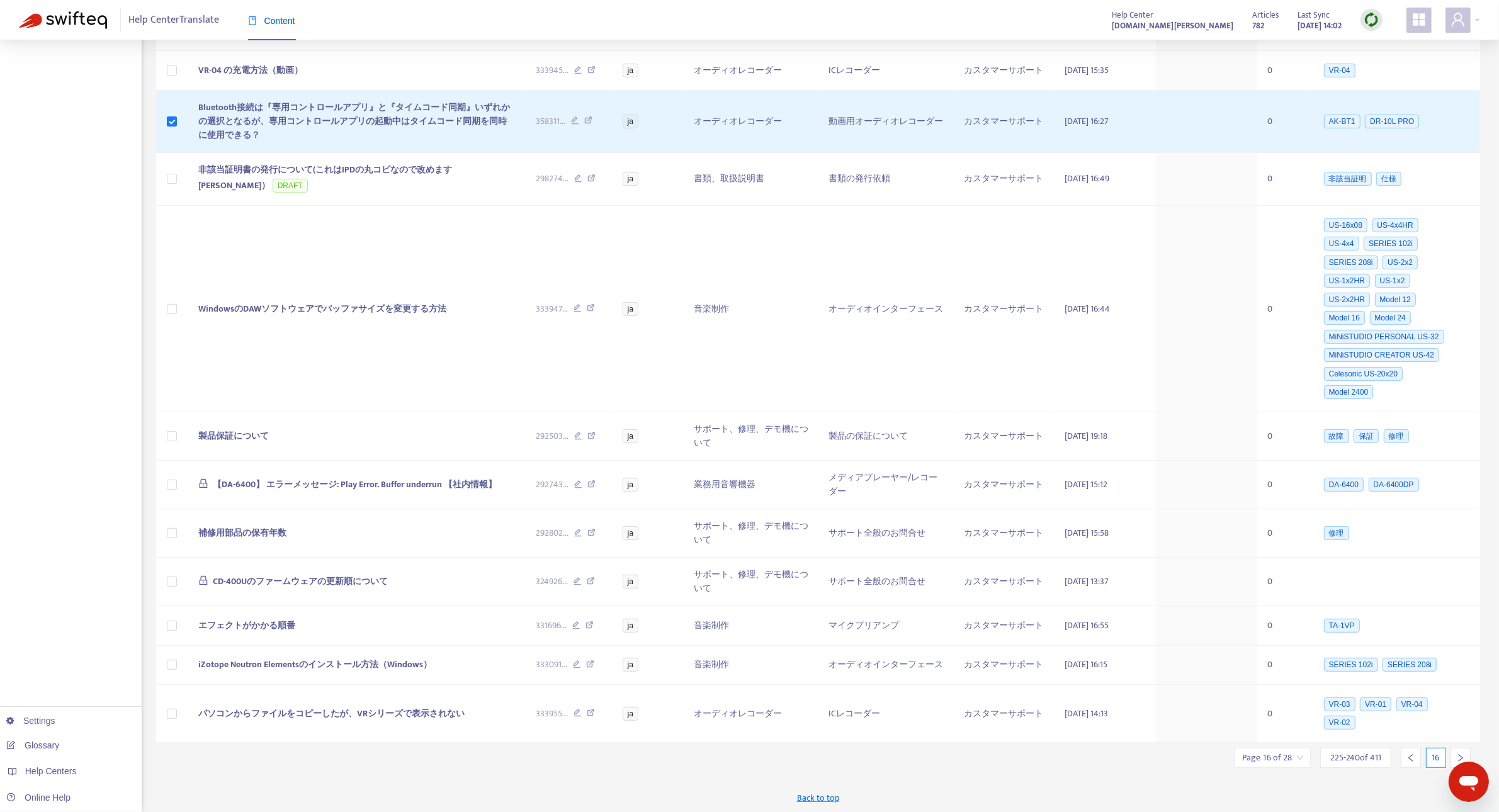
click at [1460, 755] on icon "right" at bounding box center [1459, 757] width 9 height 9
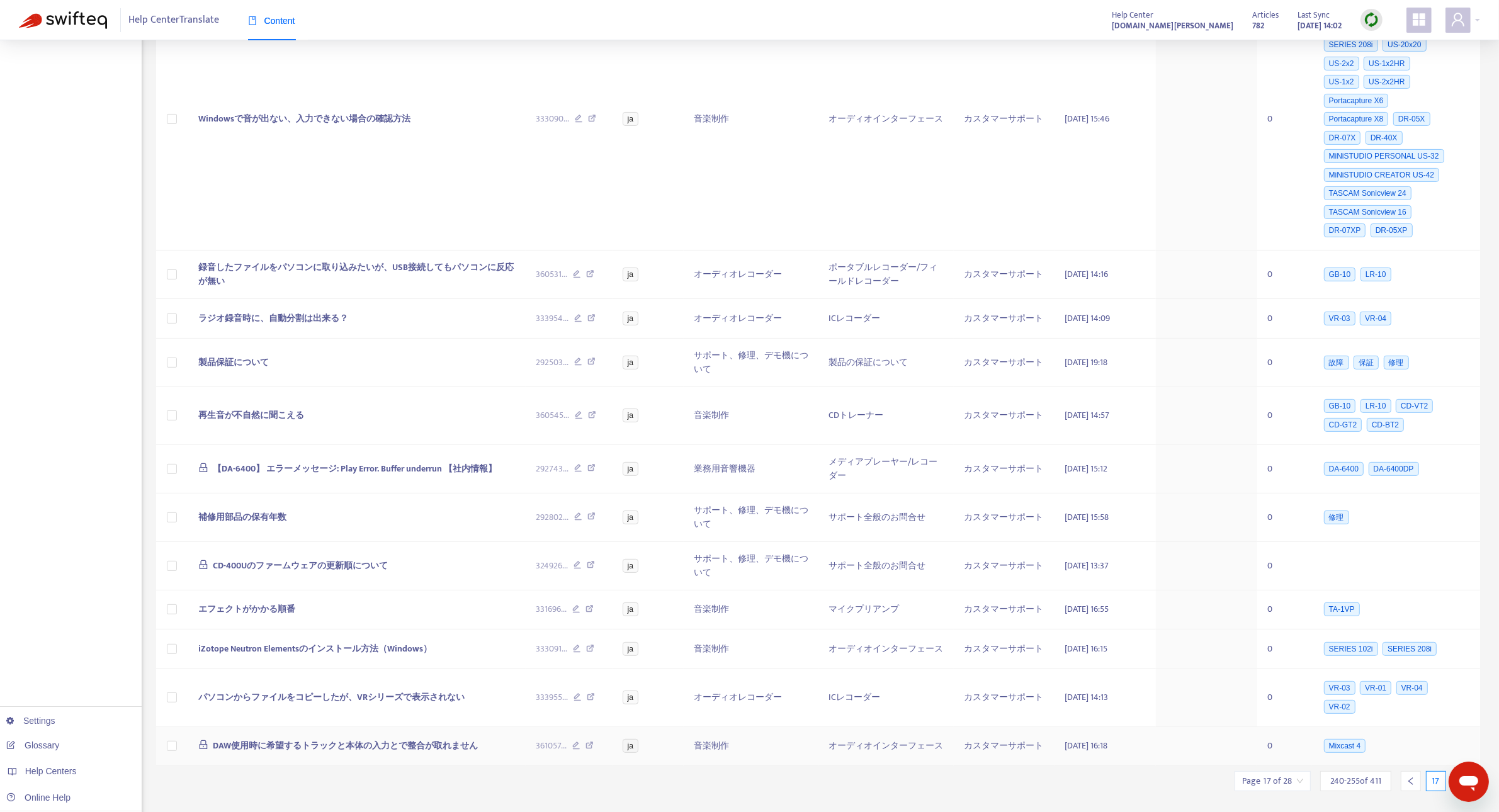
scroll to position [454, 0]
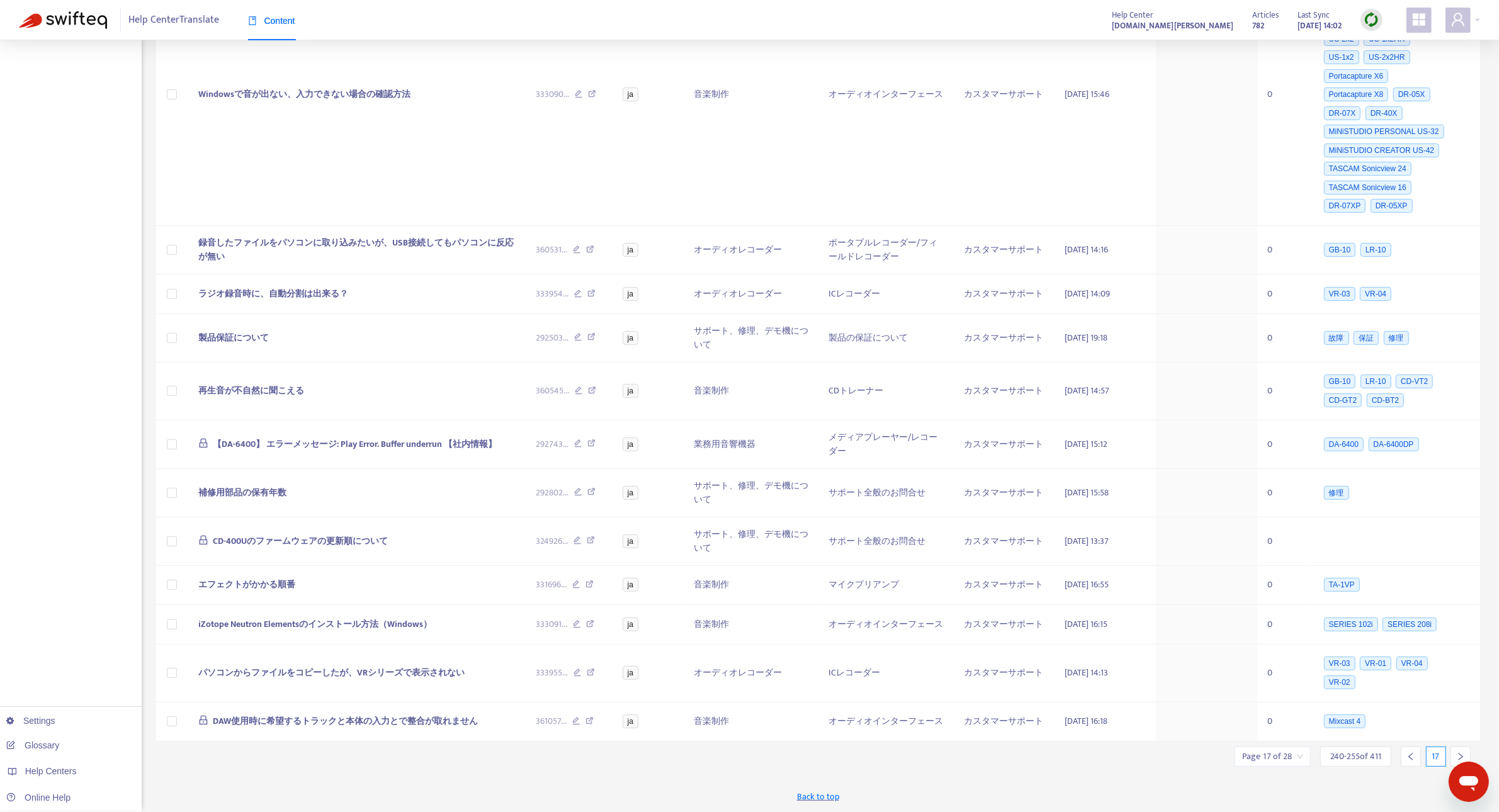
click at [1464, 750] on div at bounding box center [1460, 756] width 20 height 20
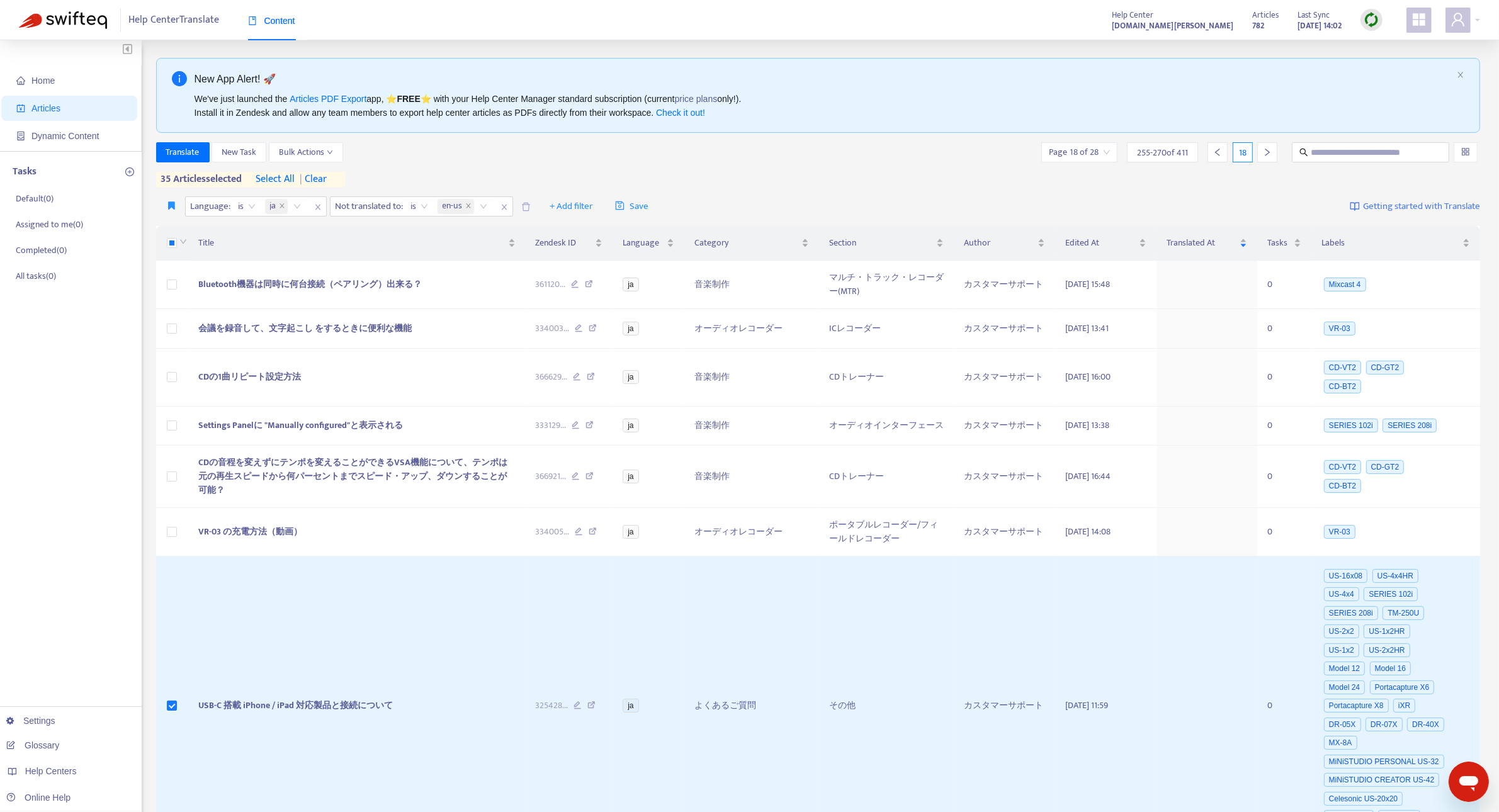
scroll to position [0, 0]
click at [181, 290] on td at bounding box center [171, 286] width 32 height 49
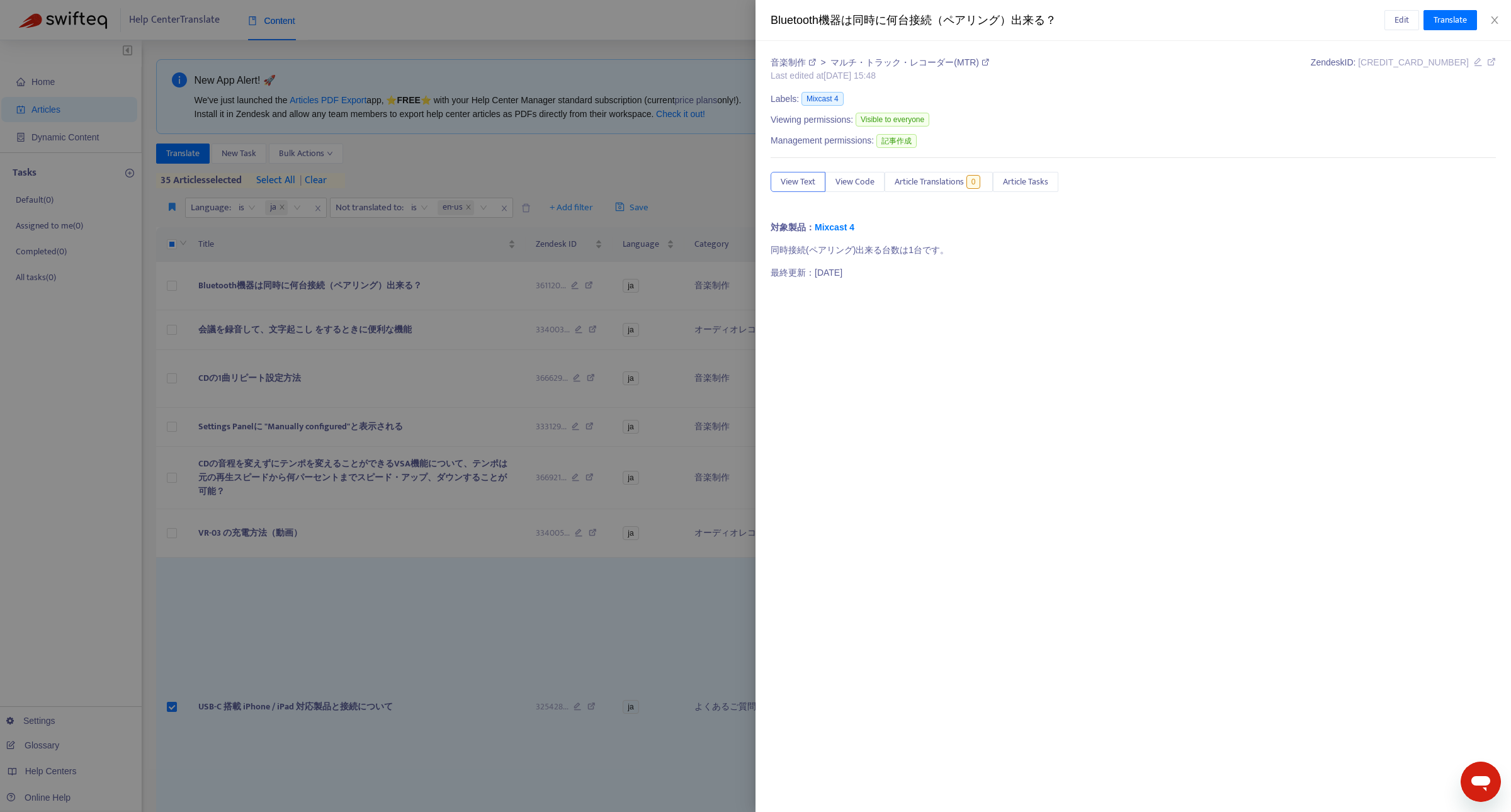
click at [173, 287] on div at bounding box center [755, 406] width 1511 height 812
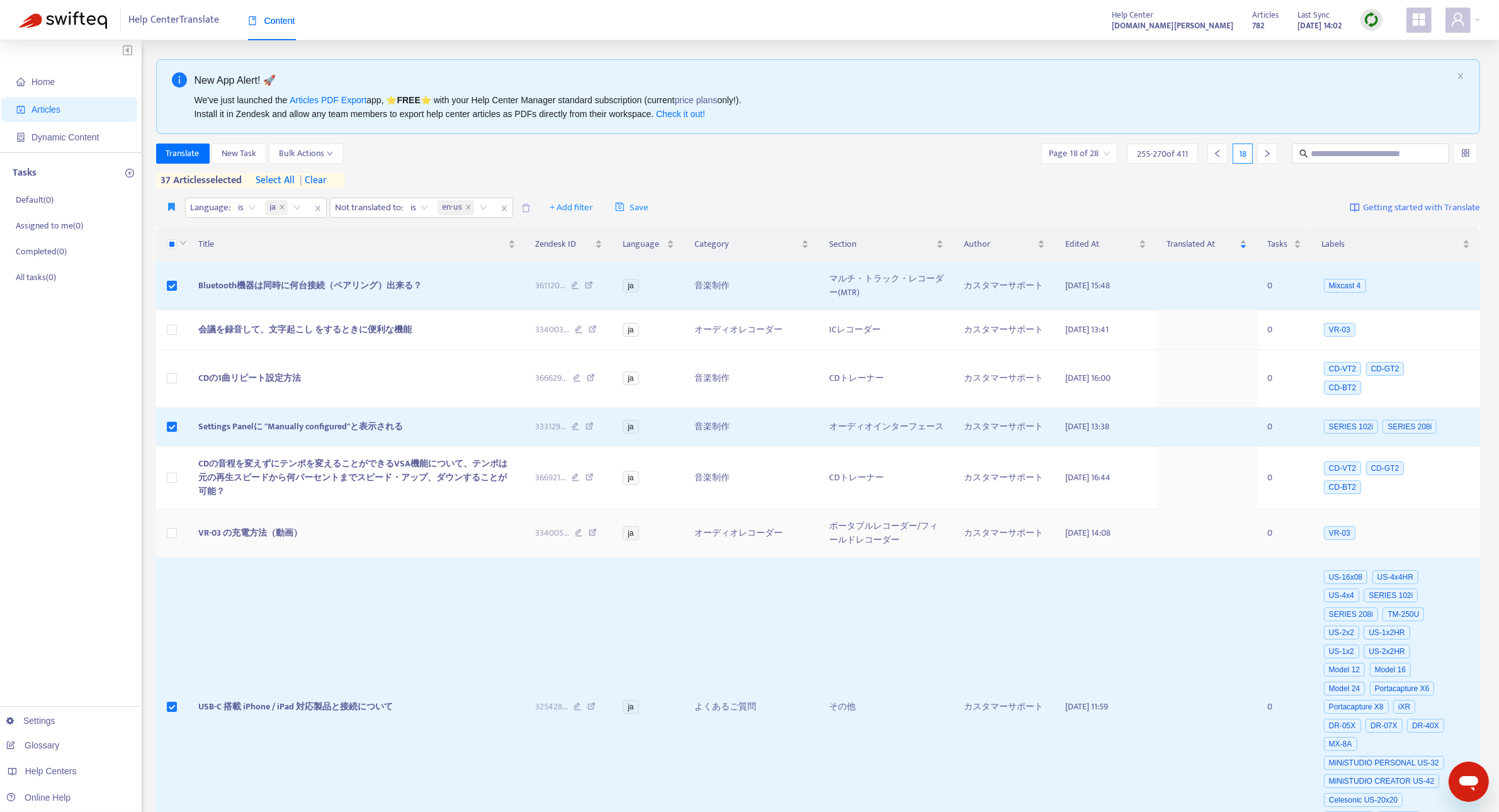
scroll to position [477, 0]
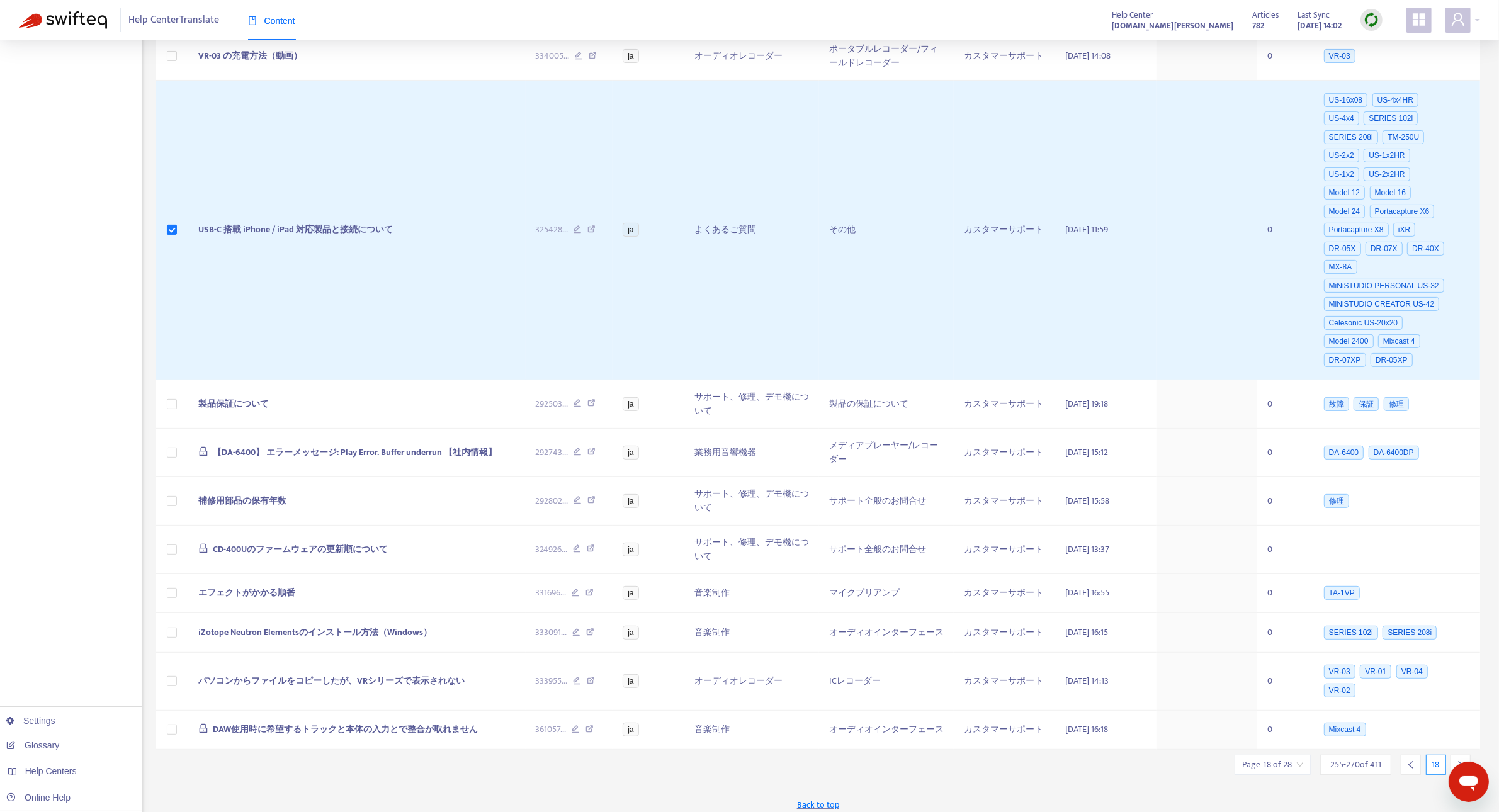
click at [1452, 755] on div at bounding box center [1460, 765] width 20 height 20
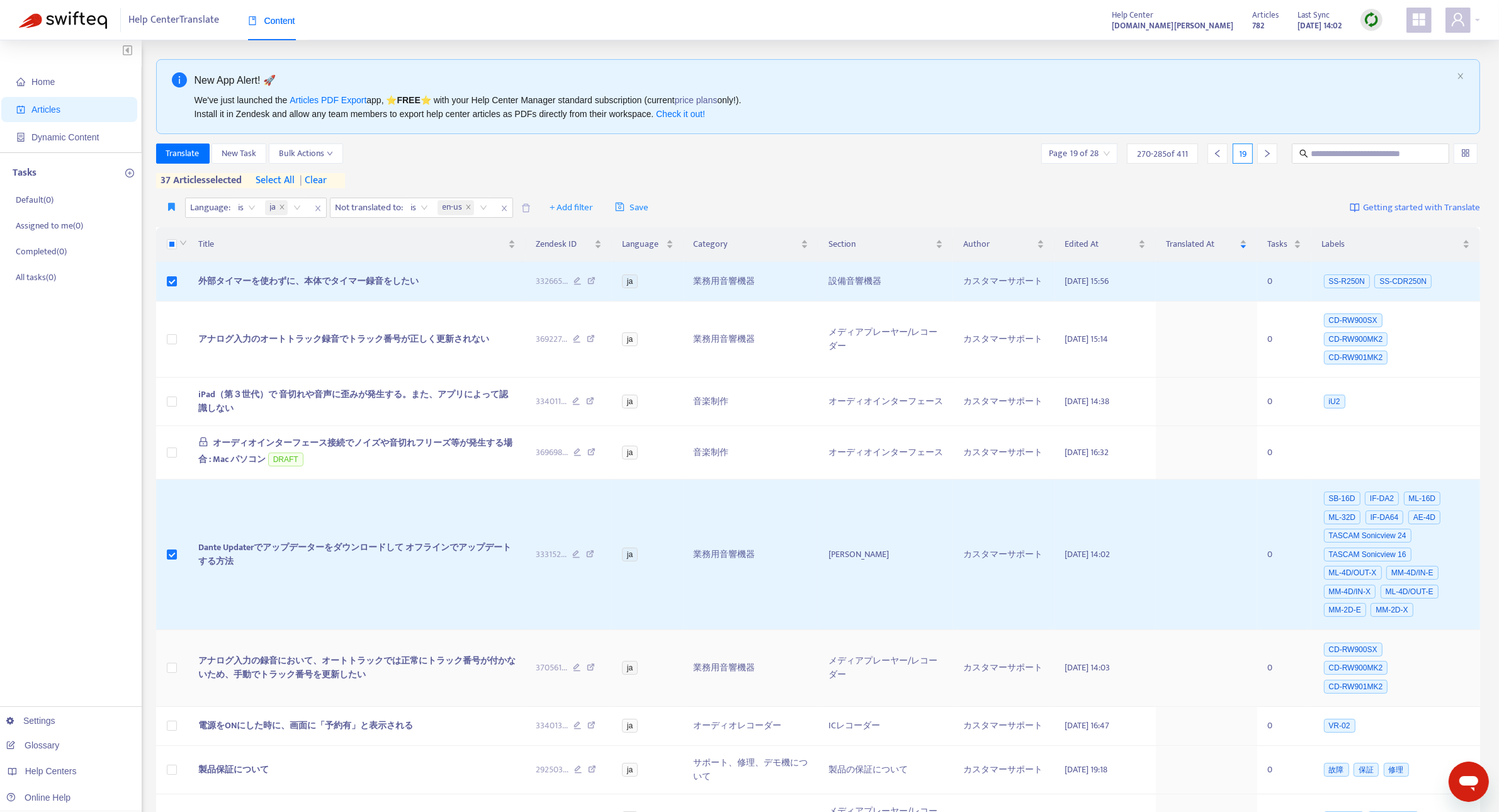
scroll to position [384, 0]
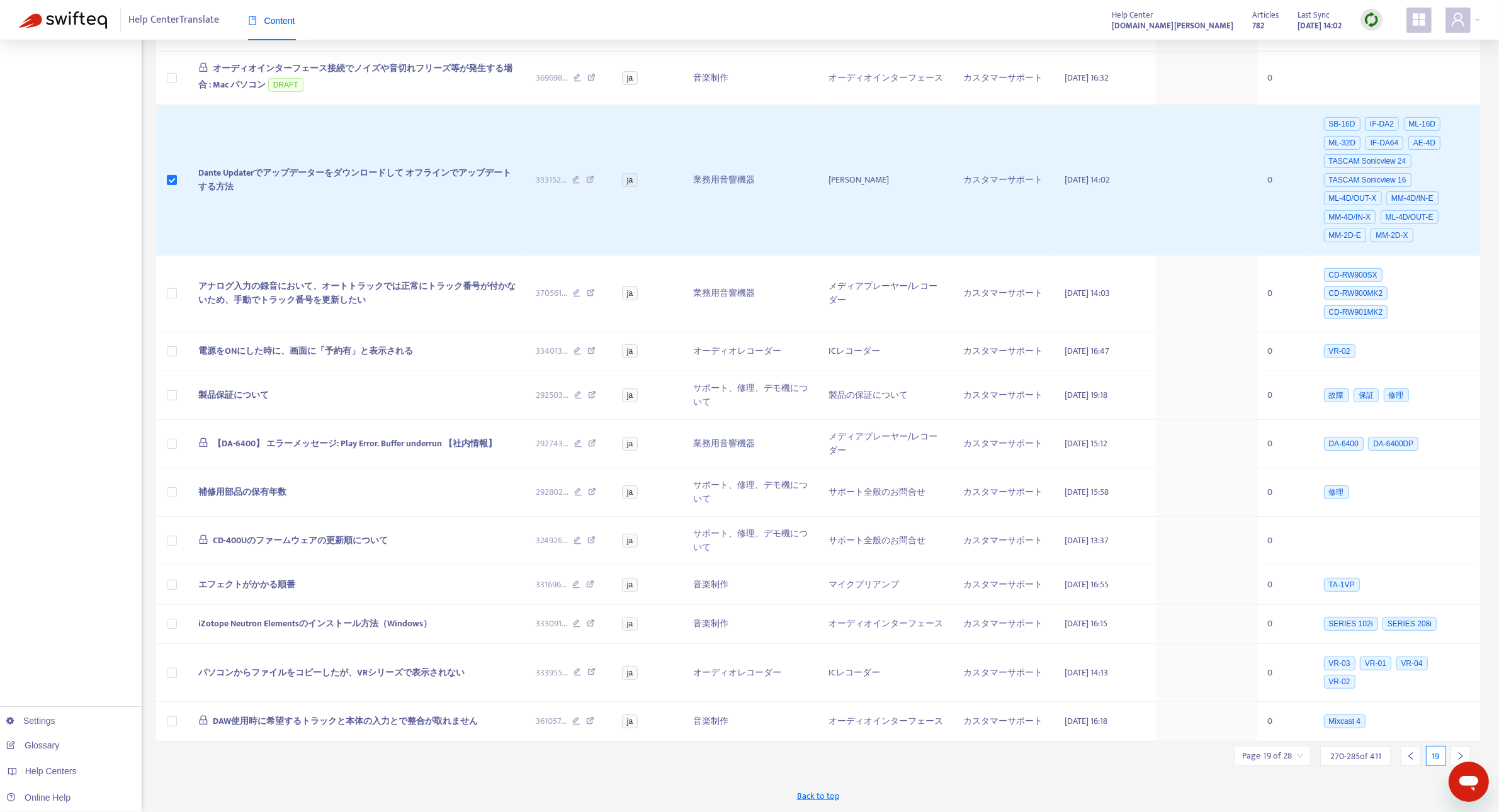
click at [1461, 750] on div at bounding box center [1460, 755] width 20 height 20
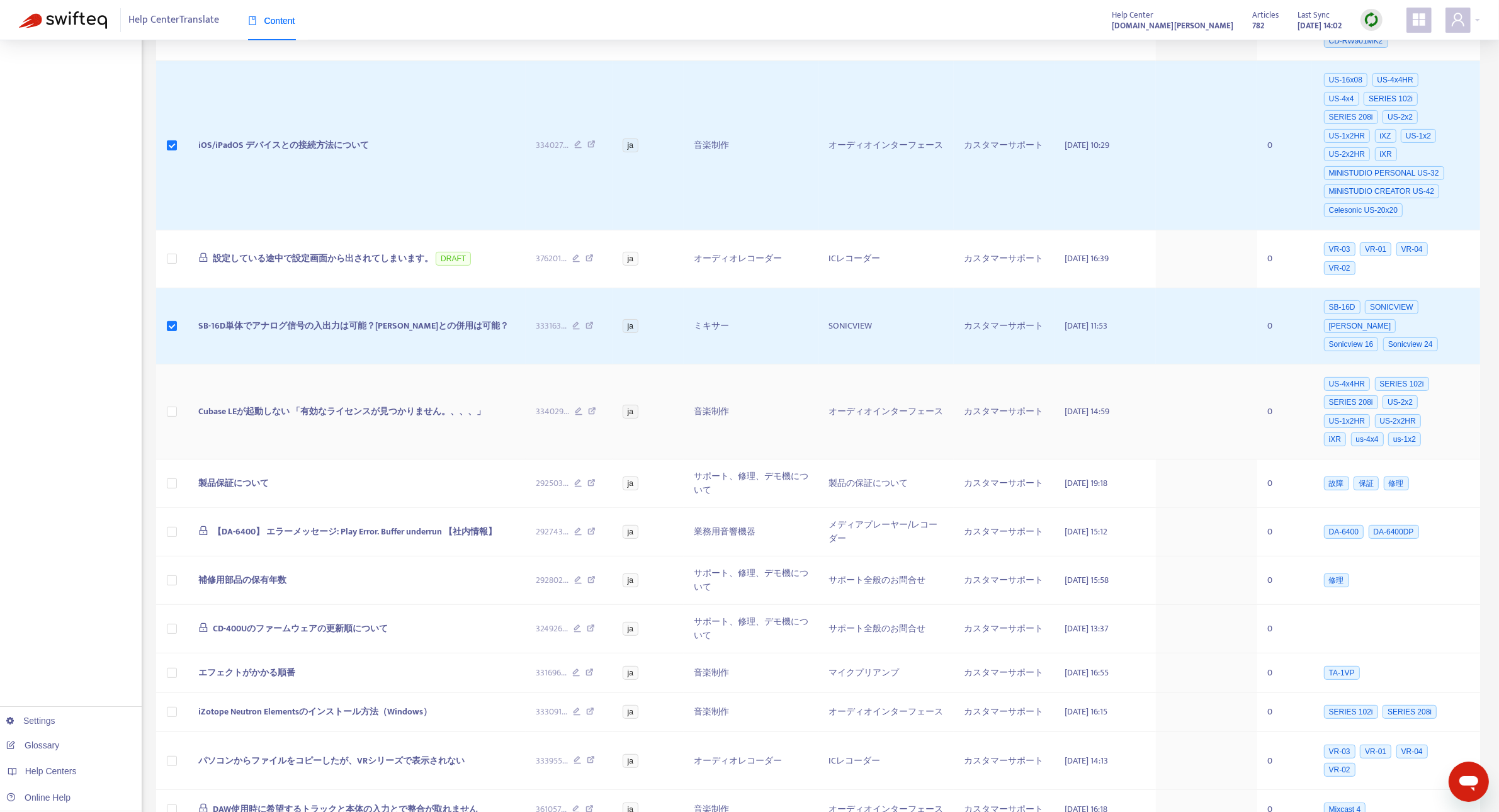
scroll to position [483, 0]
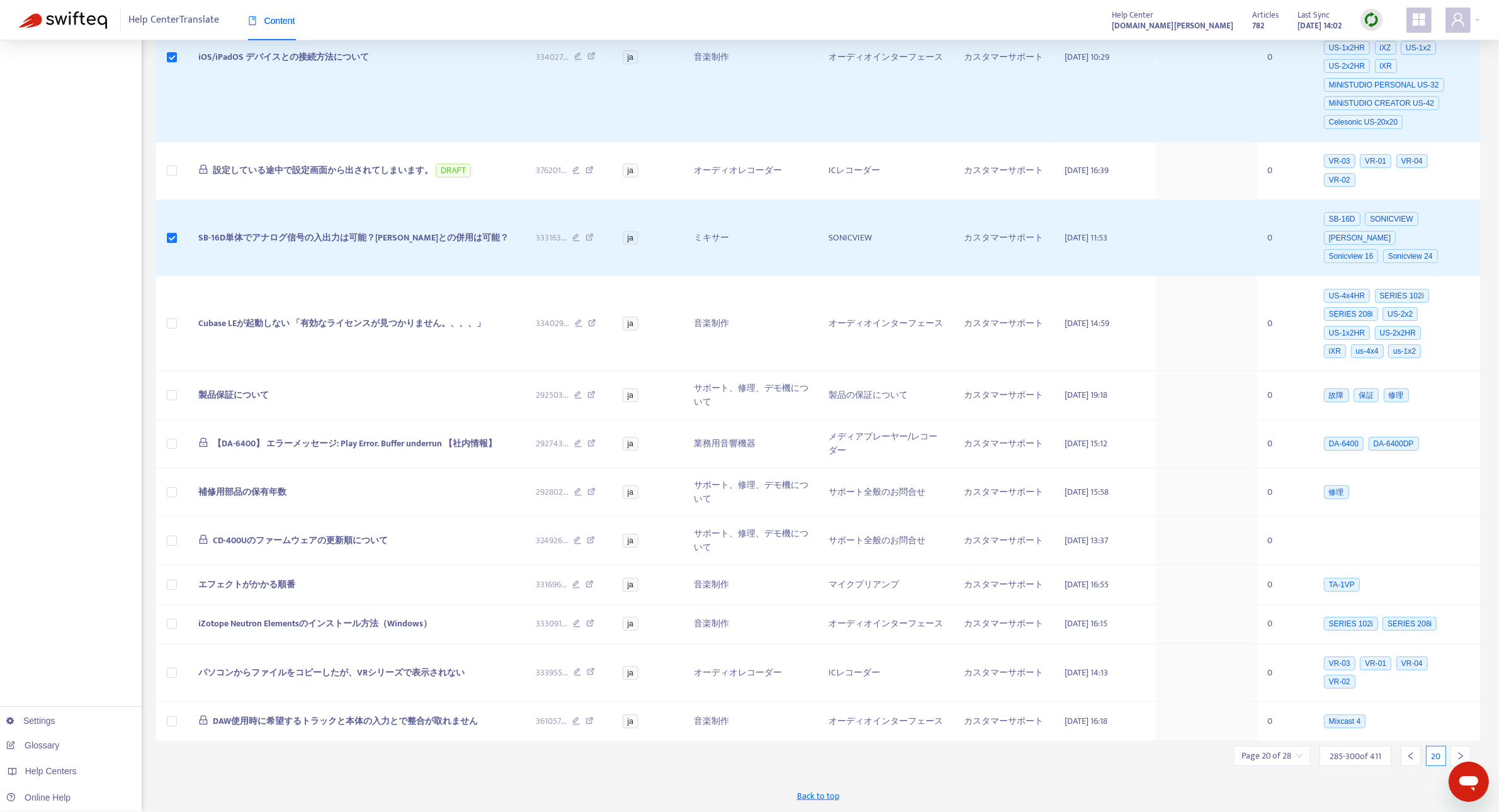
click at [1463, 750] on div at bounding box center [1460, 755] width 20 height 20
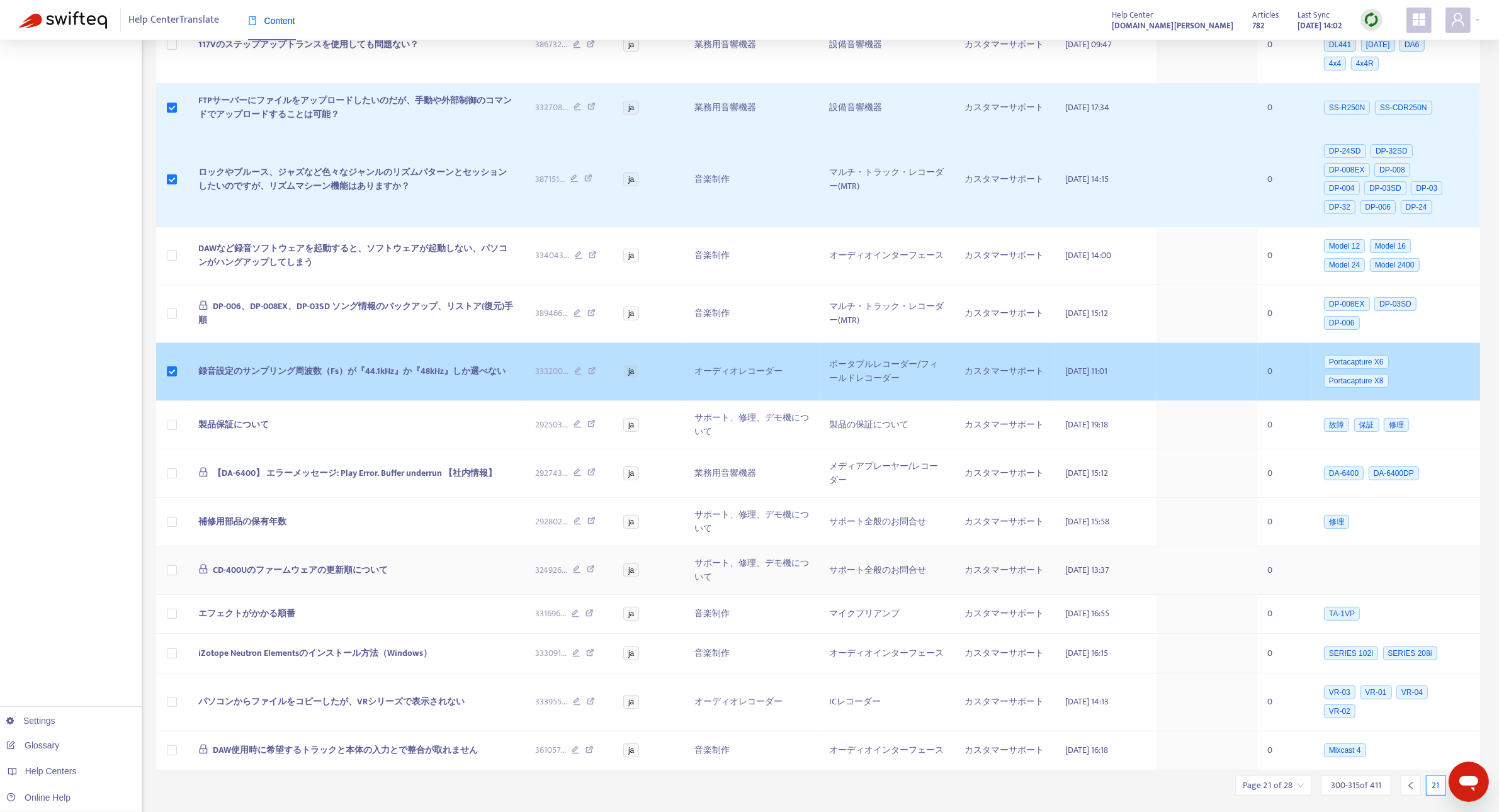
scroll to position [351, 0]
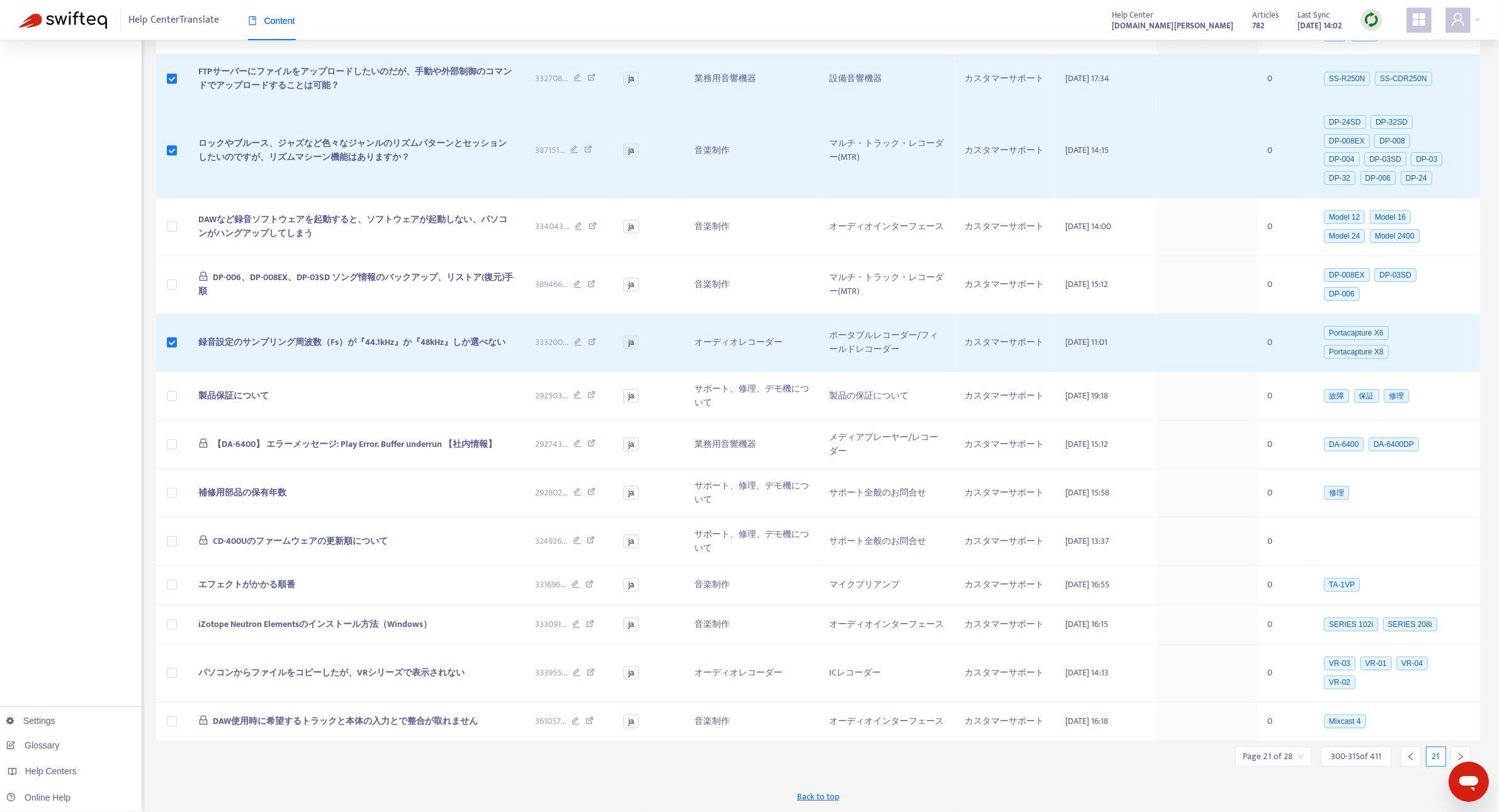
click at [1459, 752] on icon "right" at bounding box center [1459, 755] width 9 height 9
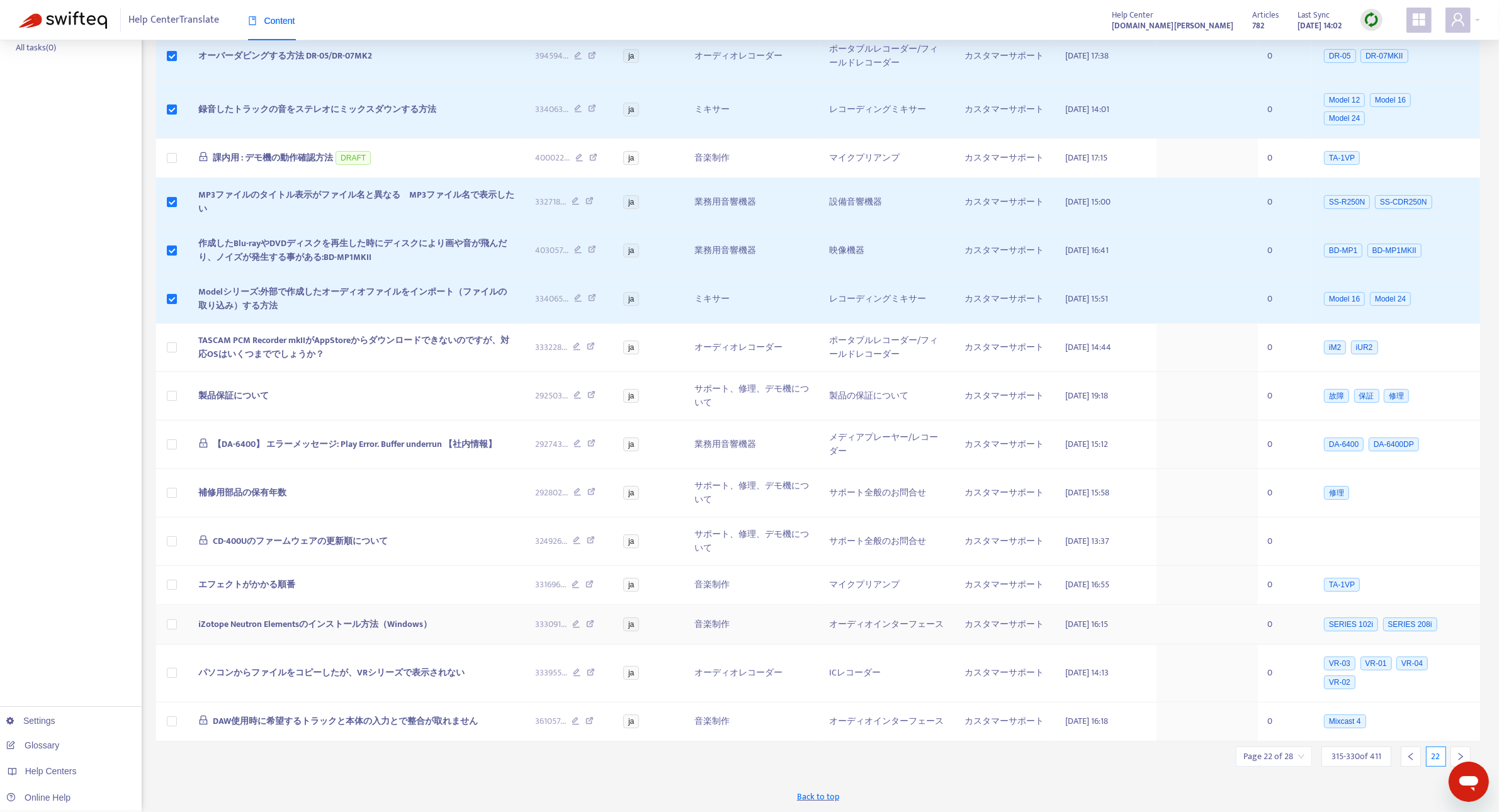
scroll to position [0, 0]
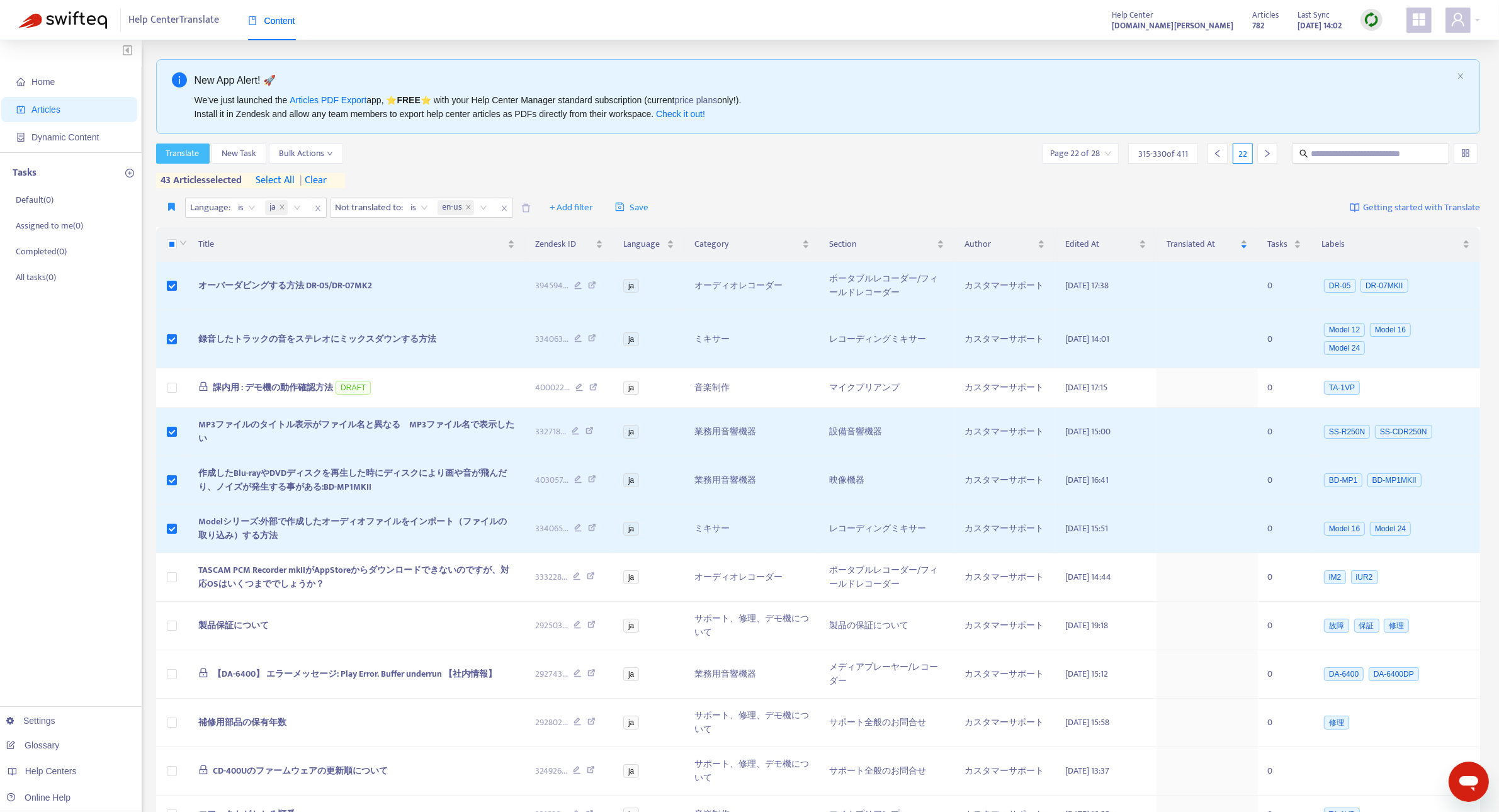
click at [178, 149] on span "Translate" at bounding box center [182, 153] width 33 height 14
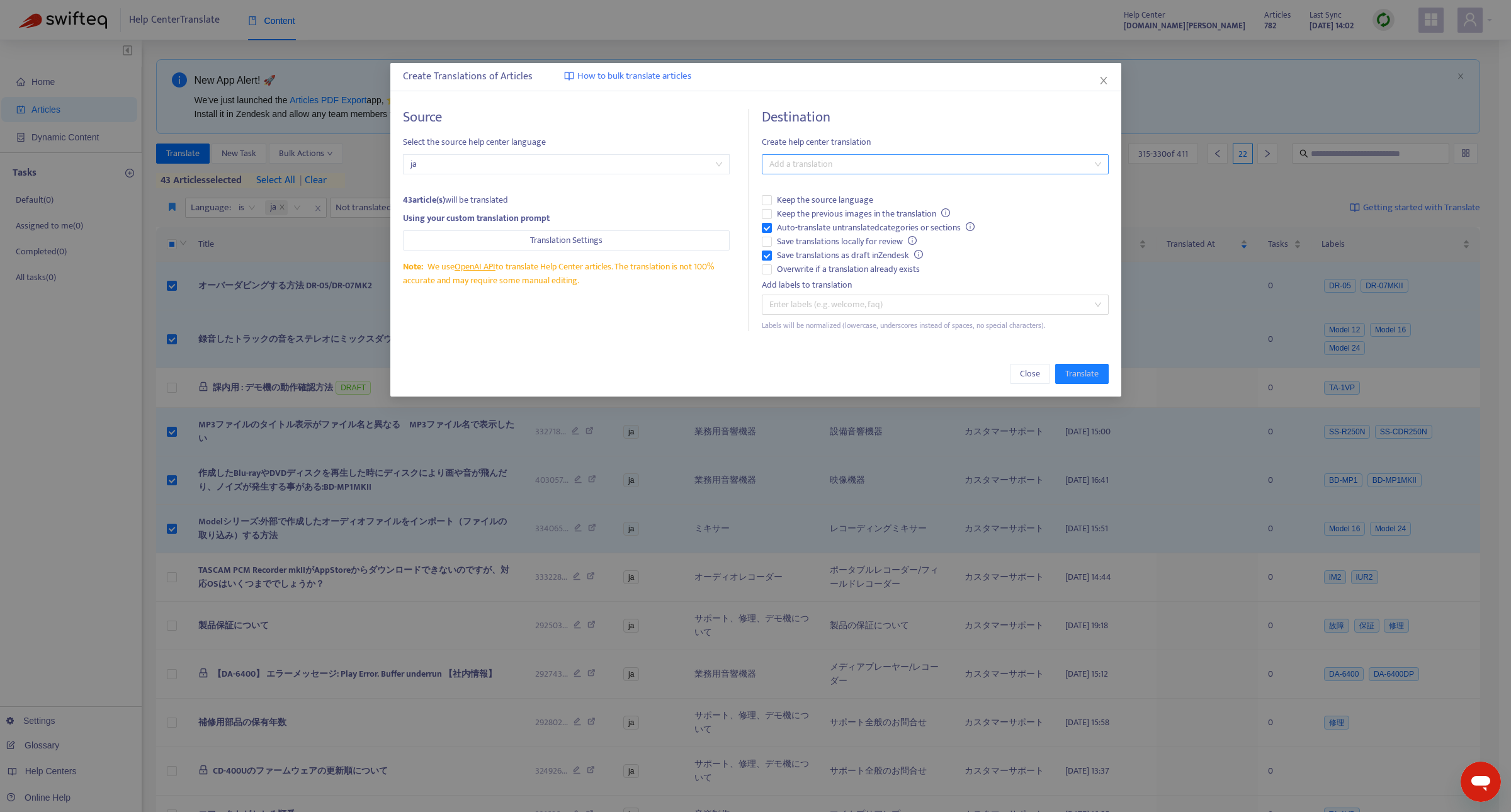
click at [788, 126] on h4 "Destination" at bounding box center [935, 117] width 347 height 17
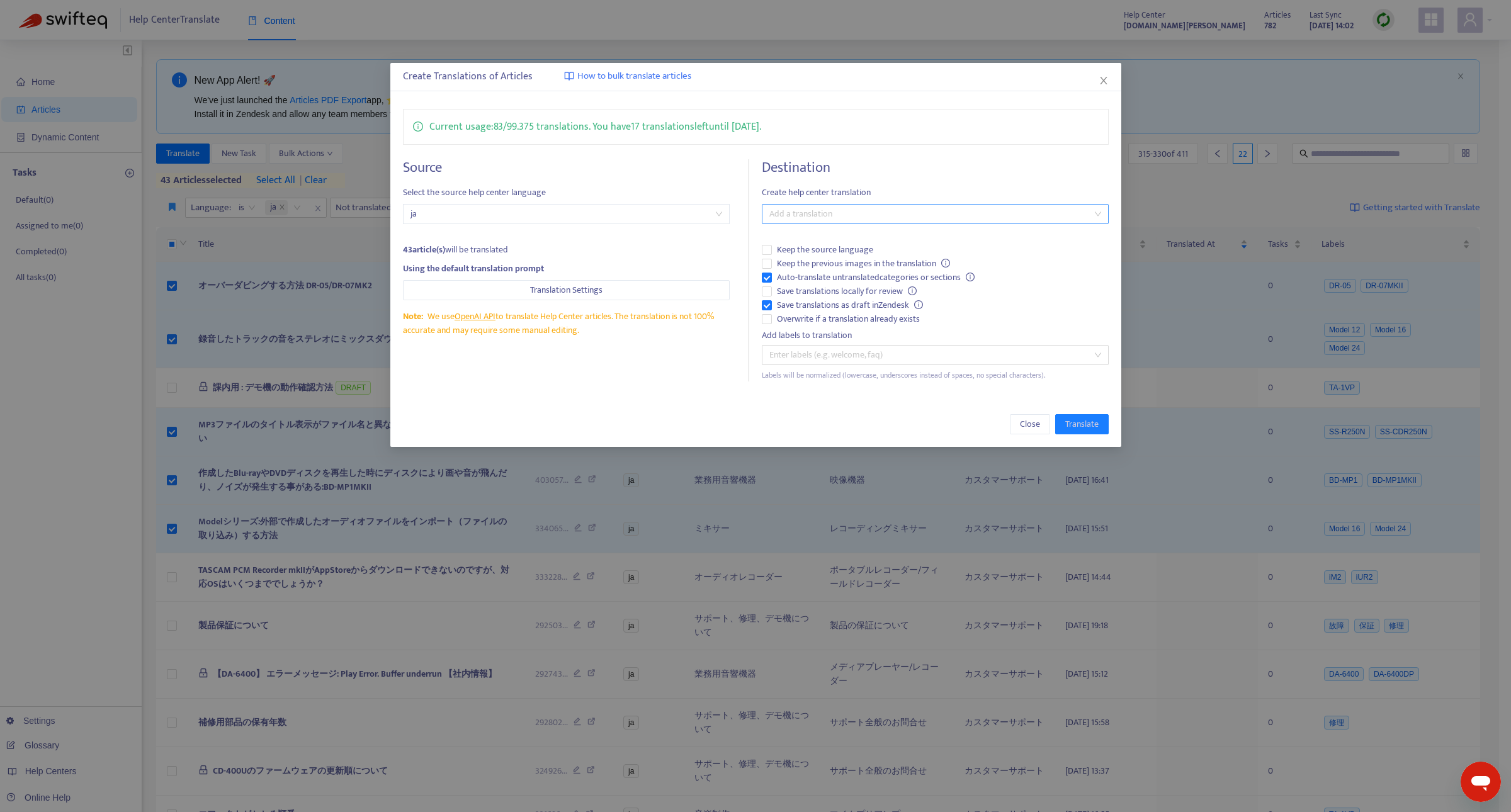
click at [1092, 218] on div at bounding box center [929, 213] width 327 height 15
click at [1028, 263] on div "English ([GEOGRAPHIC_DATA]) ( en-us )" at bounding box center [935, 260] width 326 height 14
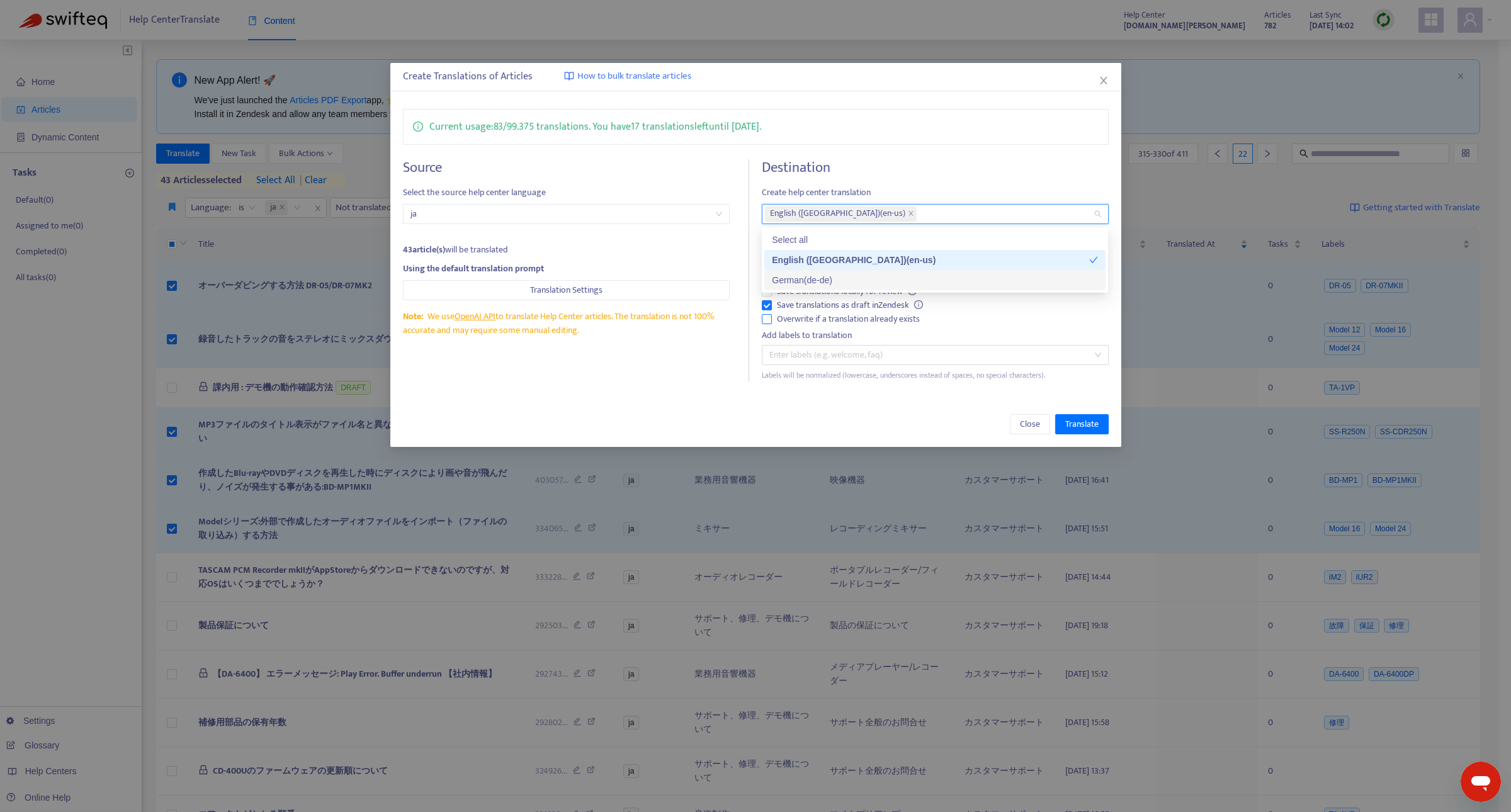
click at [1057, 325] on label "Overwrite if a translation already exists" at bounding box center [935, 319] width 347 height 14
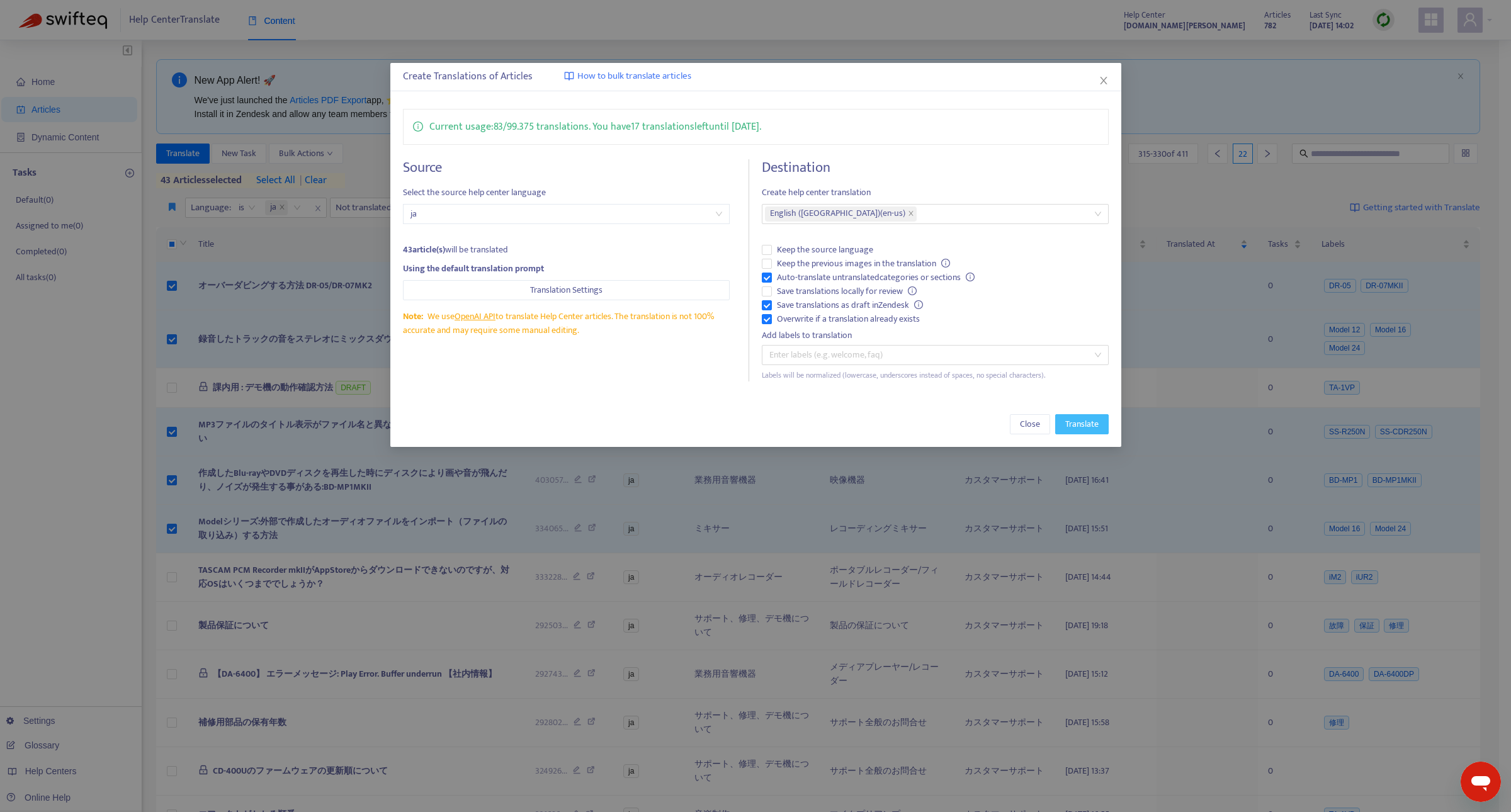
click at [1081, 425] on span "Translate" at bounding box center [1082, 424] width 33 height 14
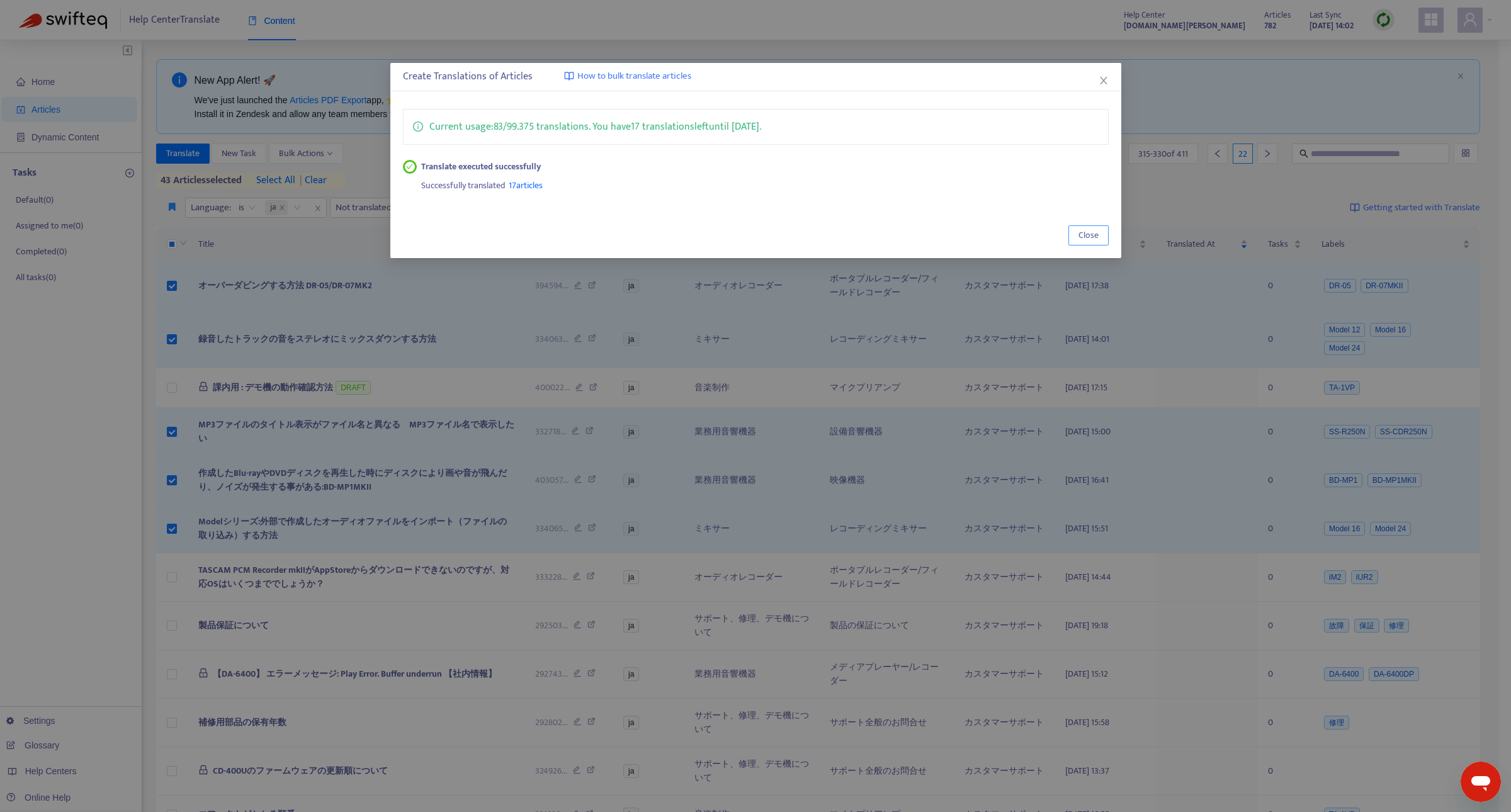
click at [1087, 233] on span "Close" at bounding box center [1088, 236] width 20 height 14
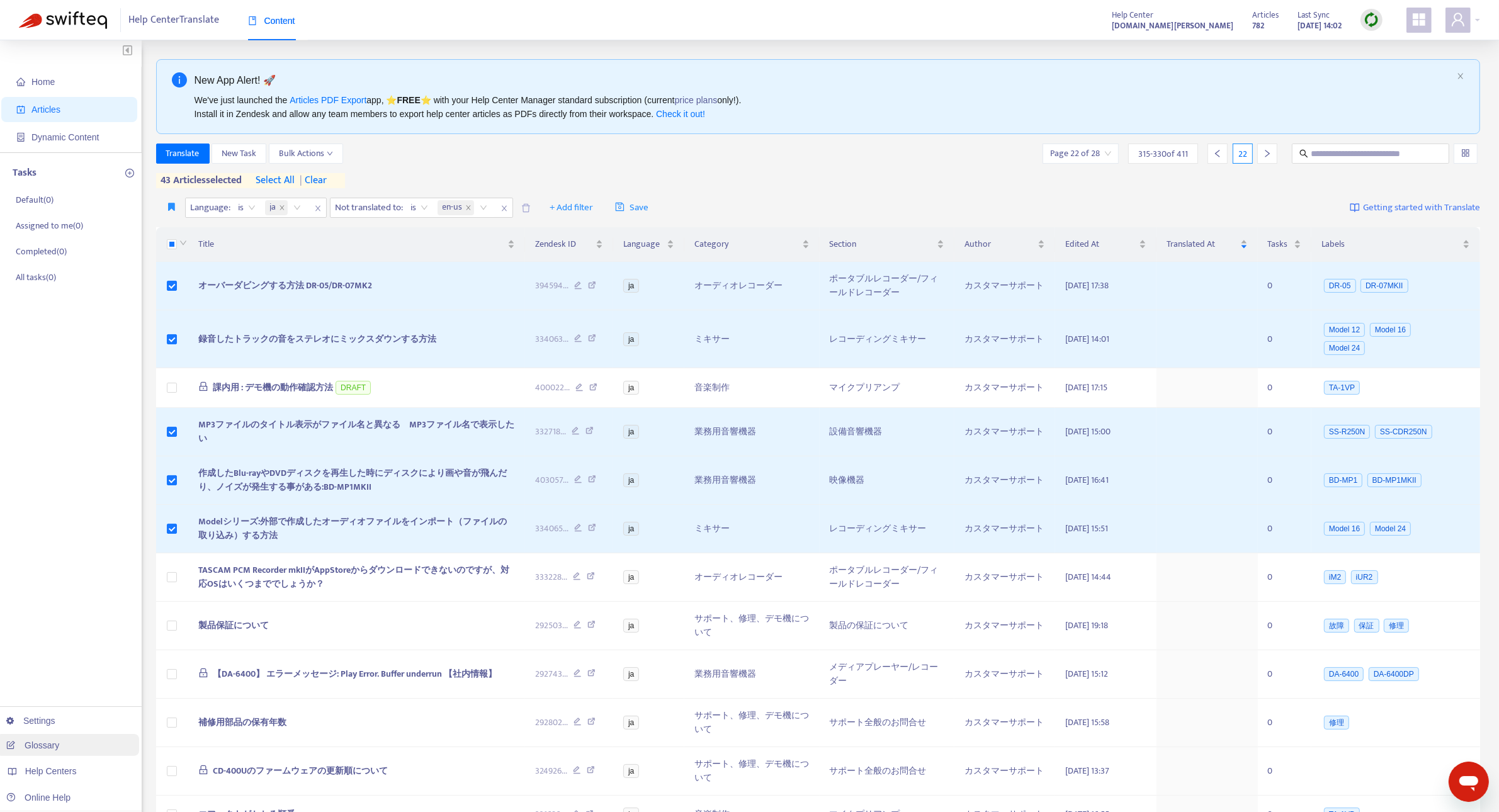
click at [39, 742] on link "Glossary" at bounding box center [33, 745] width 53 height 10
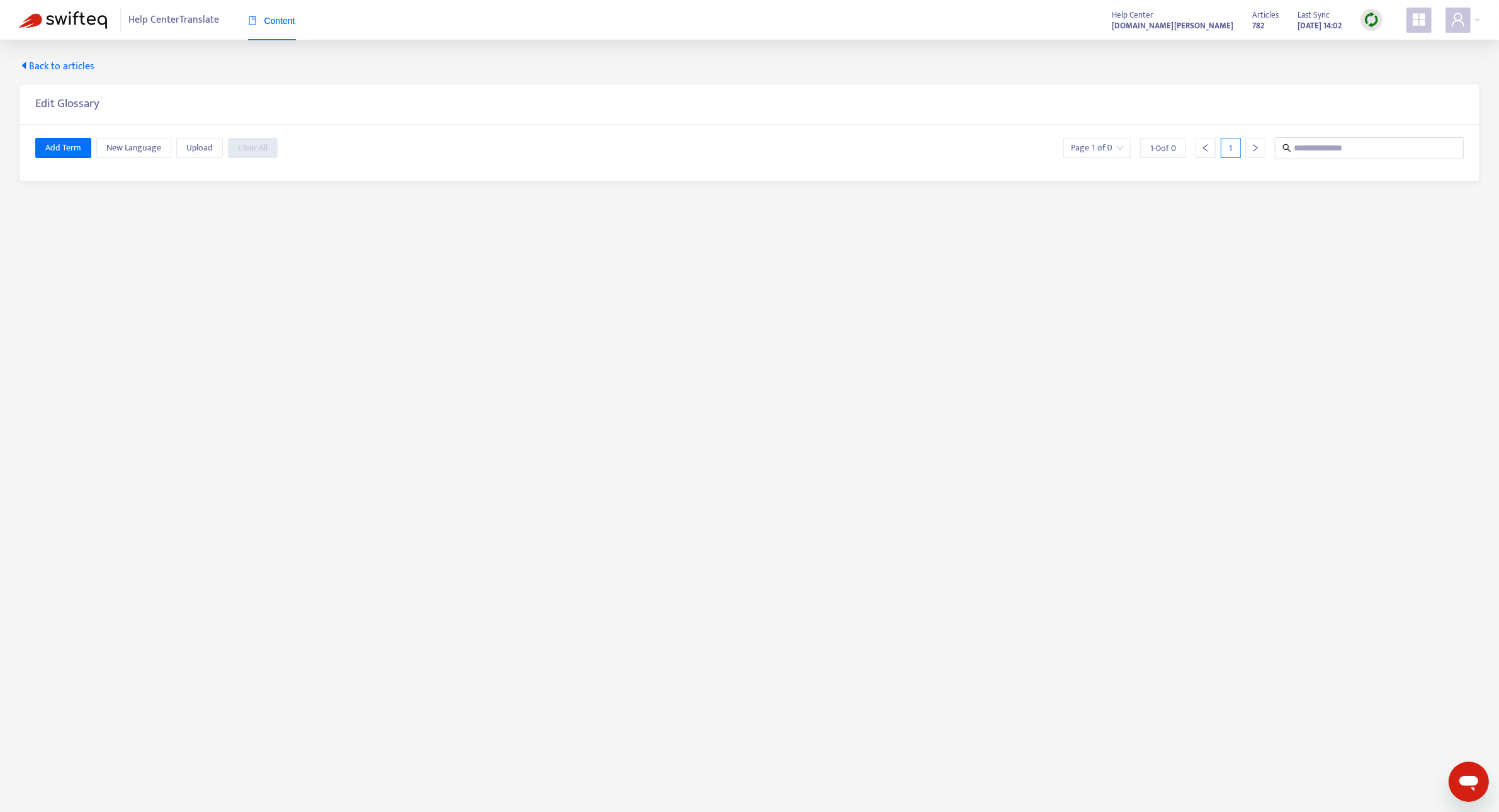
click at [65, 66] on span "Back to articles" at bounding box center [56, 66] width 75 height 15
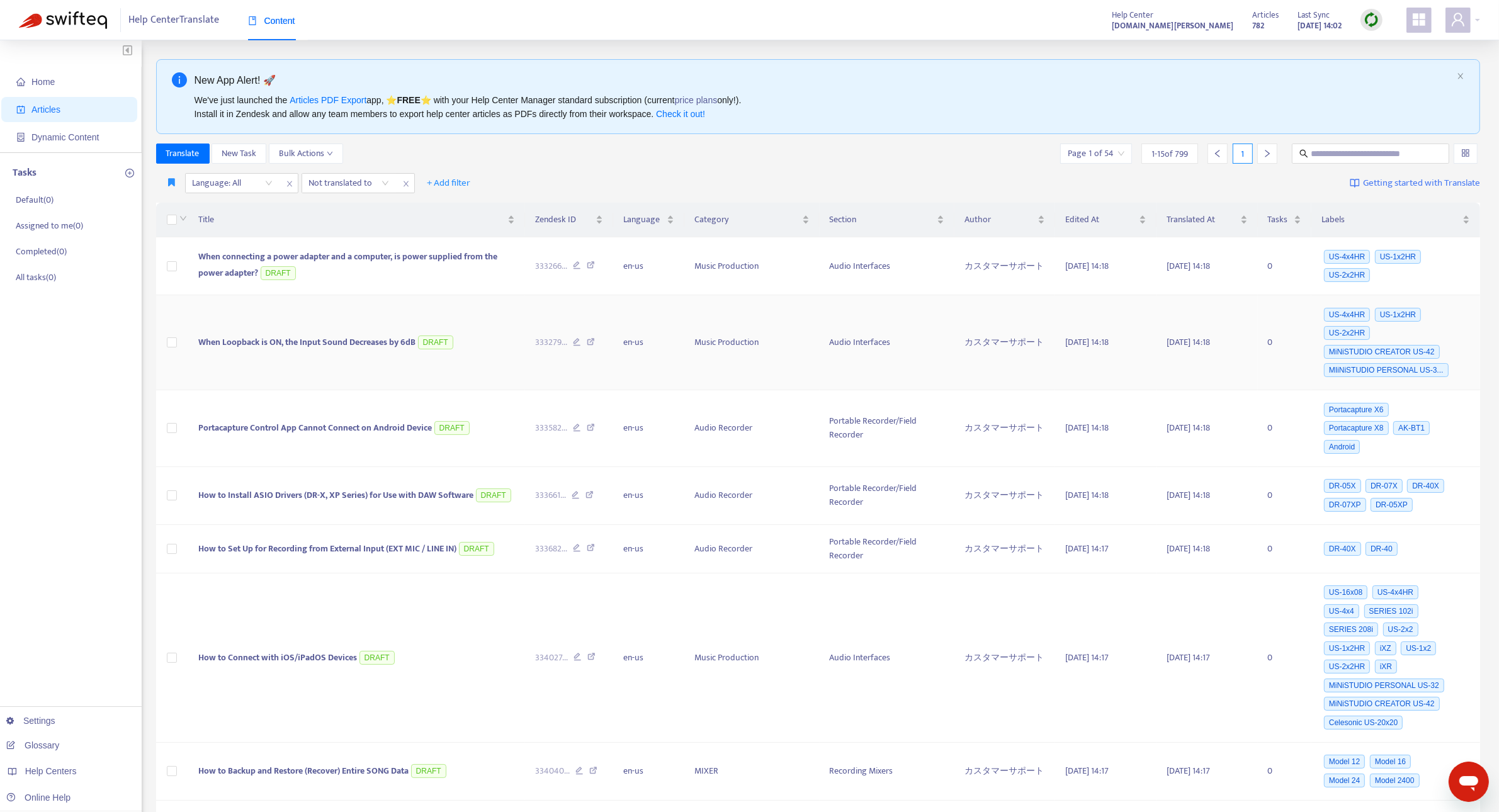
scroll to position [564, 0]
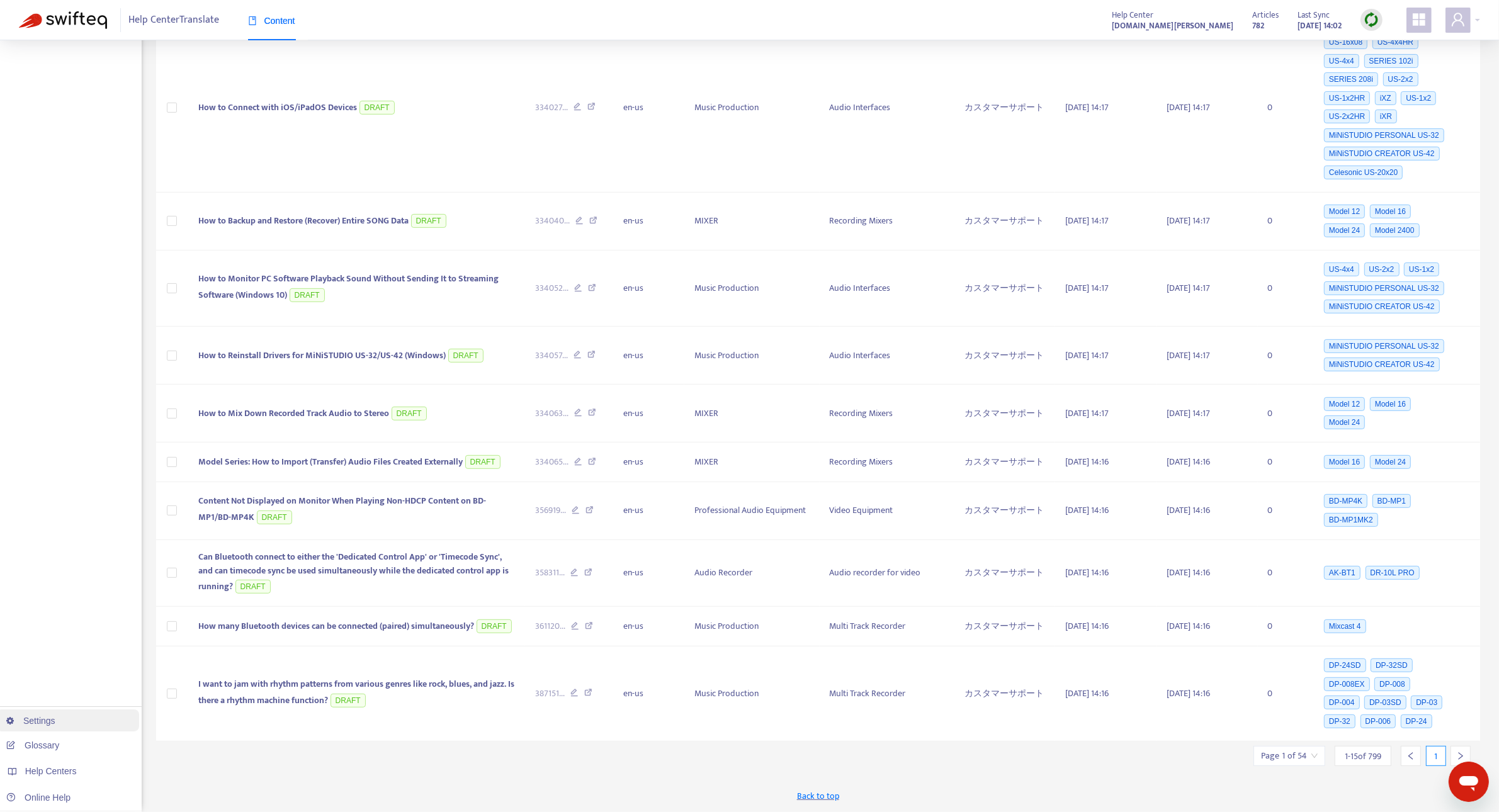
click at [52, 715] on link "Settings" at bounding box center [30, 720] width 49 height 10
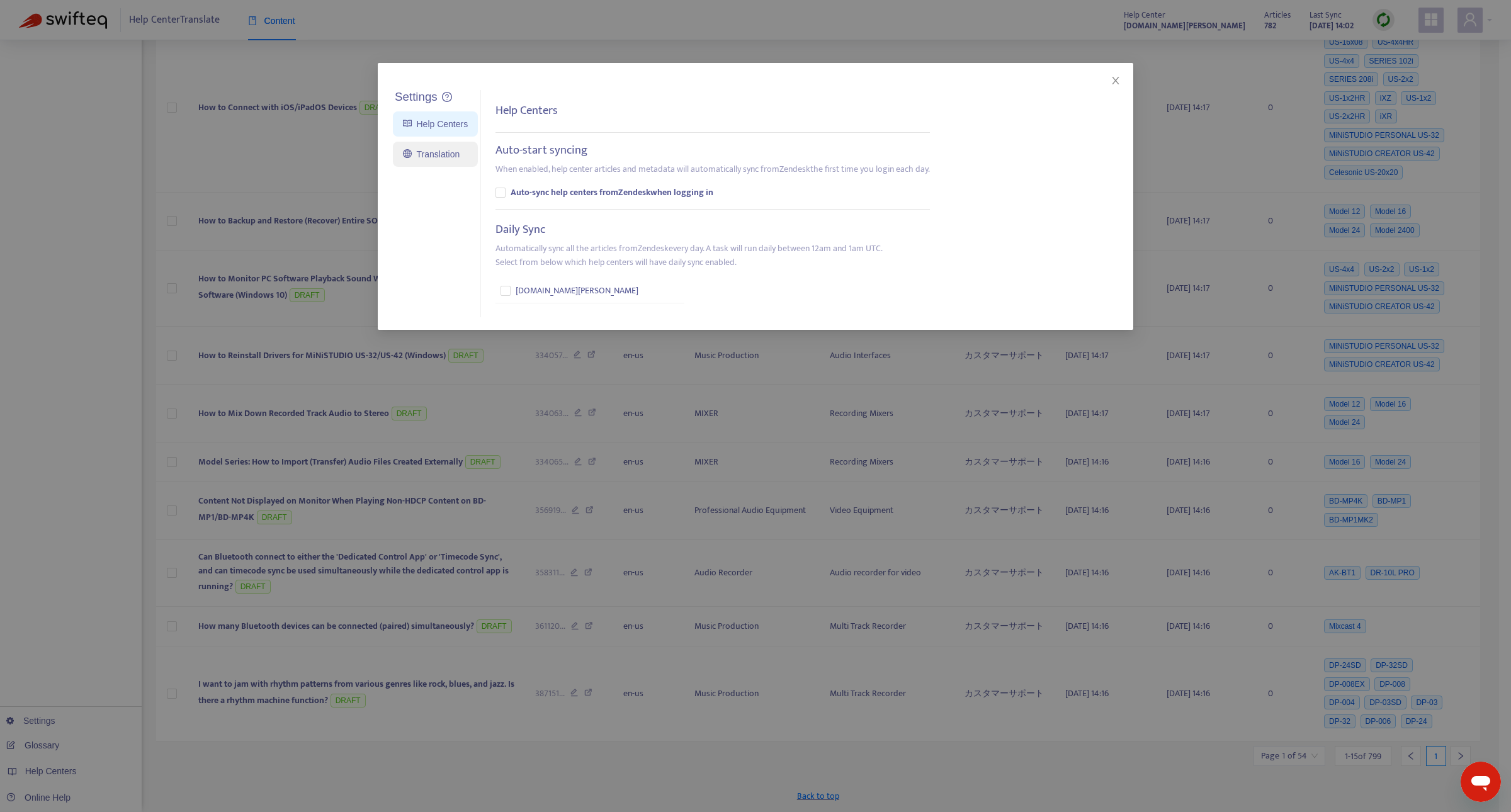
click at [434, 159] on link "Translation" at bounding box center [431, 153] width 57 height 10
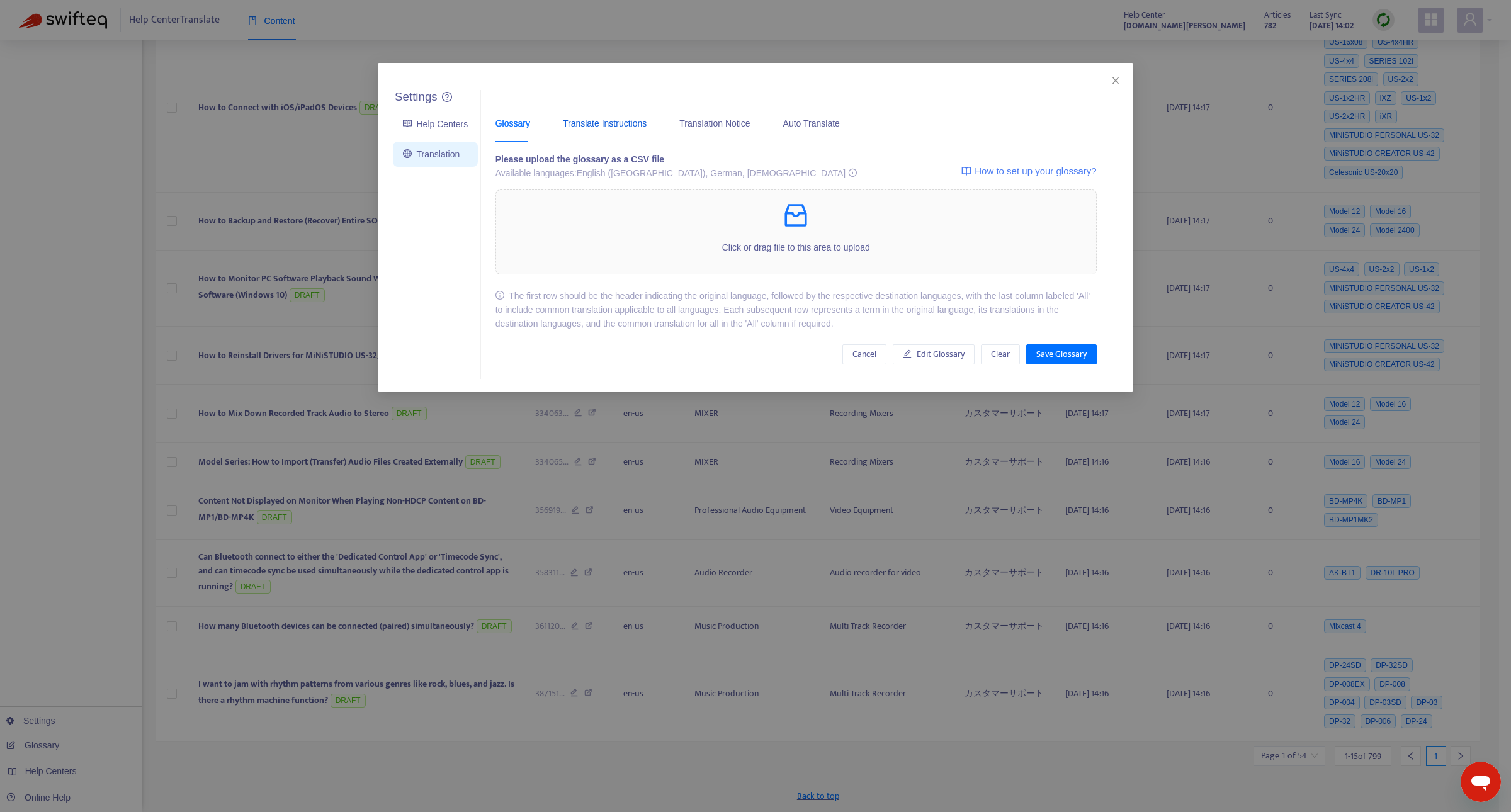
click at [573, 128] on div "Translate Instructions" at bounding box center [605, 123] width 84 height 14
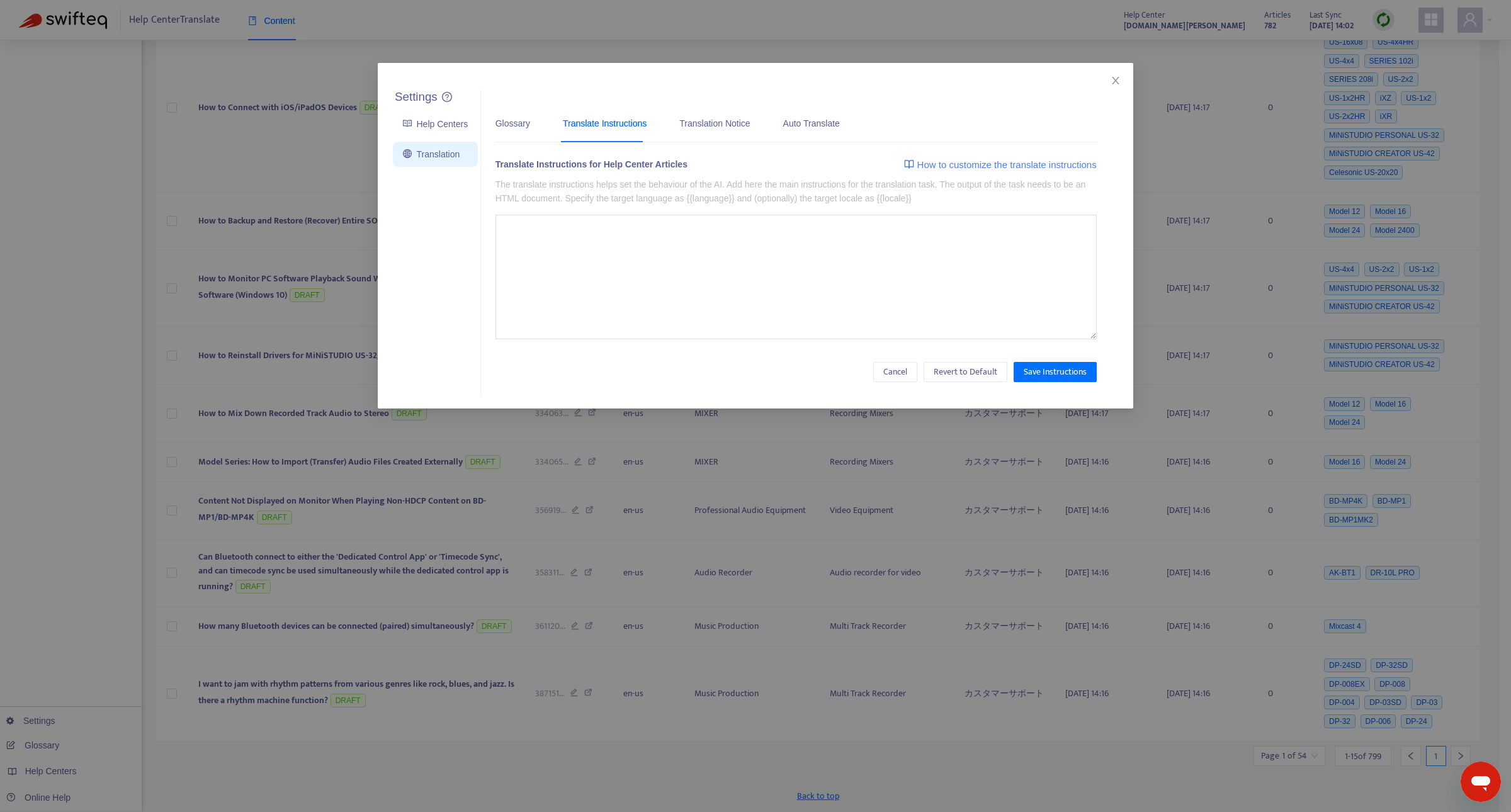
type textarea "**********"
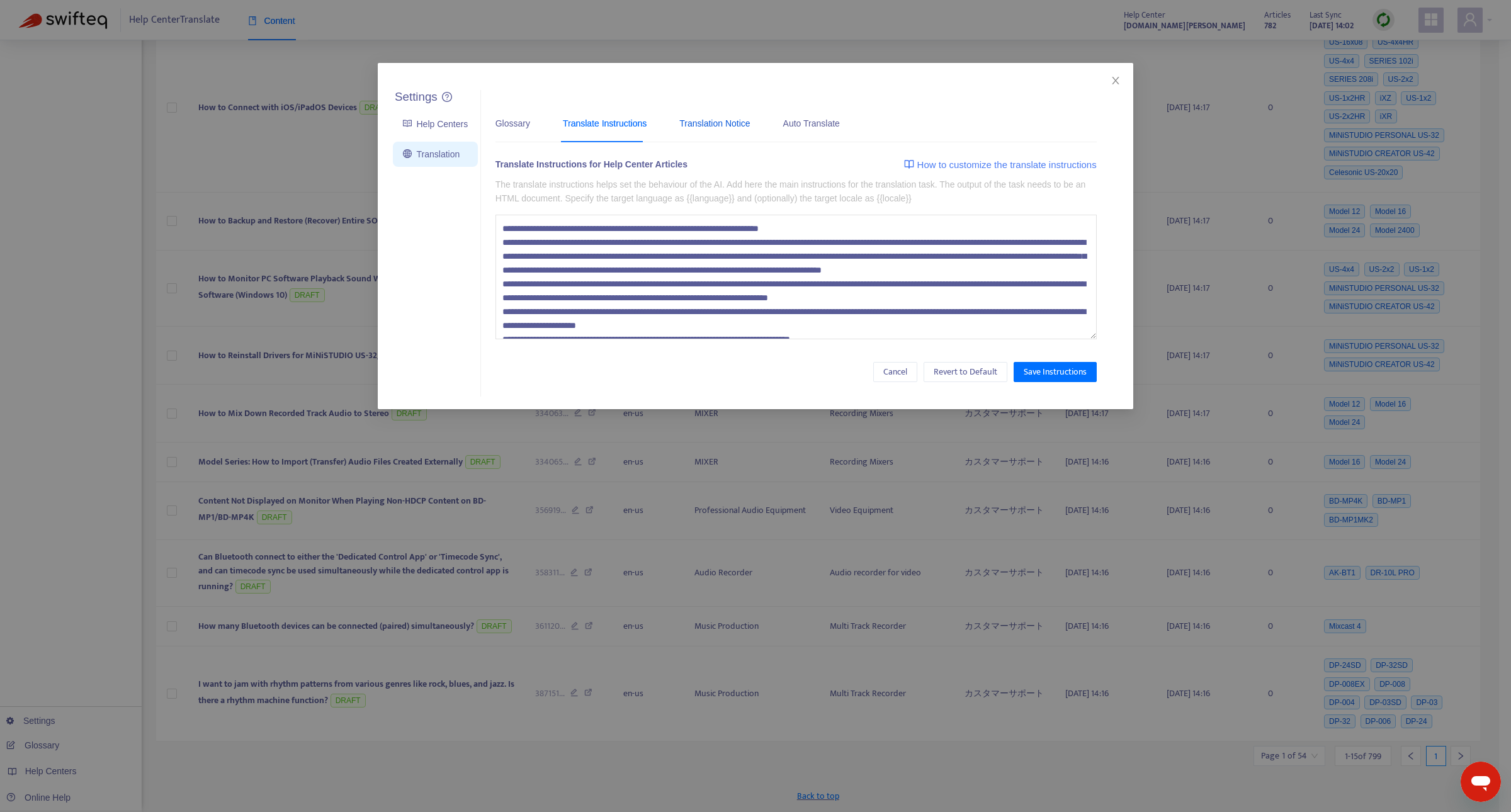
click at [703, 121] on div "Translation Notice" at bounding box center [714, 123] width 71 height 14
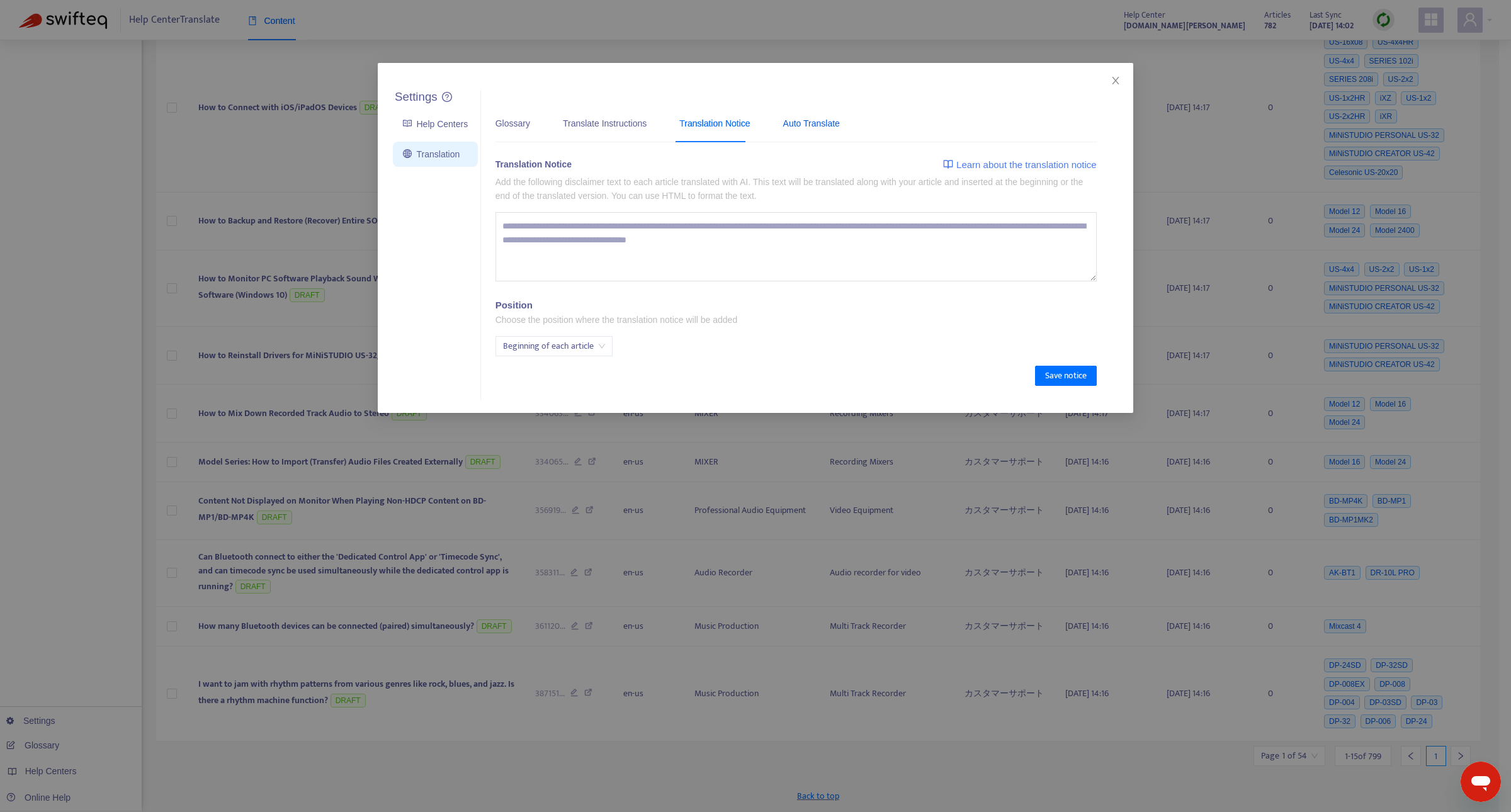
click at [799, 126] on div "Auto Translate" at bounding box center [811, 123] width 57 height 14
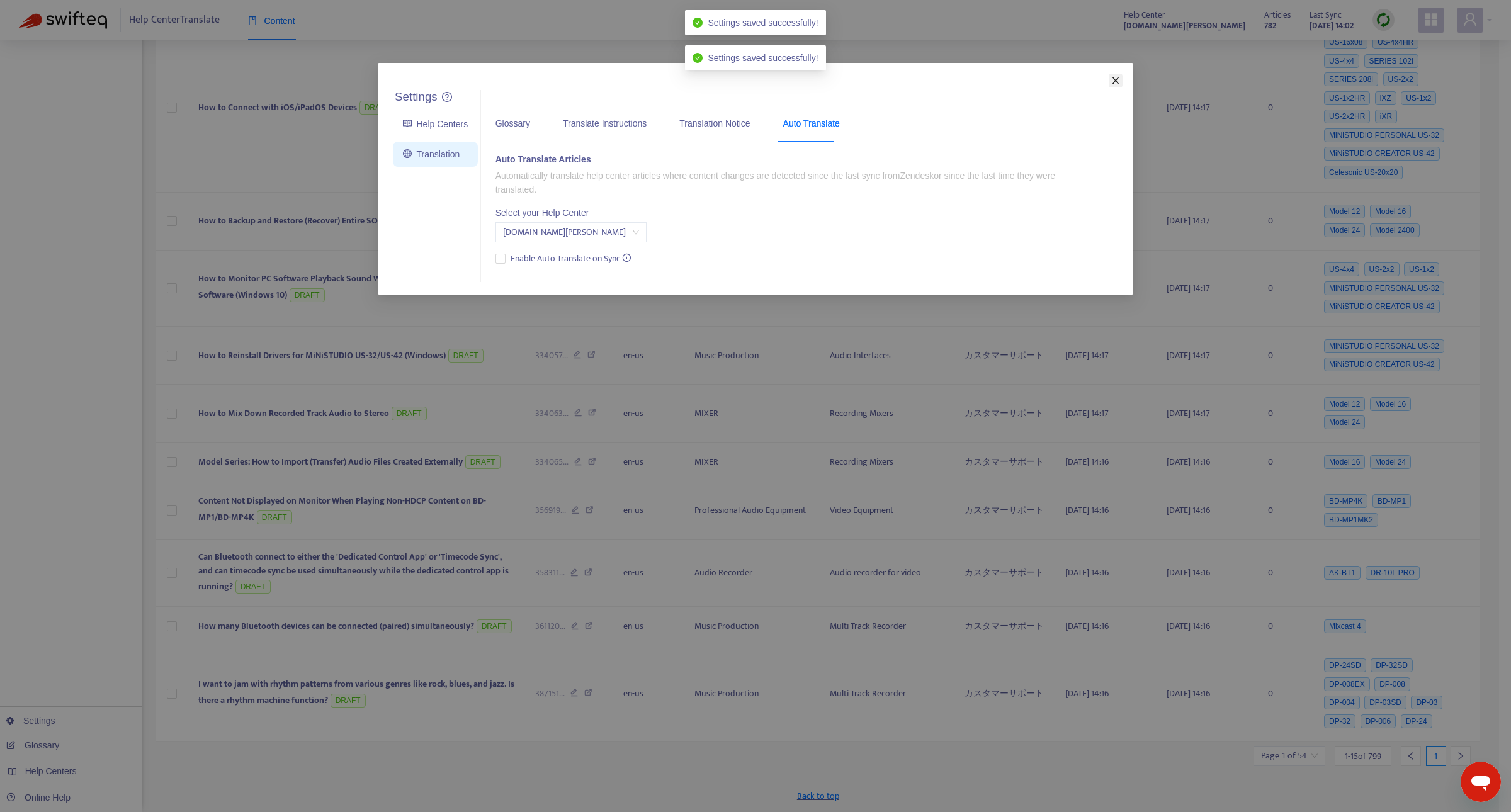
click at [1119, 77] on icon "close" at bounding box center [1115, 81] width 7 height 8
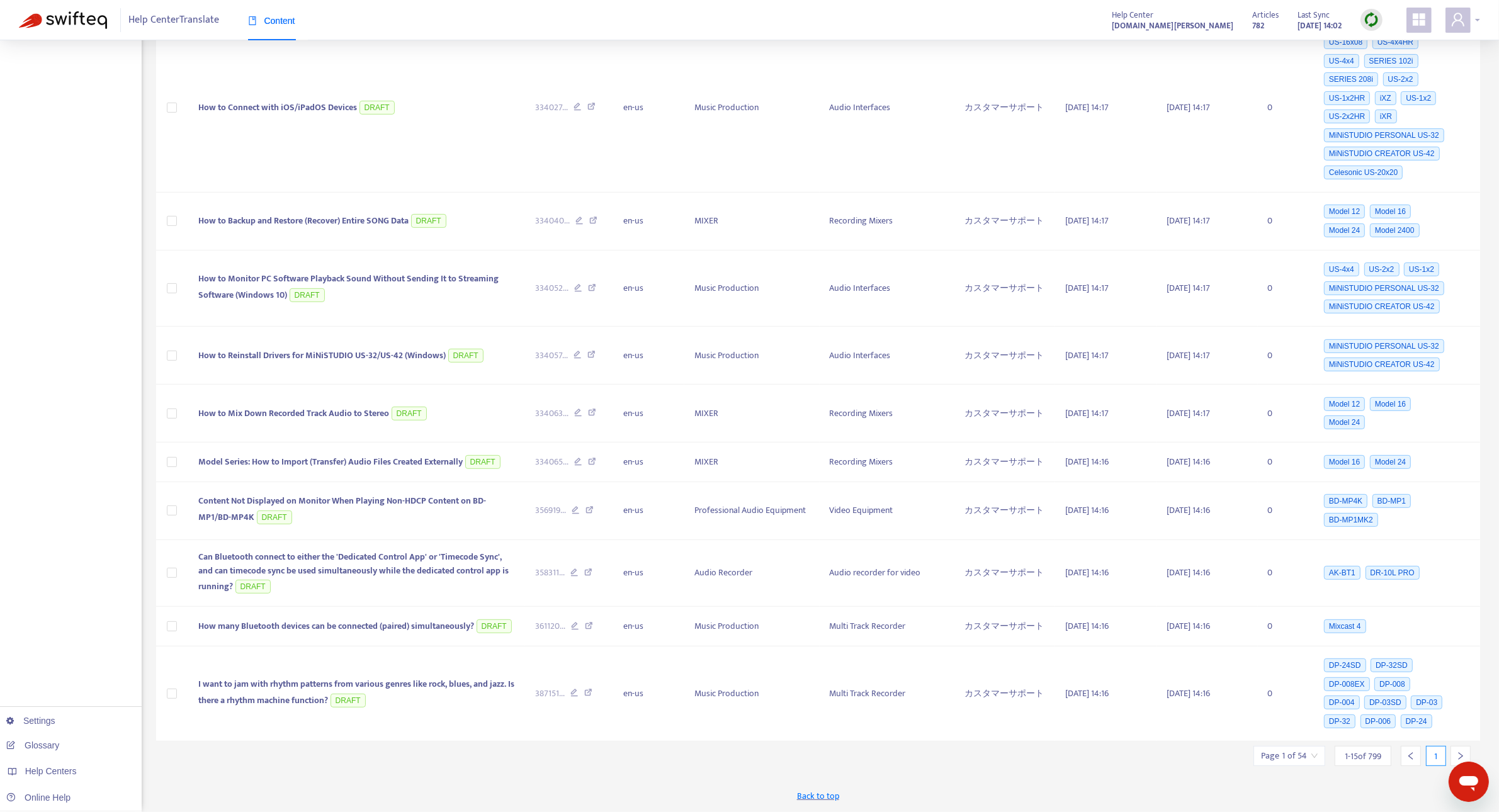
click at [1474, 19] on div at bounding box center [1463, 20] width 35 height 25
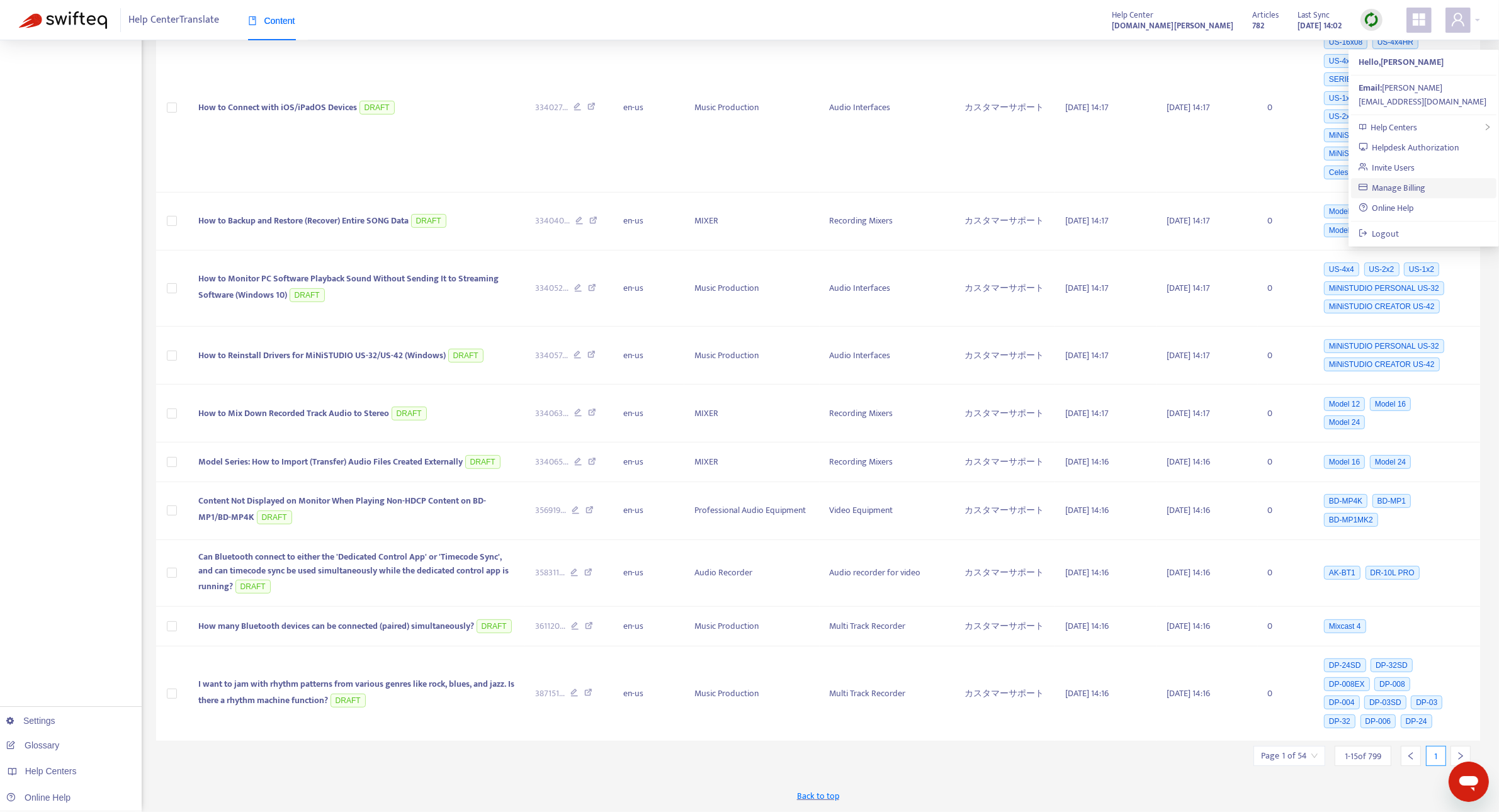
click at [1425, 181] on link "Manage Billing" at bounding box center [1392, 188] width 67 height 15
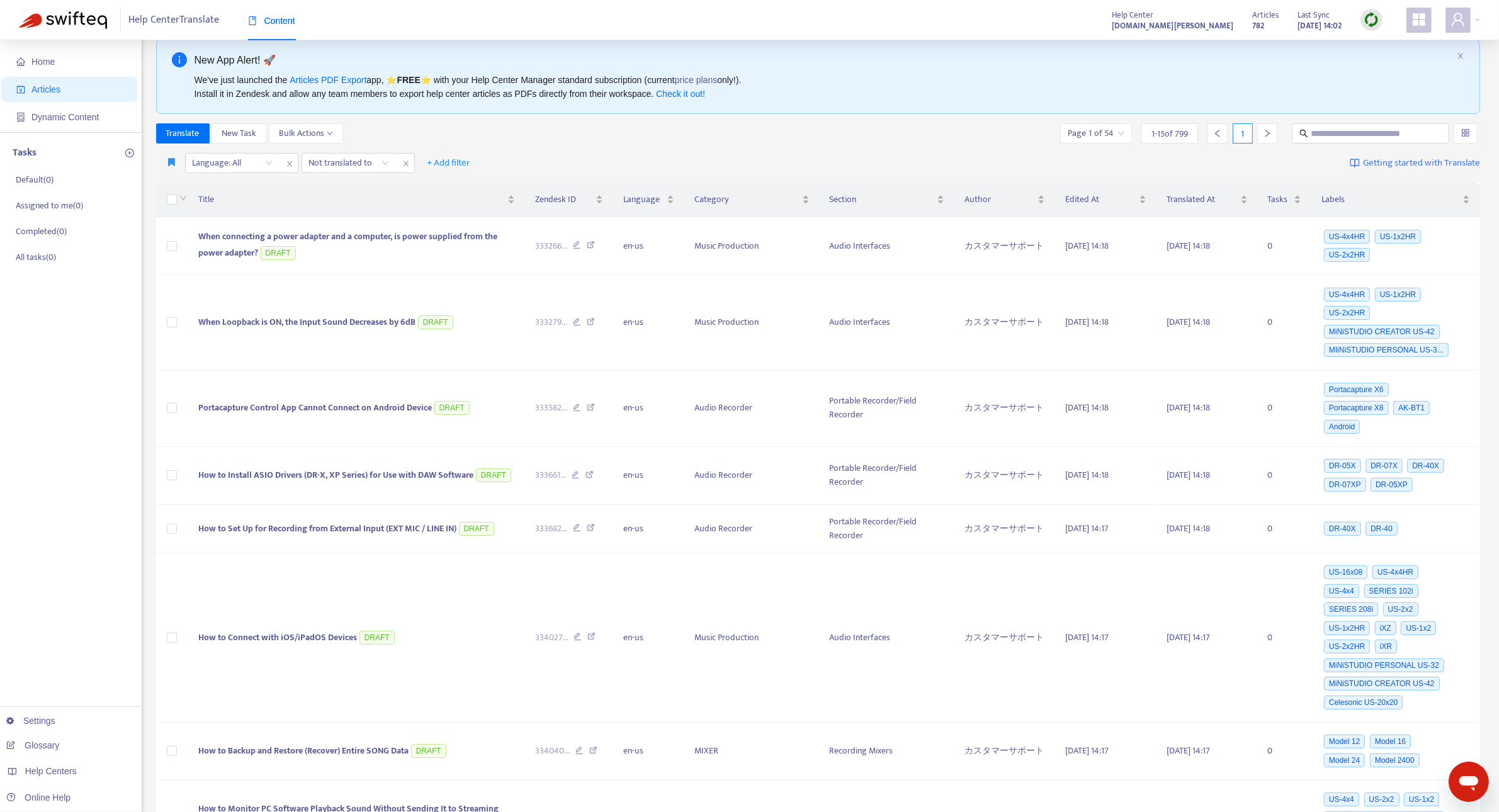
scroll to position [0, 0]
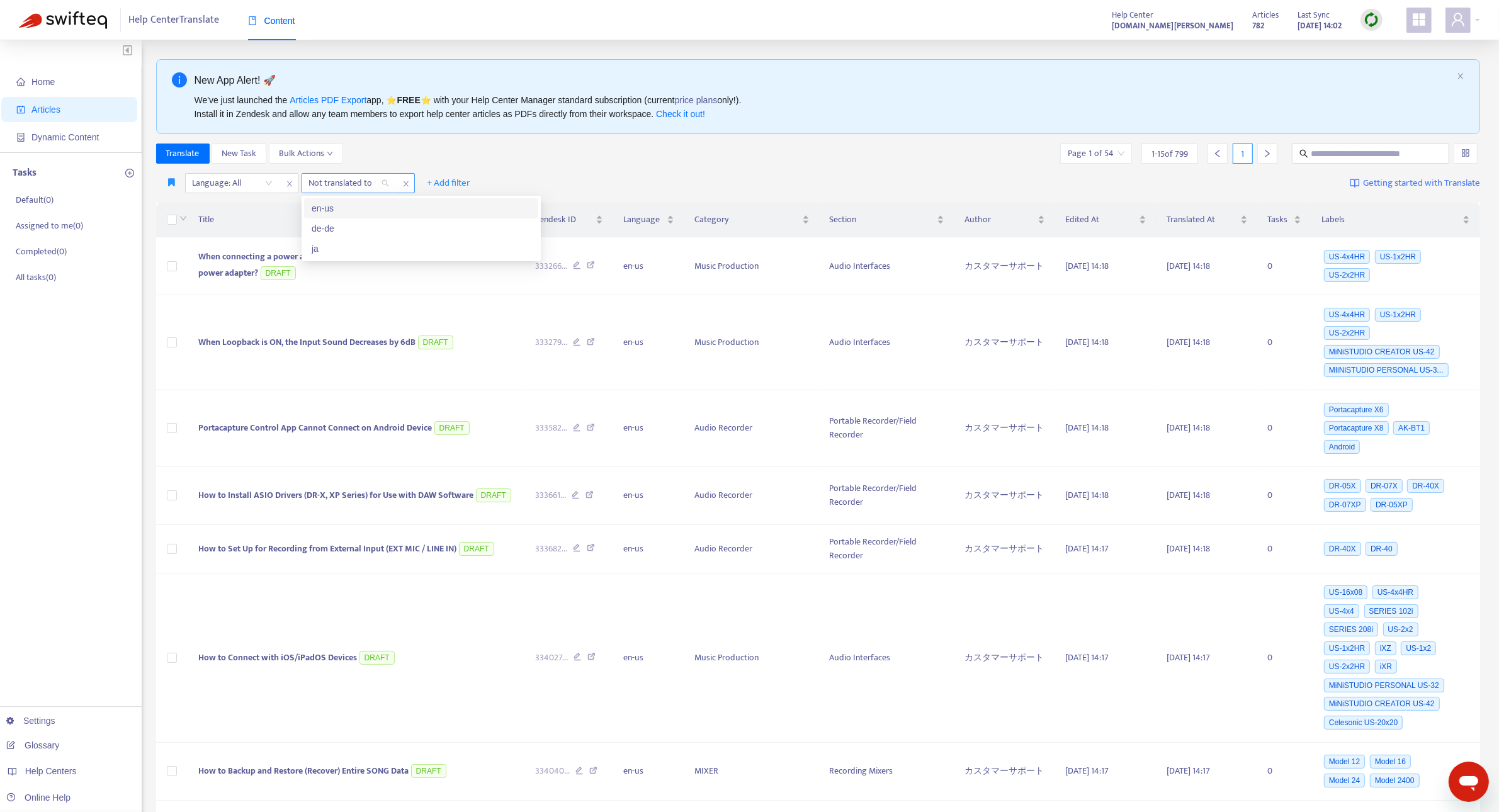
click at [386, 183] on div "Not translated to" at bounding box center [349, 183] width 94 height 19
click at [381, 205] on div "en-us" at bounding box center [421, 208] width 219 height 14
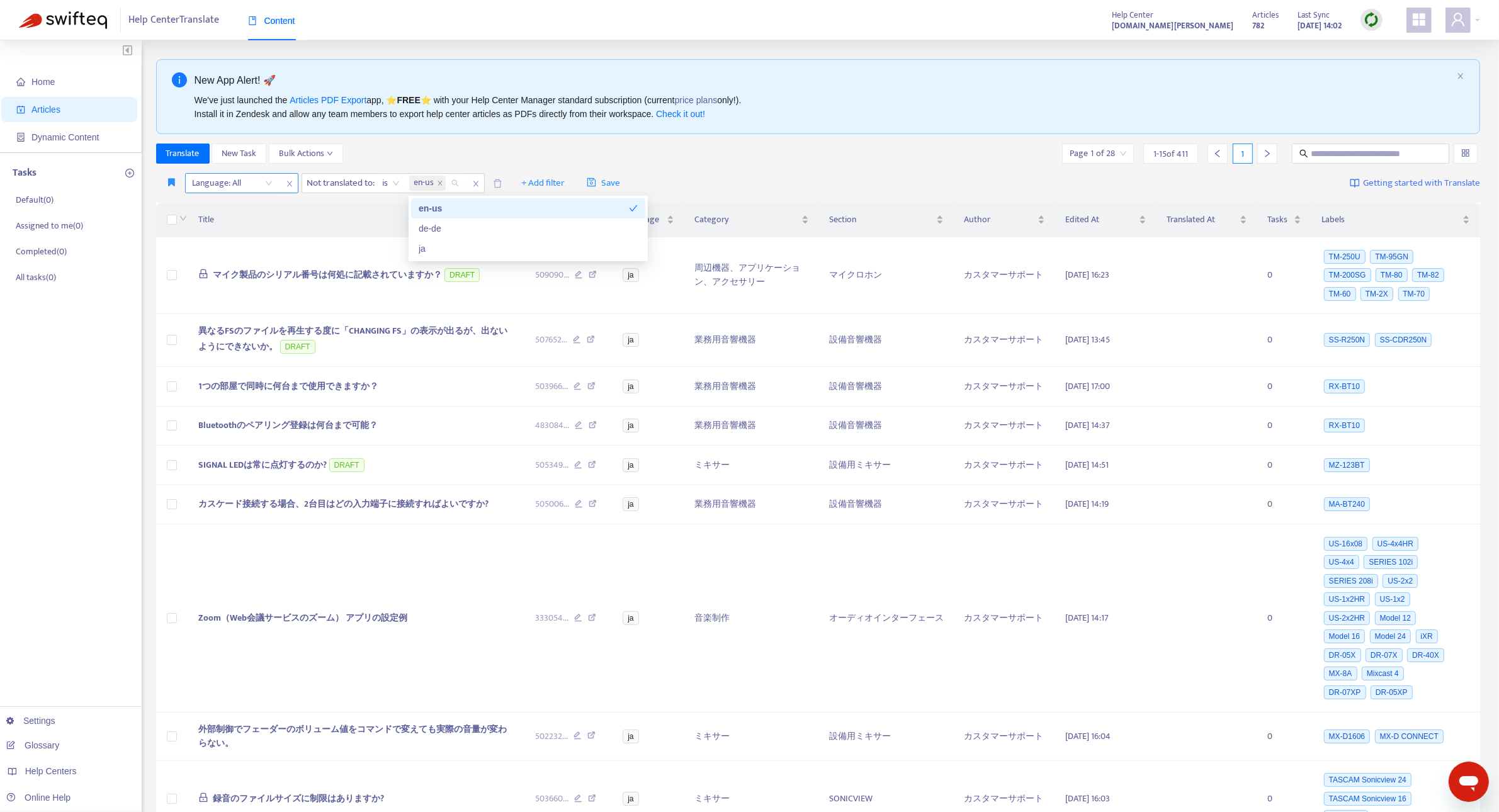
click at [263, 186] on div at bounding box center [226, 183] width 76 height 15
click at [243, 246] on div "ja" at bounding box center [305, 249] width 219 height 14
click at [898, 156] on div "Translate New Task Bulk Actions Page 1 of 28 1 - 15 of 411 1" at bounding box center [818, 153] width 1325 height 20
click at [329, 149] on span "Bulk Actions" at bounding box center [306, 153] width 54 height 14
click at [501, 154] on div "Translate New Task Bulk Actions Page 1 of 28 1 - 15 of 411 1" at bounding box center [818, 153] width 1325 height 20
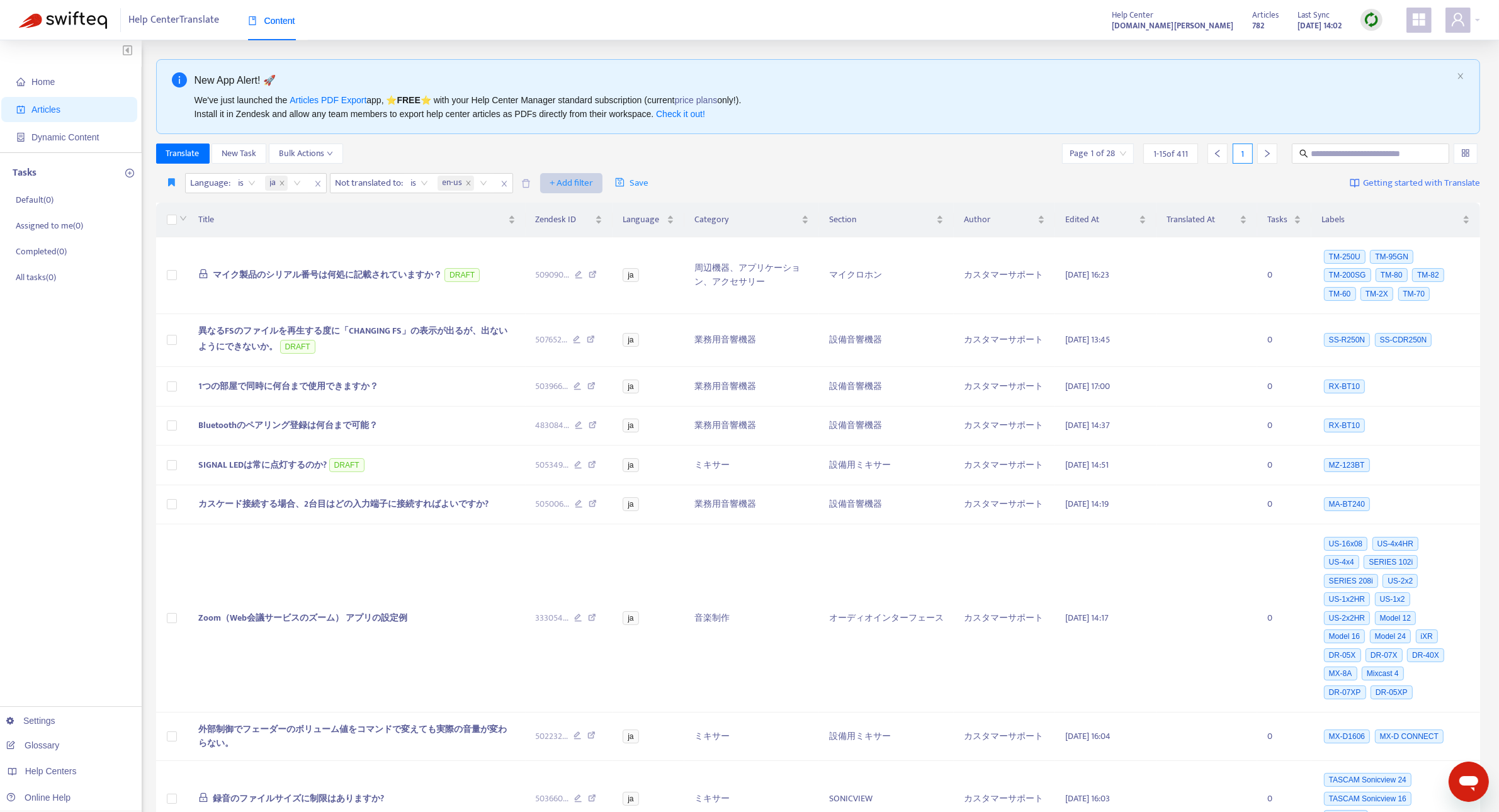
click at [558, 176] on span "+ Add filter" at bounding box center [571, 183] width 43 height 15
click at [581, 310] on span "Draft" at bounding box center [593, 310] width 79 height 14
click at [599, 181] on input "search" at bounding box center [563, 183] width 80 height 19
click at [597, 223] on div "Yes" at bounding box center [639, 229] width 219 height 14
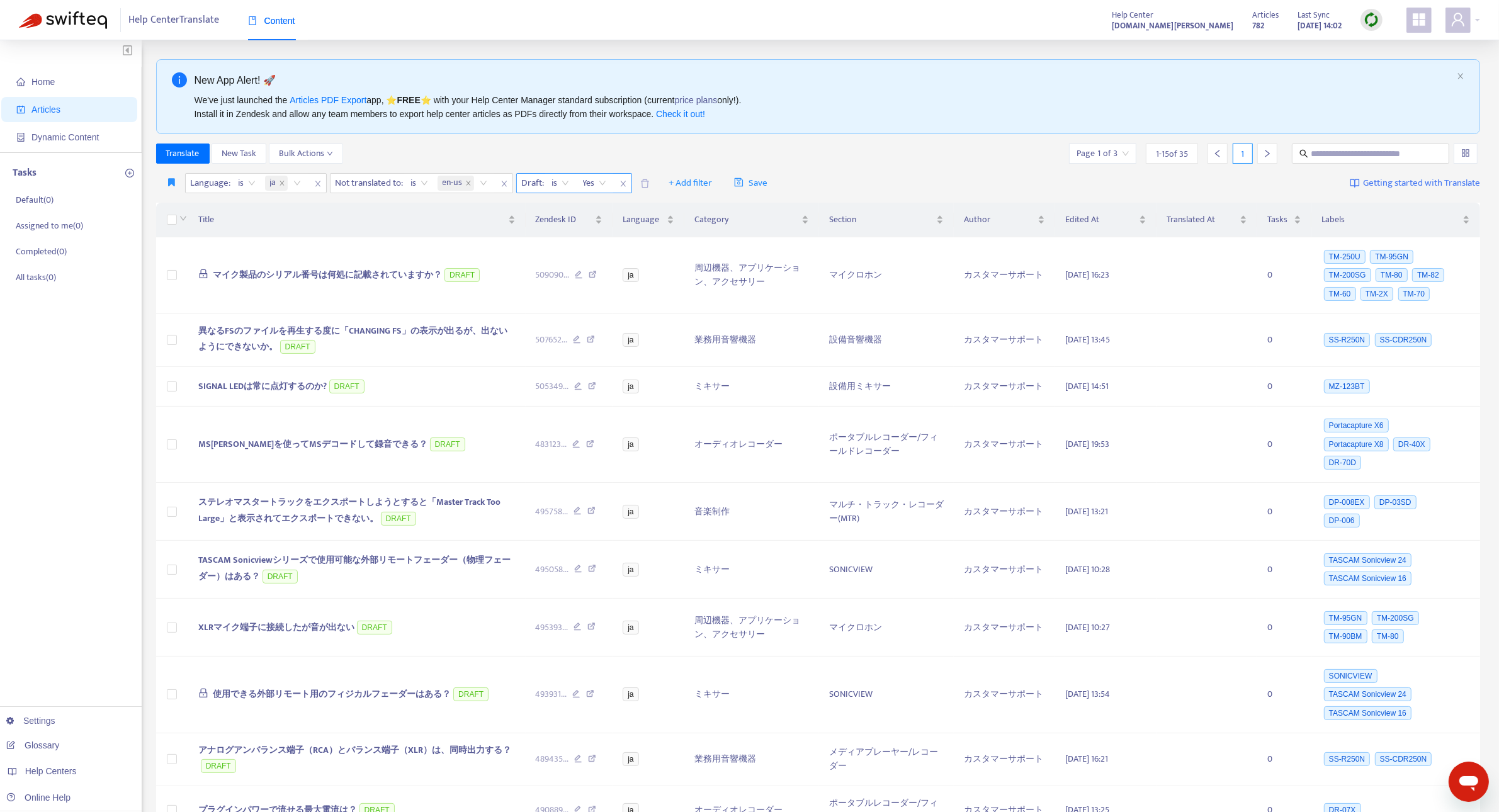
click at [598, 184] on span "Yes" at bounding box center [594, 183] width 23 height 19
click at [601, 239] on div "No" at bounding box center [698, 249] width 234 height 20
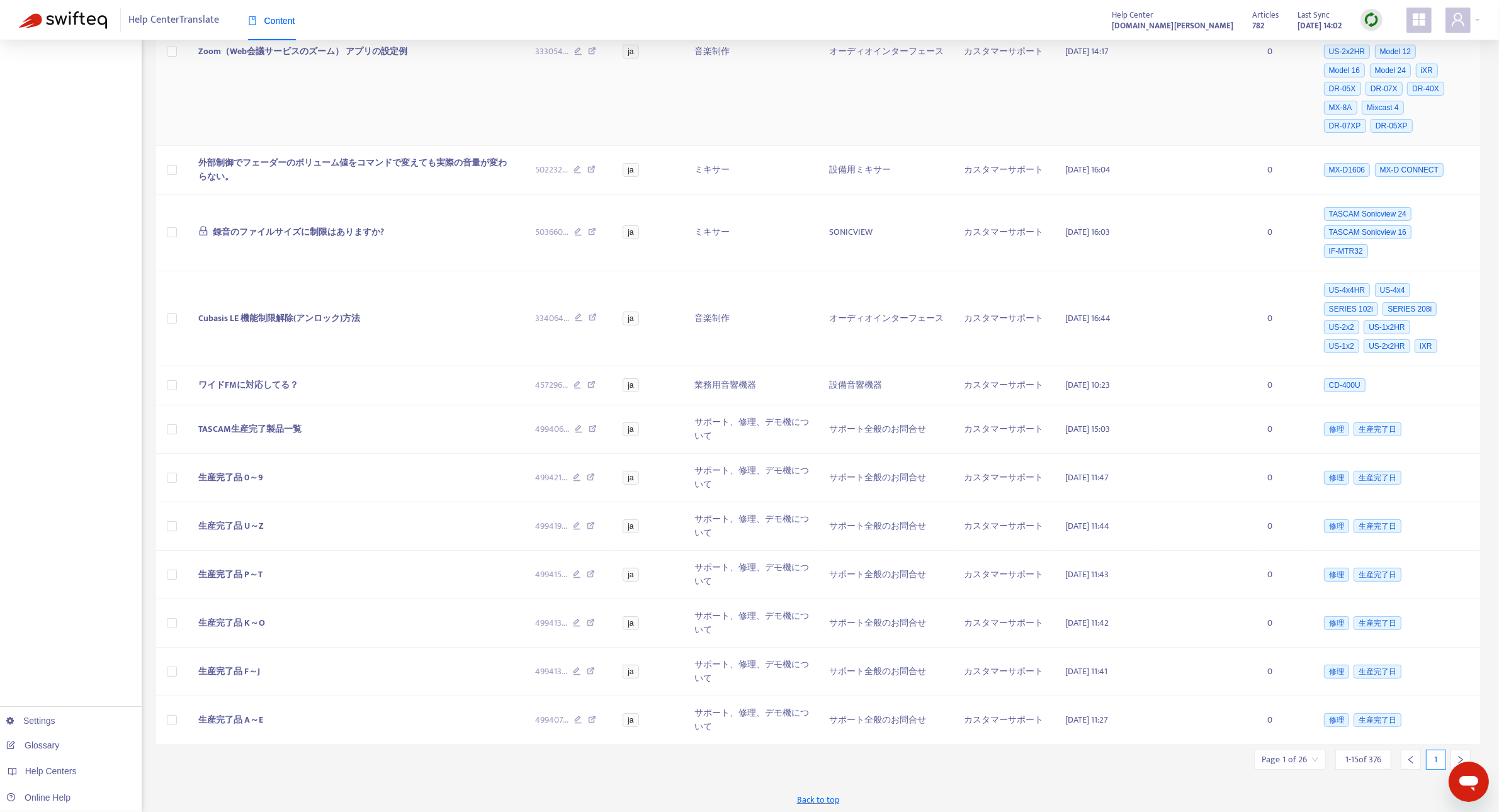
scroll to position [410, 0]
click at [1456, 750] on div at bounding box center [1460, 756] width 20 height 20
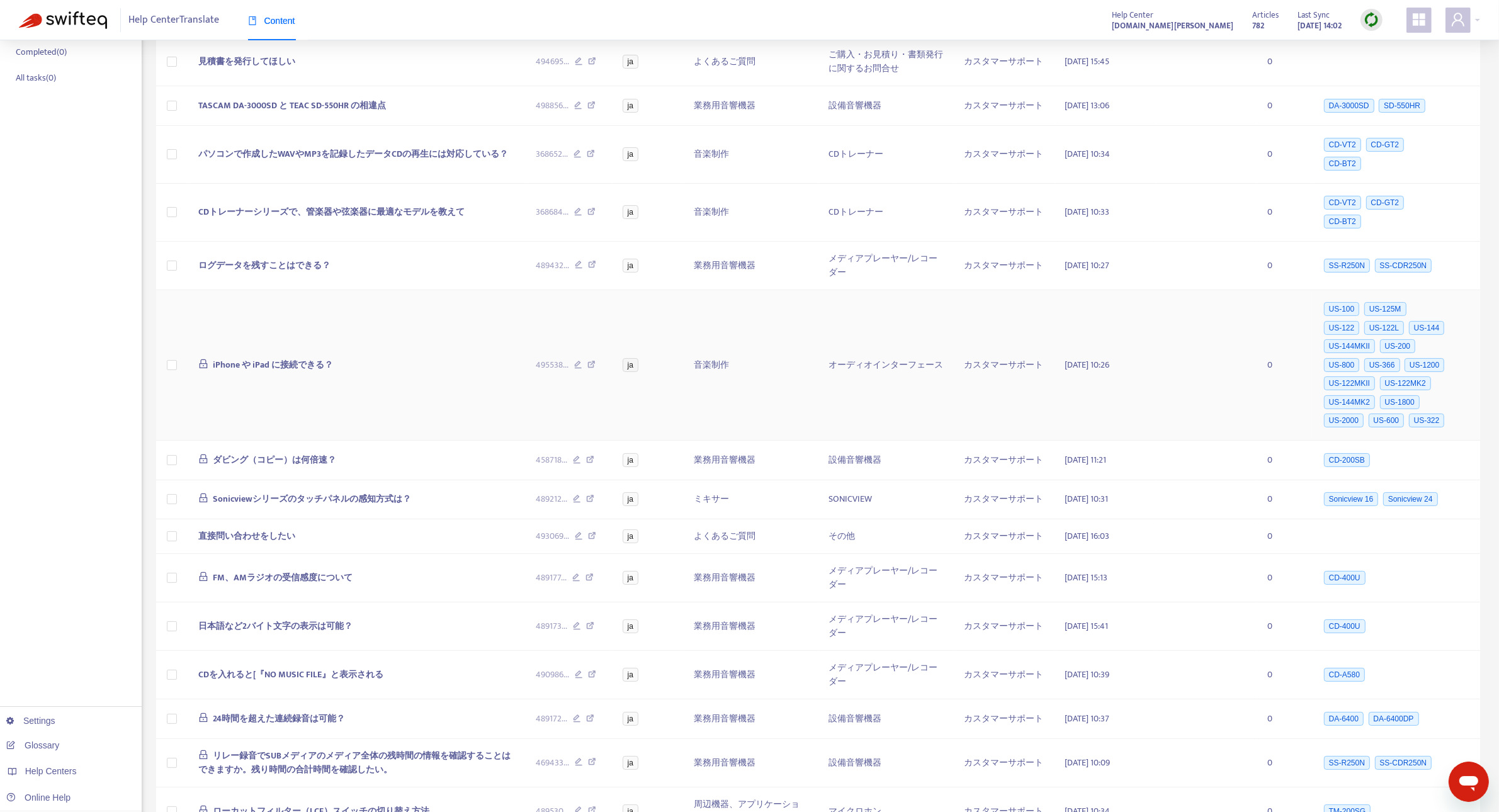
scroll to position [264, 0]
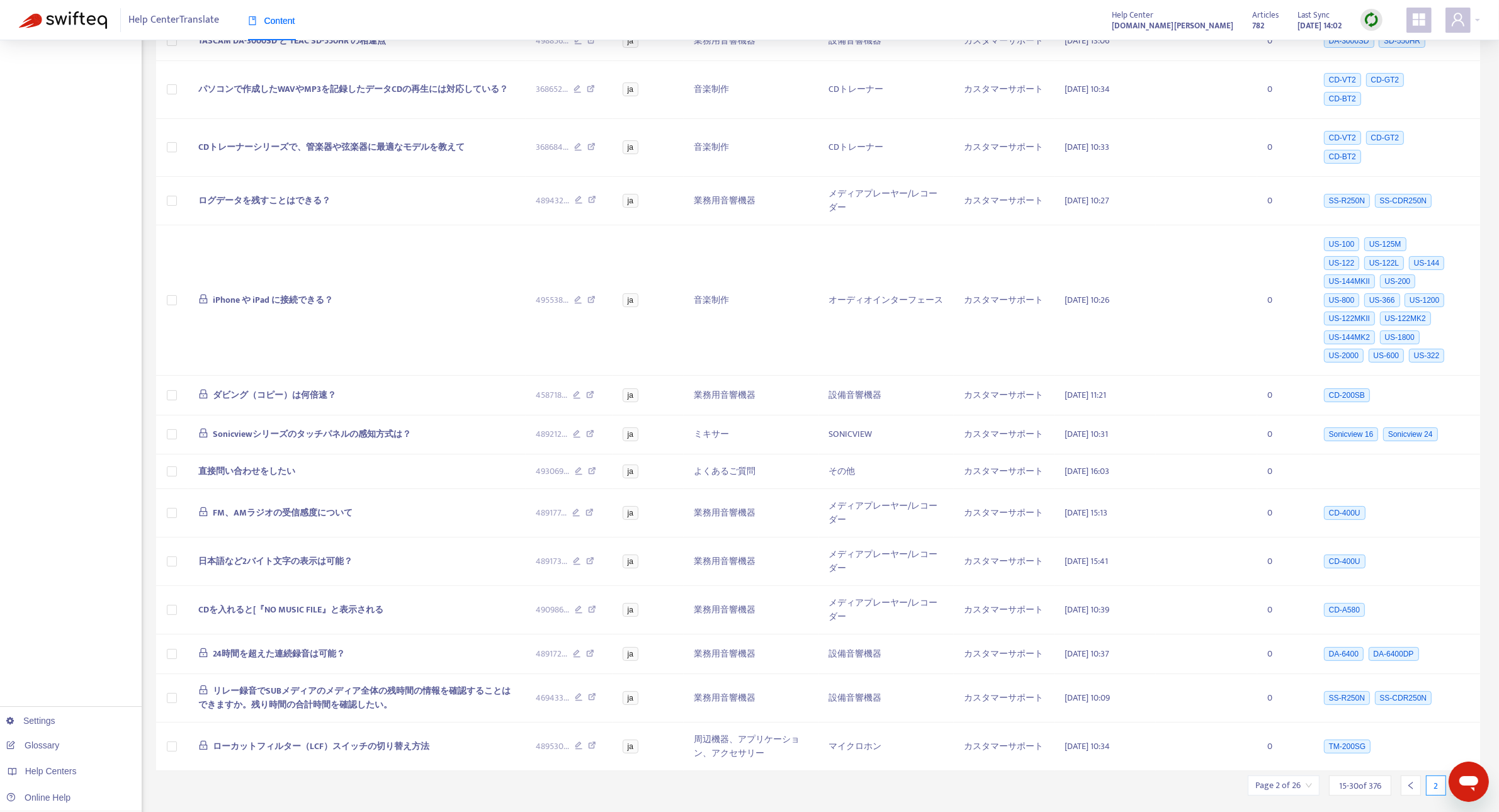
click at [1455, 776] on div at bounding box center [1460, 786] width 20 height 20
